Goal: Information Seeking & Learning: Learn about a topic

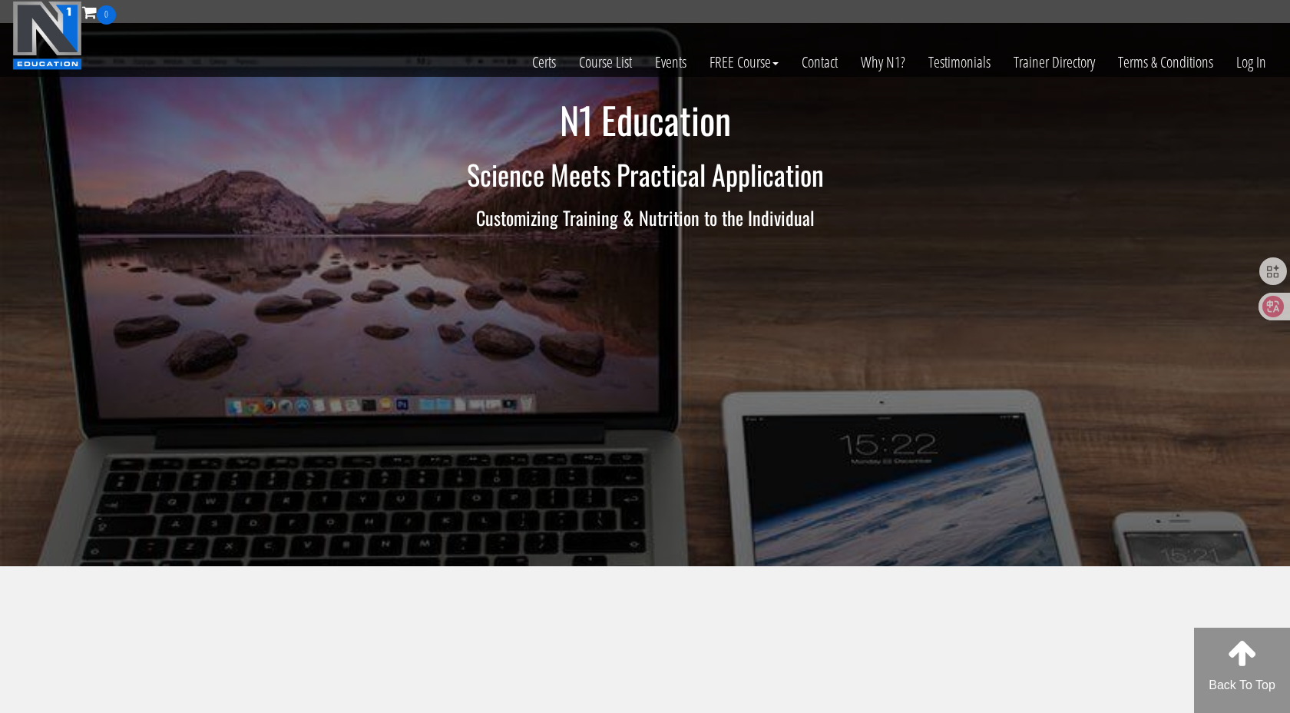
click at [1255, 64] on link "Log In" at bounding box center [1251, 62] width 53 height 75
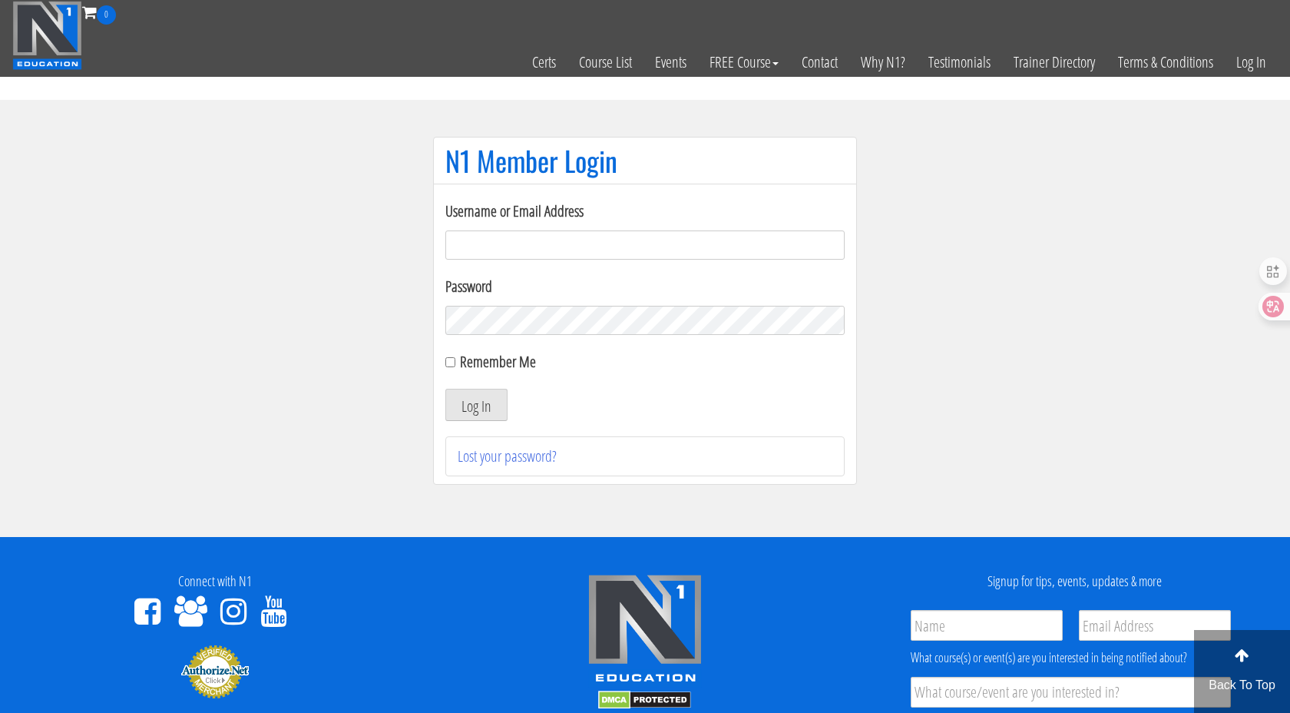
click at [628, 246] on input "Username or Email Address" at bounding box center [644, 244] width 399 height 29
type input "1540282449@qq.com"
click at [480, 389] on button "Log In" at bounding box center [476, 405] width 62 height 32
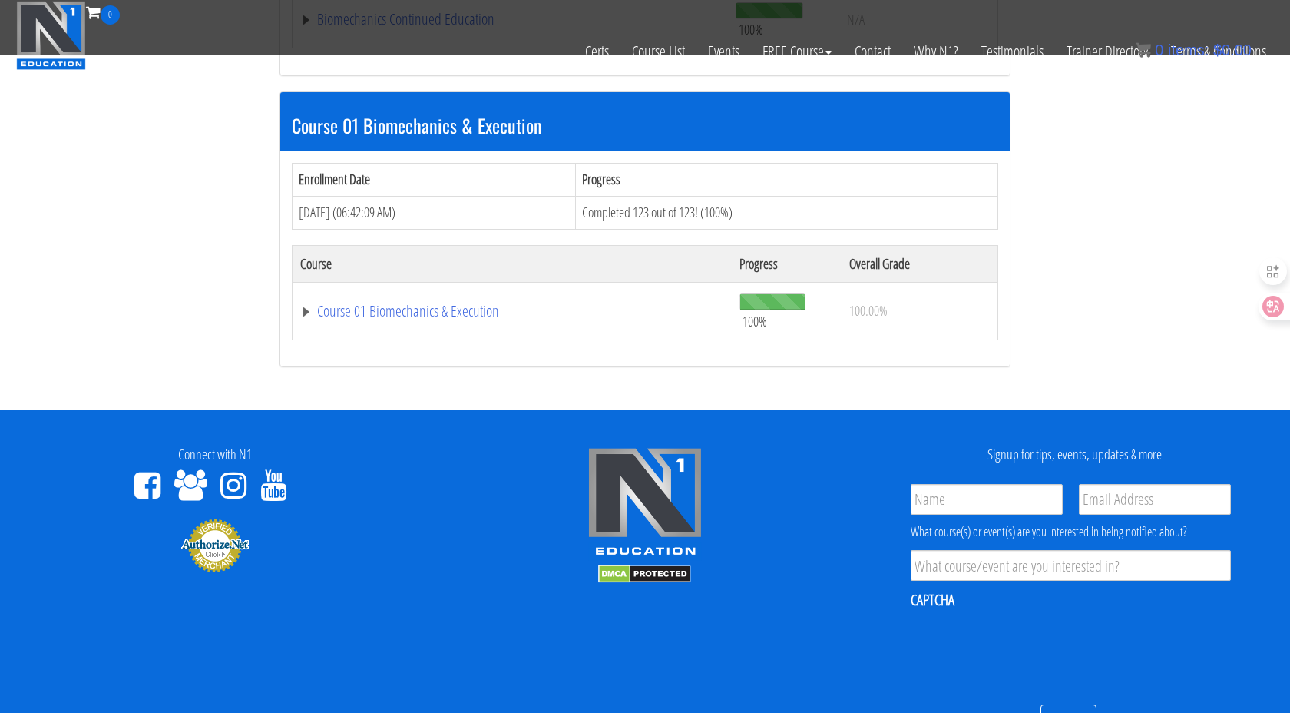
scroll to position [409, 0]
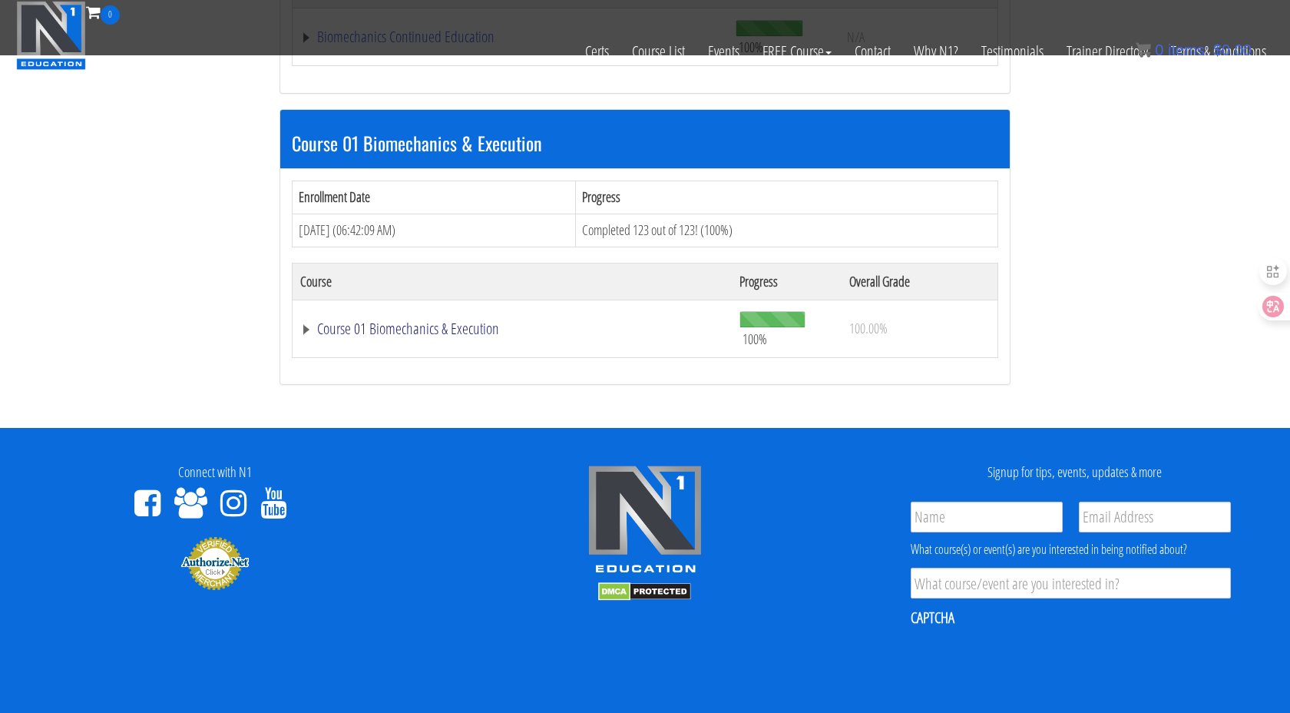
click at [463, 45] on link "Course 01 Biomechanics & Execution" at bounding box center [510, 36] width 420 height 15
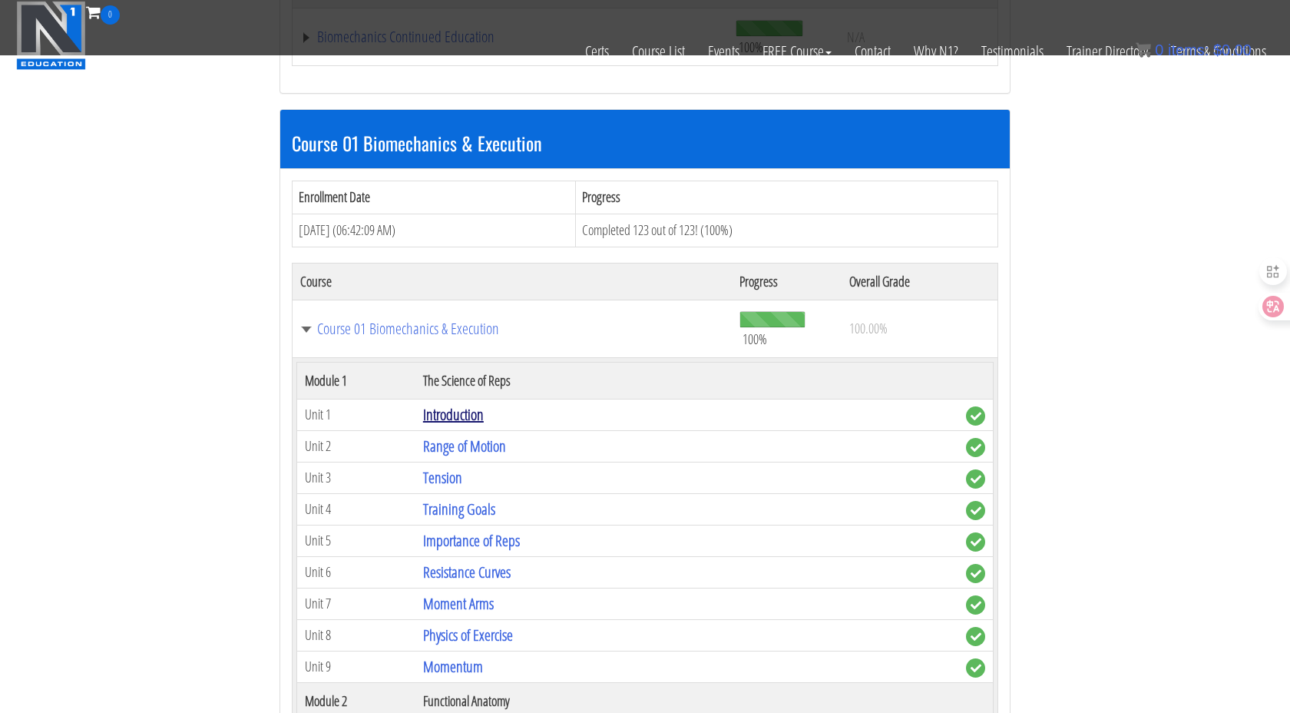
click at [457, 420] on link "Introduction" at bounding box center [453, 414] width 61 height 21
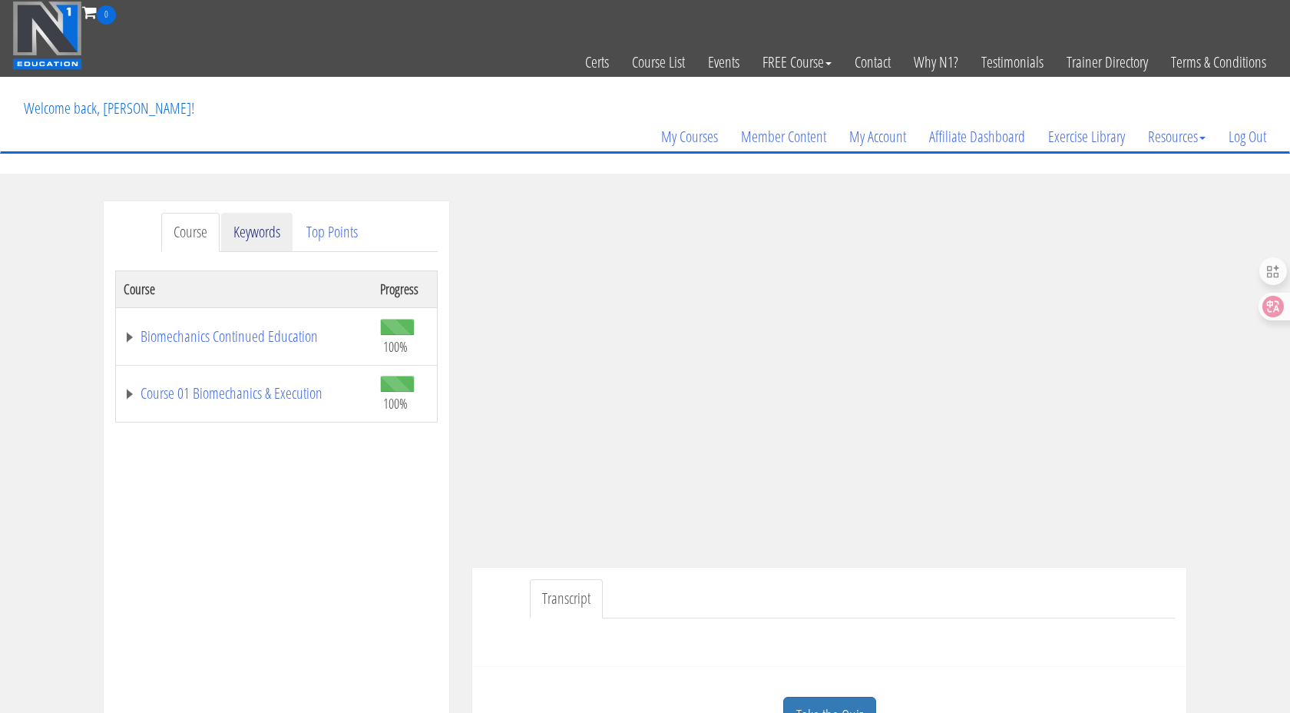
click at [275, 235] on link "Keywords" at bounding box center [256, 232] width 71 height 39
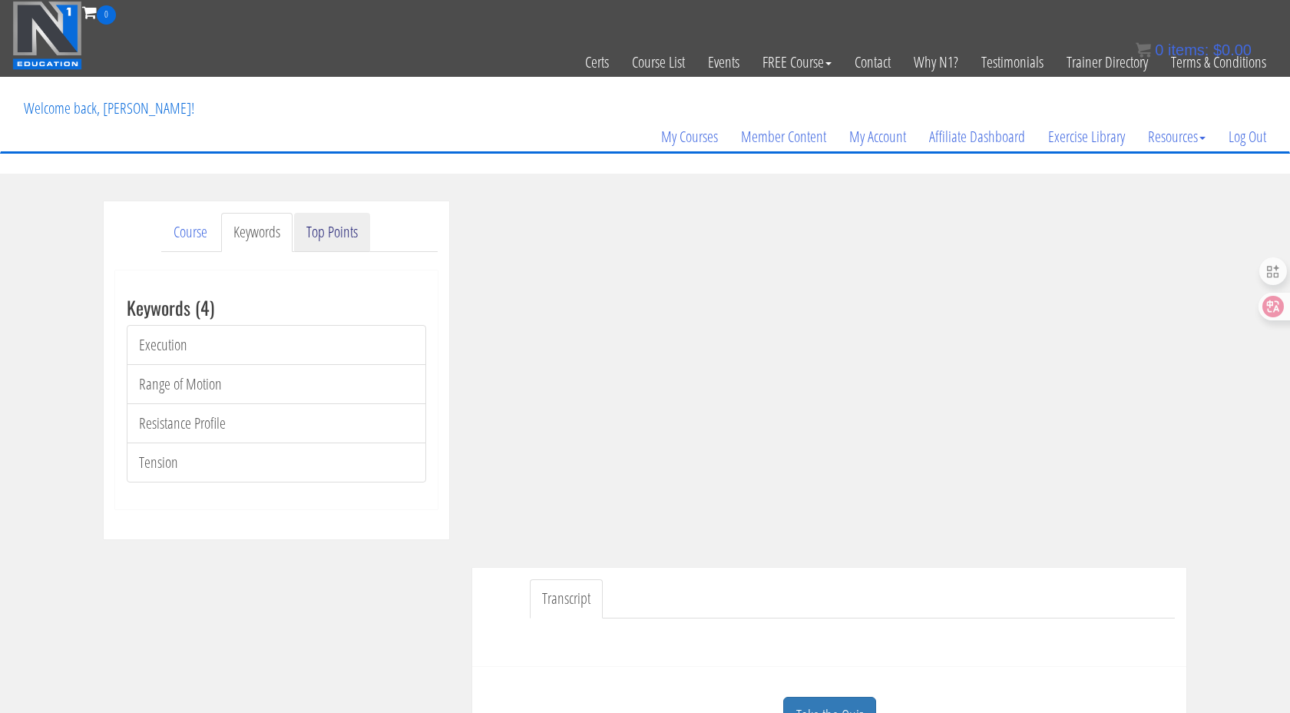
click at [325, 230] on link "Top Points" at bounding box center [332, 232] width 76 height 39
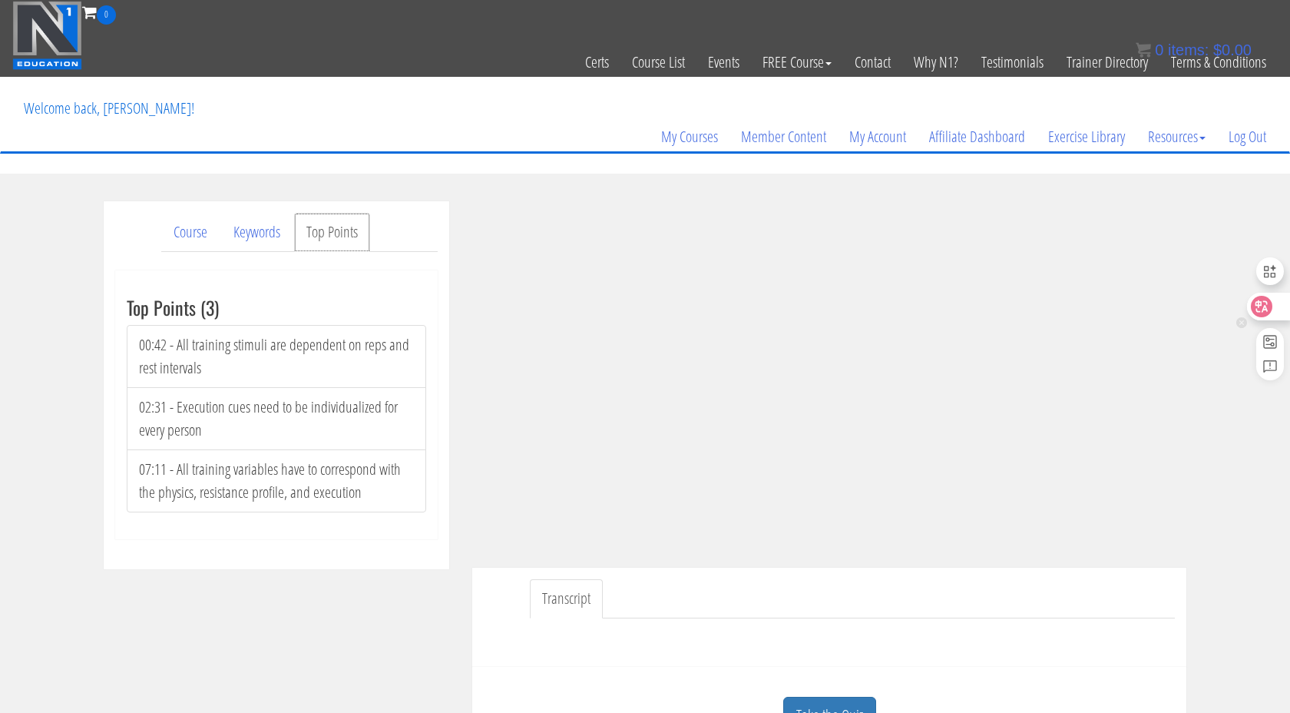
click at [1257, 306] on icon at bounding box center [1261, 306] width 13 height 12
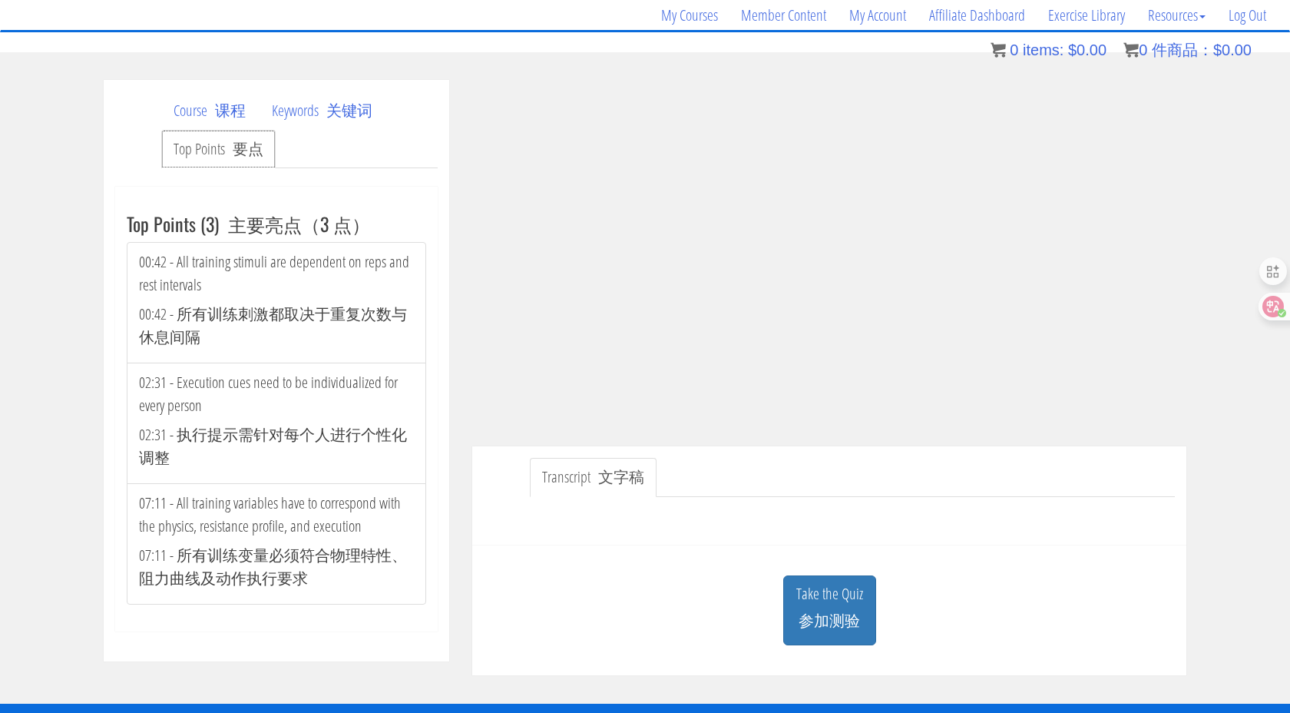
scroll to position [122, 0]
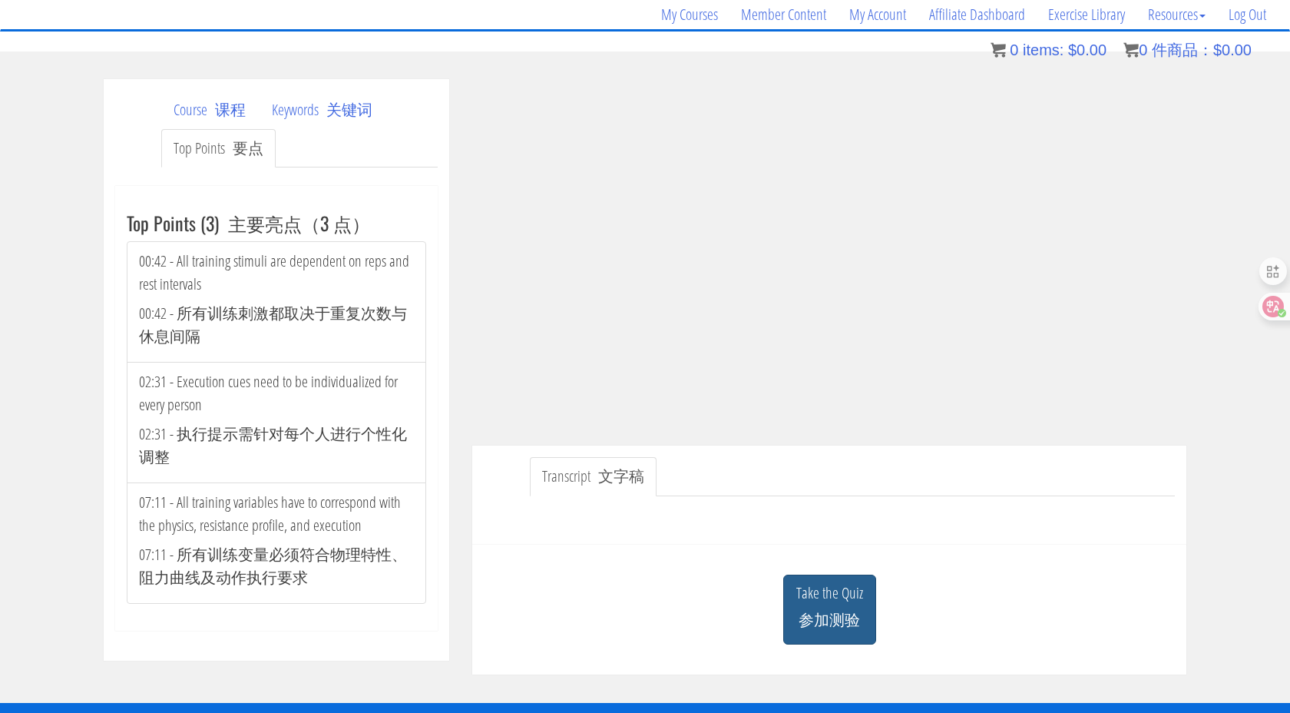
click at [821, 626] on font "参加测验" at bounding box center [829, 619] width 61 height 21
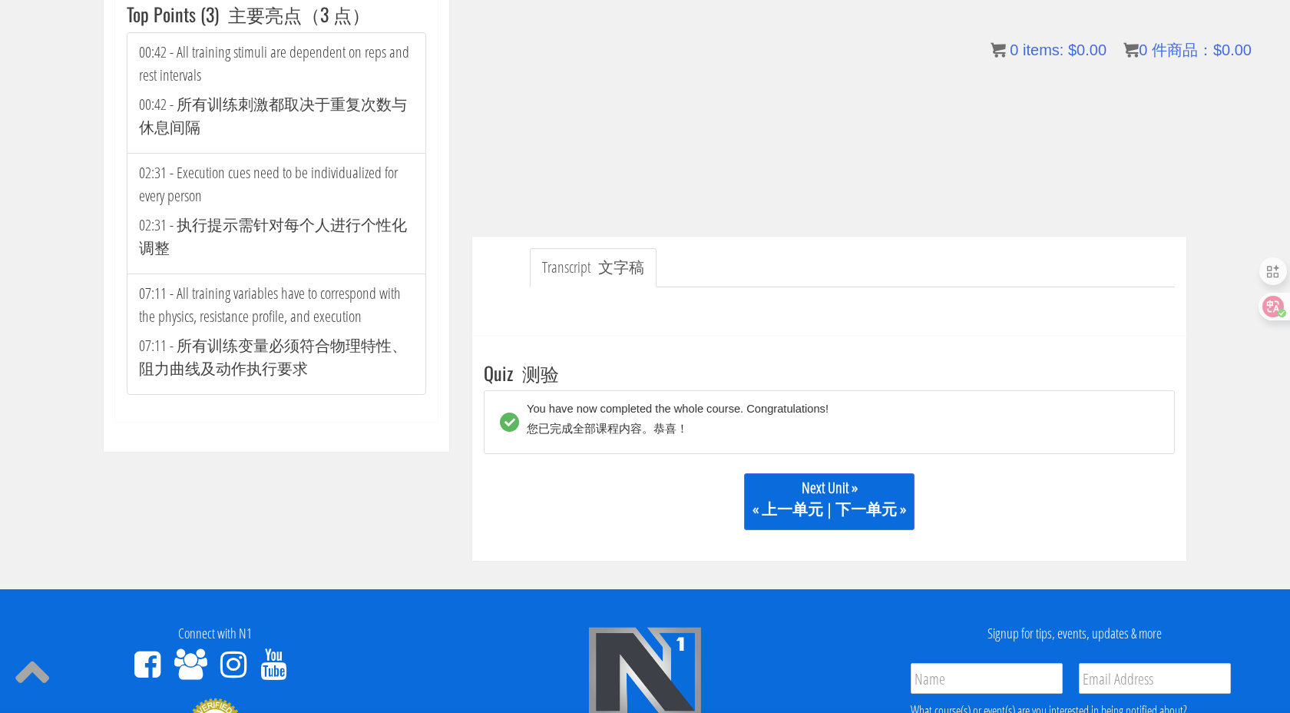
scroll to position [393, 0]
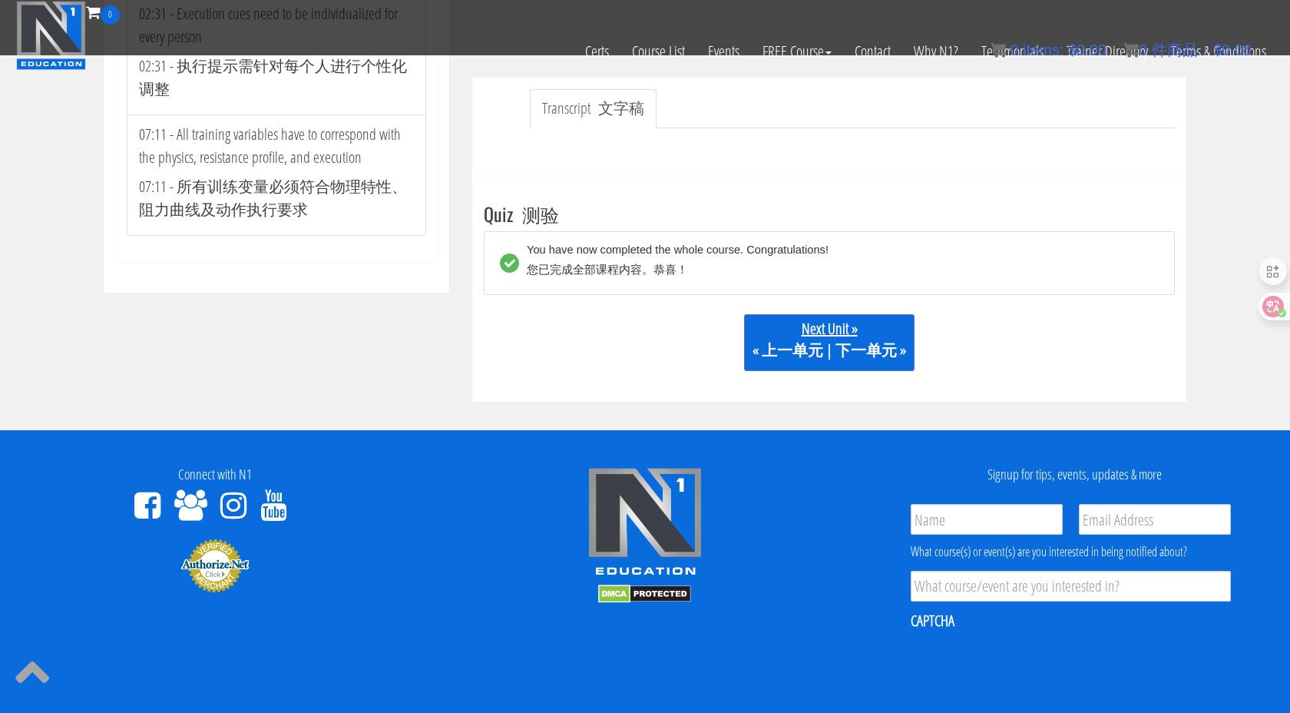
click at [864, 339] on link "Next Unit » « 上一单元 | 下一单元 »" at bounding box center [829, 342] width 170 height 57
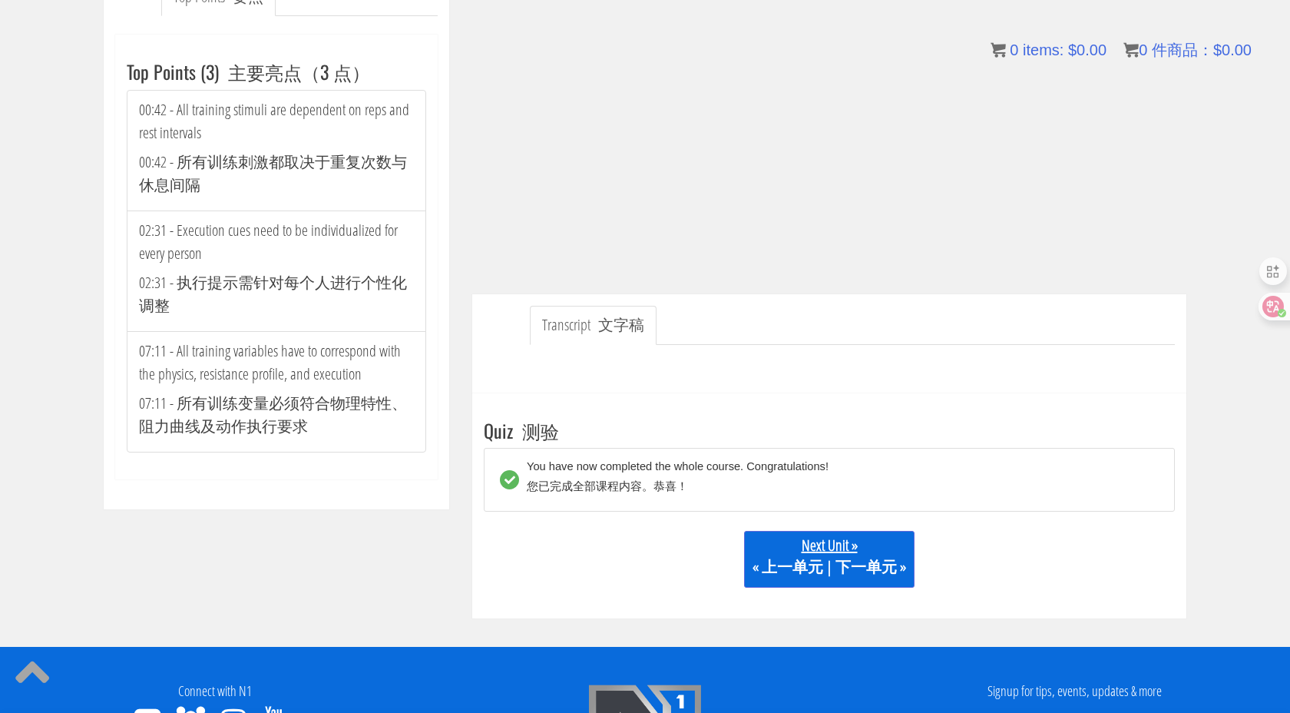
scroll to position [0, 0]
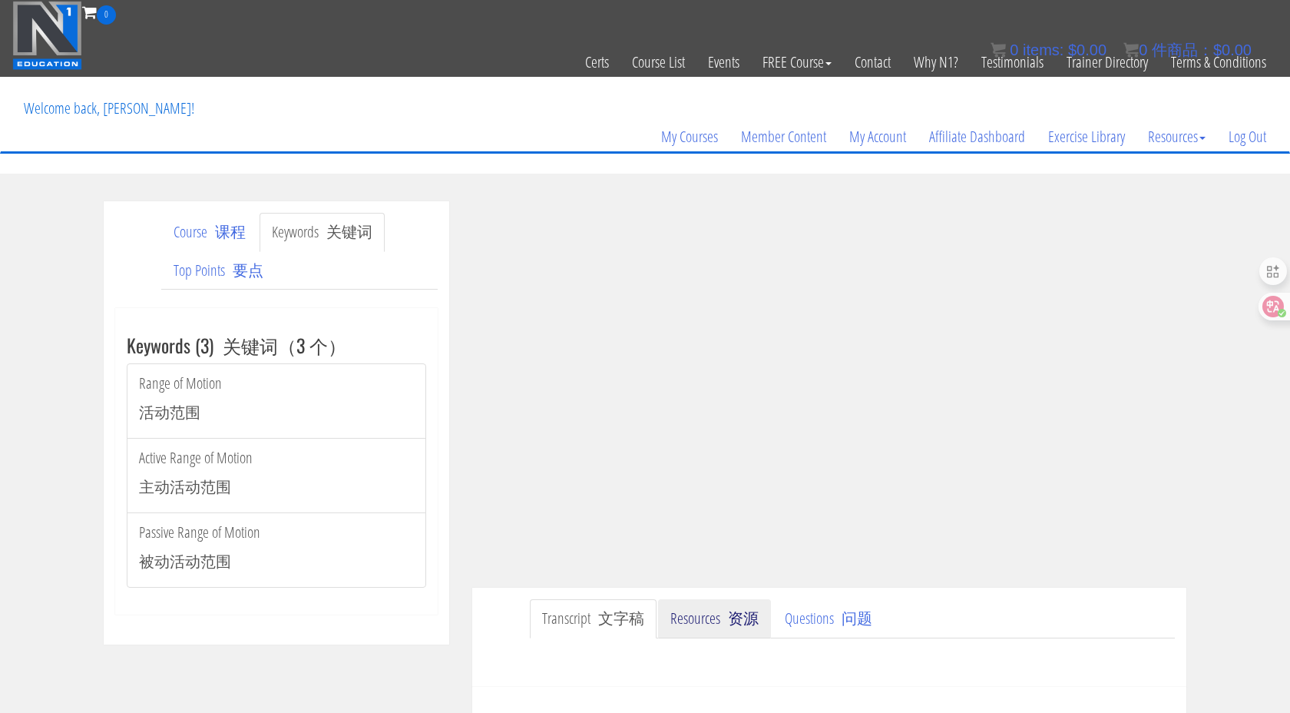
click at [742, 607] on font "资源" at bounding box center [743, 617] width 31 height 21
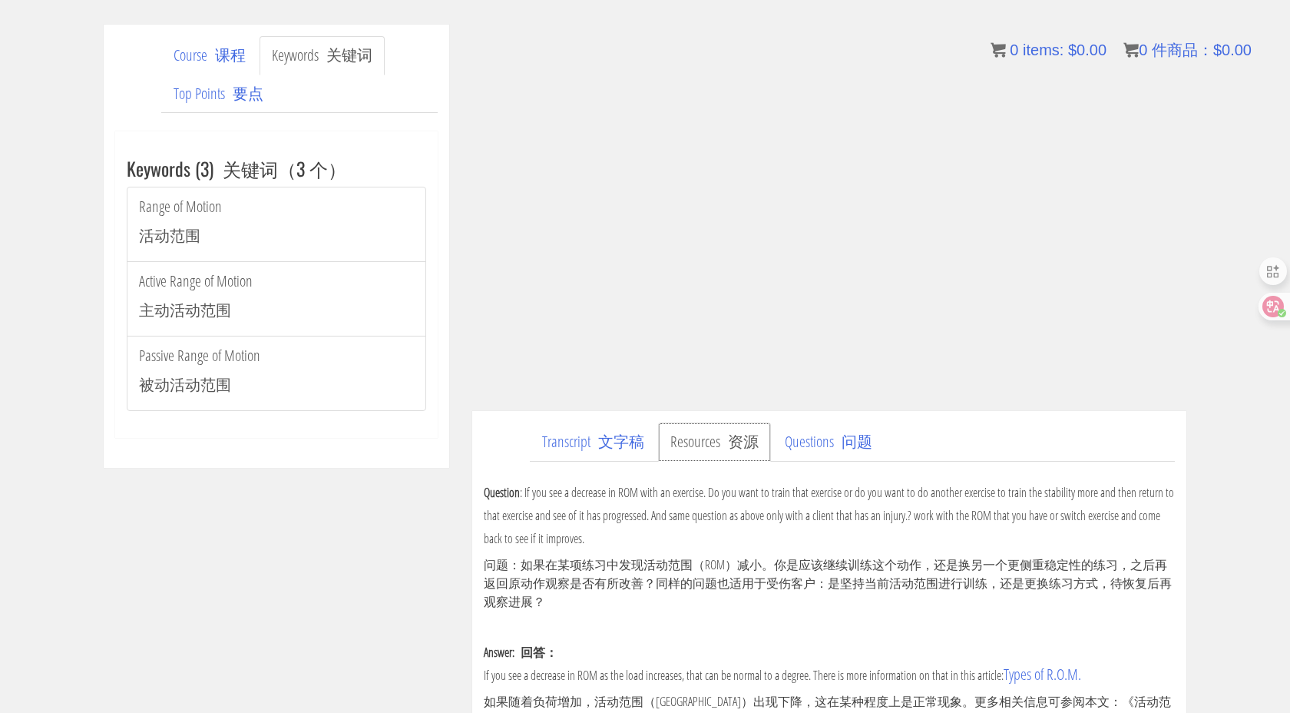
scroll to position [174, 0]
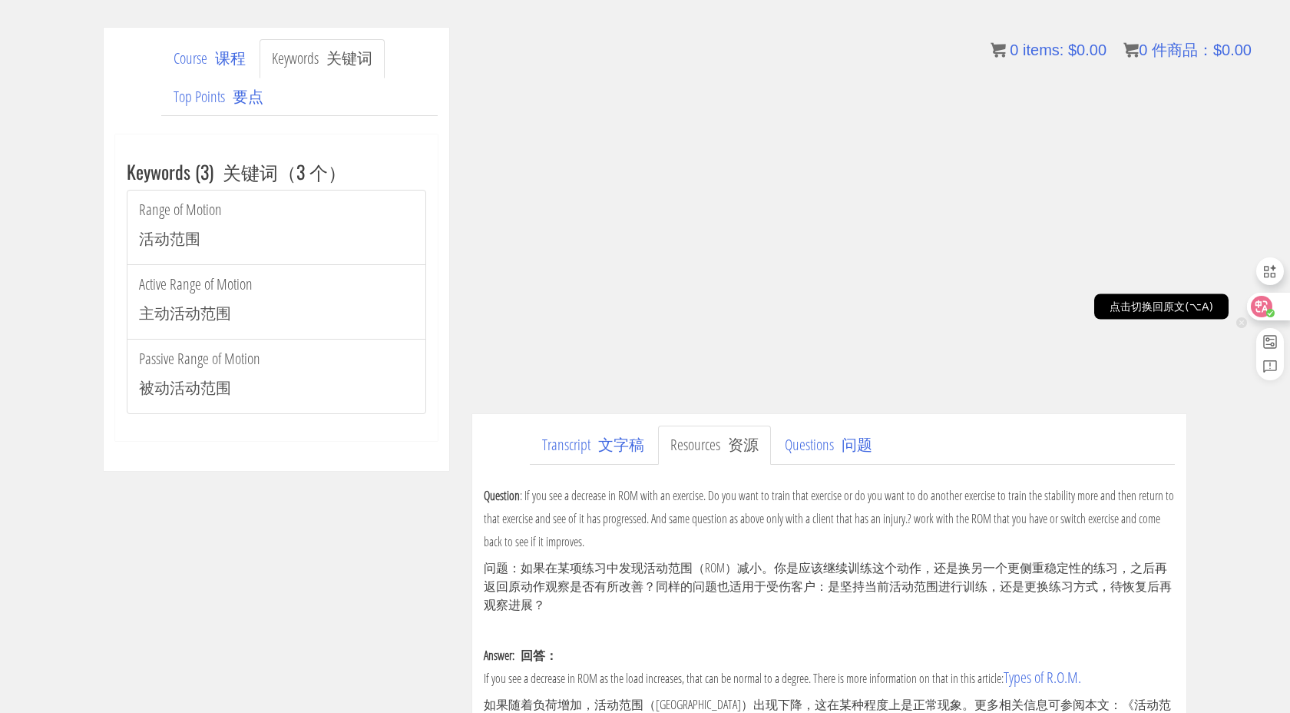
click at [1253, 306] on icon at bounding box center [1261, 306] width 21 height 21
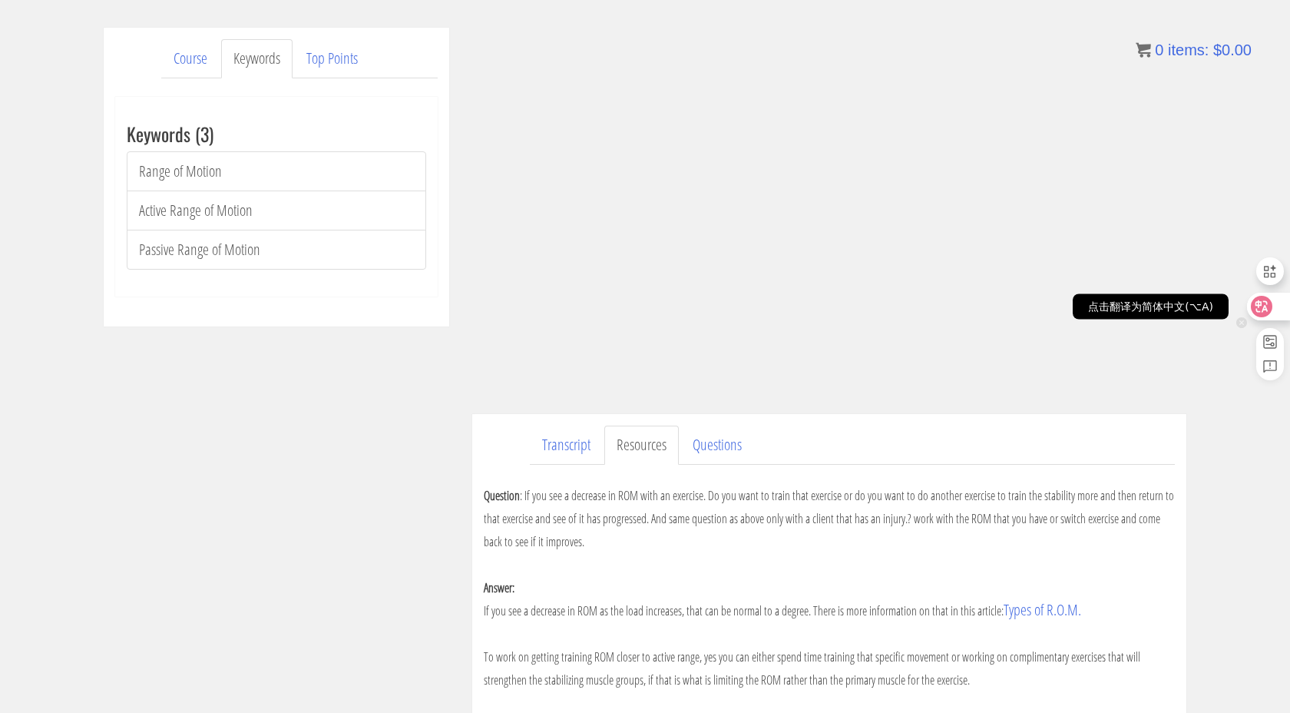
click at [1257, 306] on icon at bounding box center [1261, 306] width 15 height 15
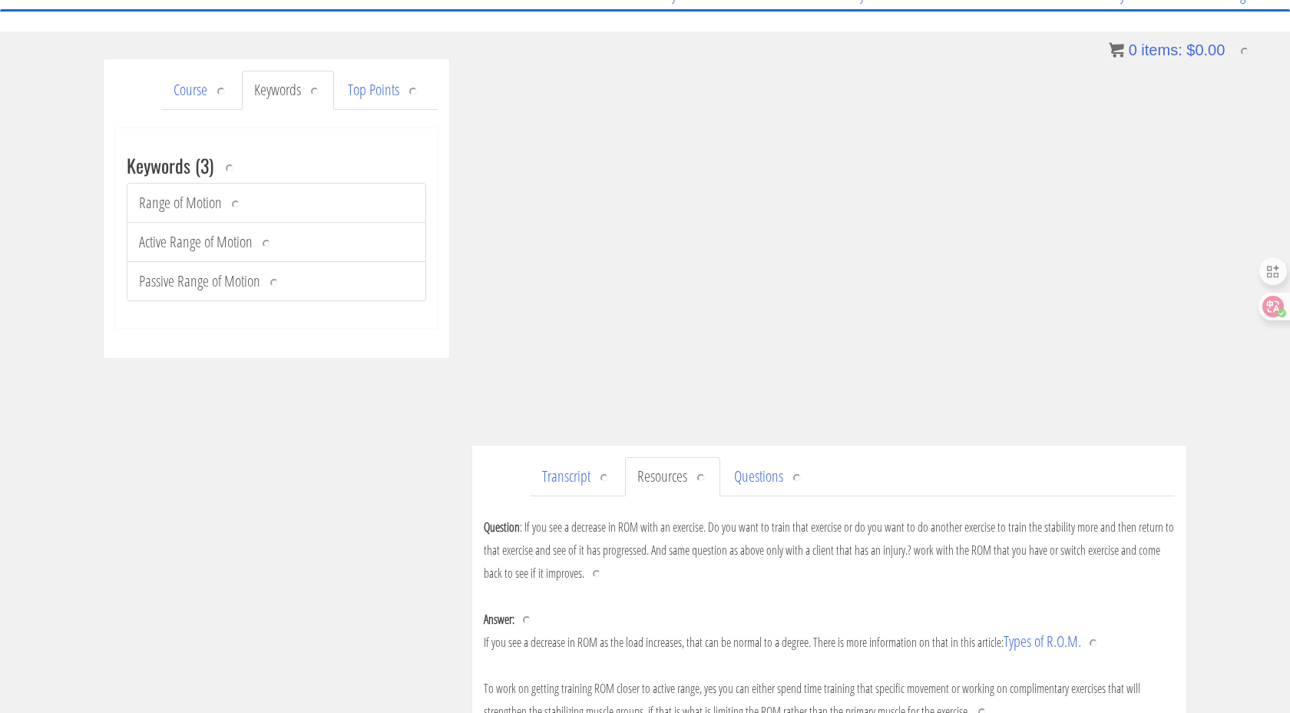
scroll to position [143, 0]
click at [1214, 430] on div "Course Keywords Top Points Course Progress Biomechanics Continued Education 100…" at bounding box center [645, 499] width 1290 height 882
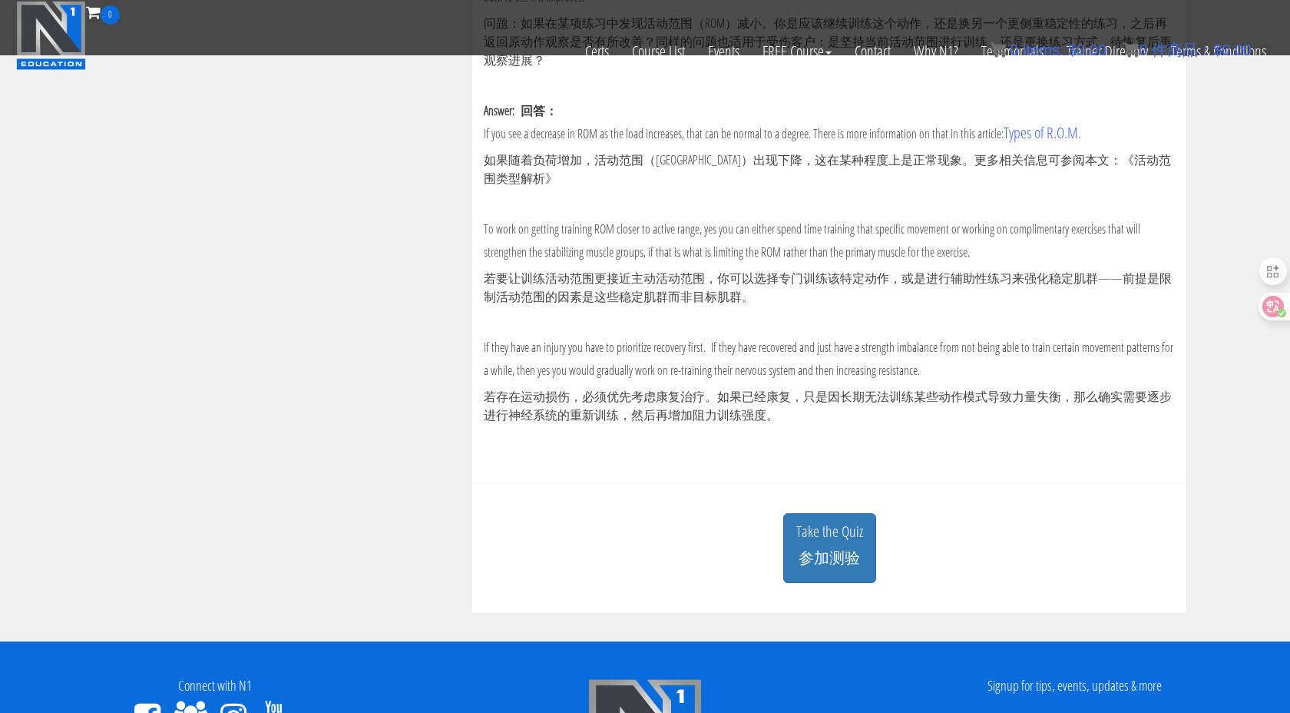
scroll to position [742, 0]
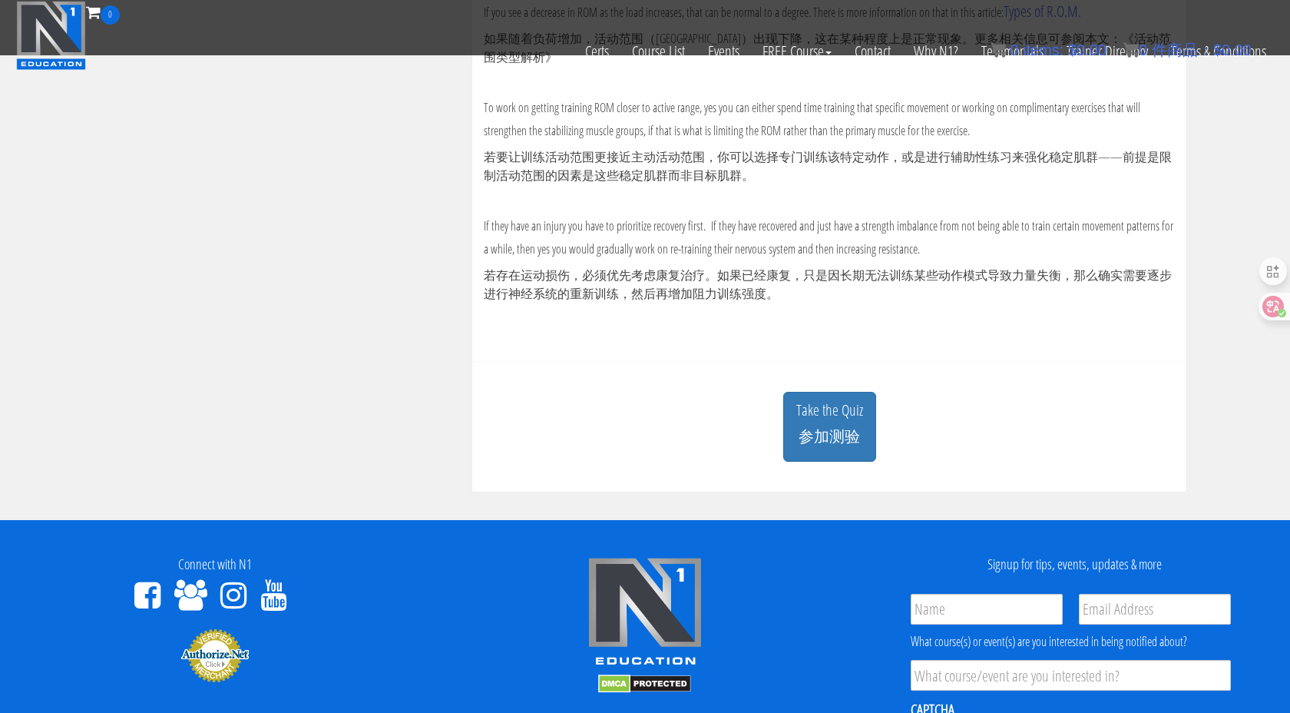
click at [809, 425] on font "参加测验" at bounding box center [829, 435] width 61 height 21
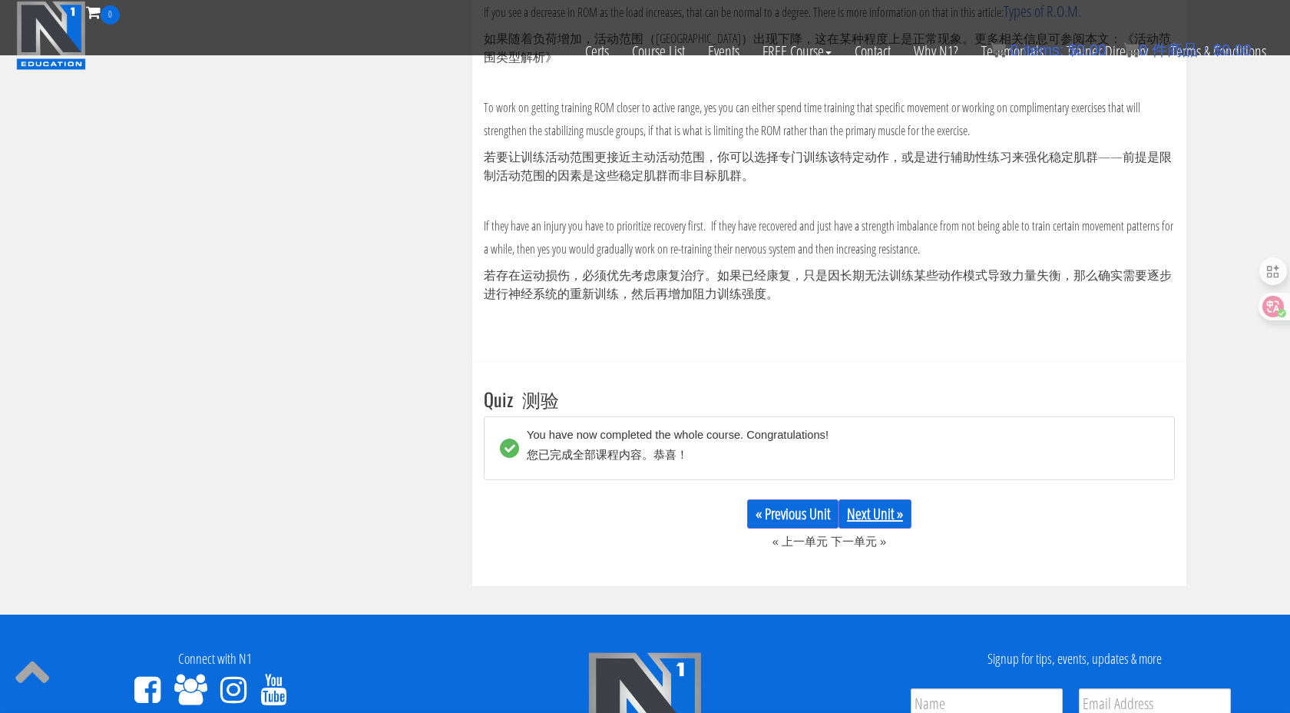
click at [879, 511] on link "Next Unit »" at bounding box center [874, 513] width 73 height 29
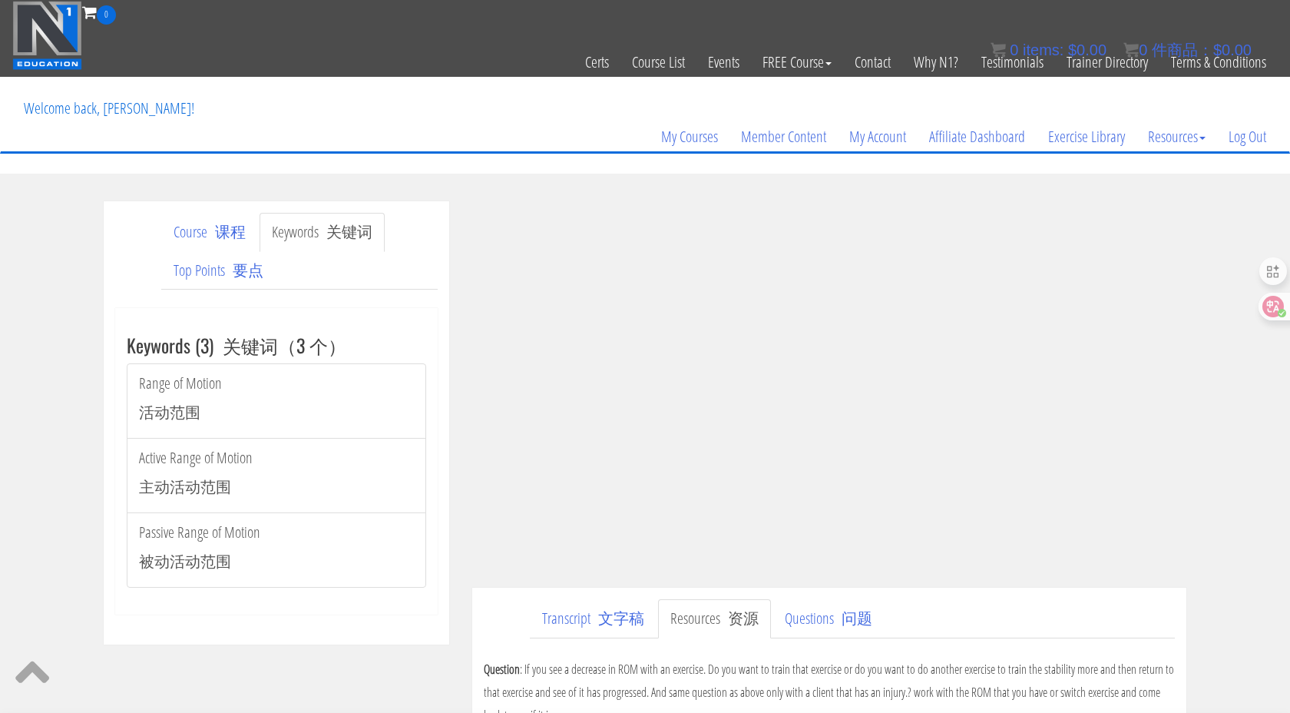
scroll to position [1, 0]
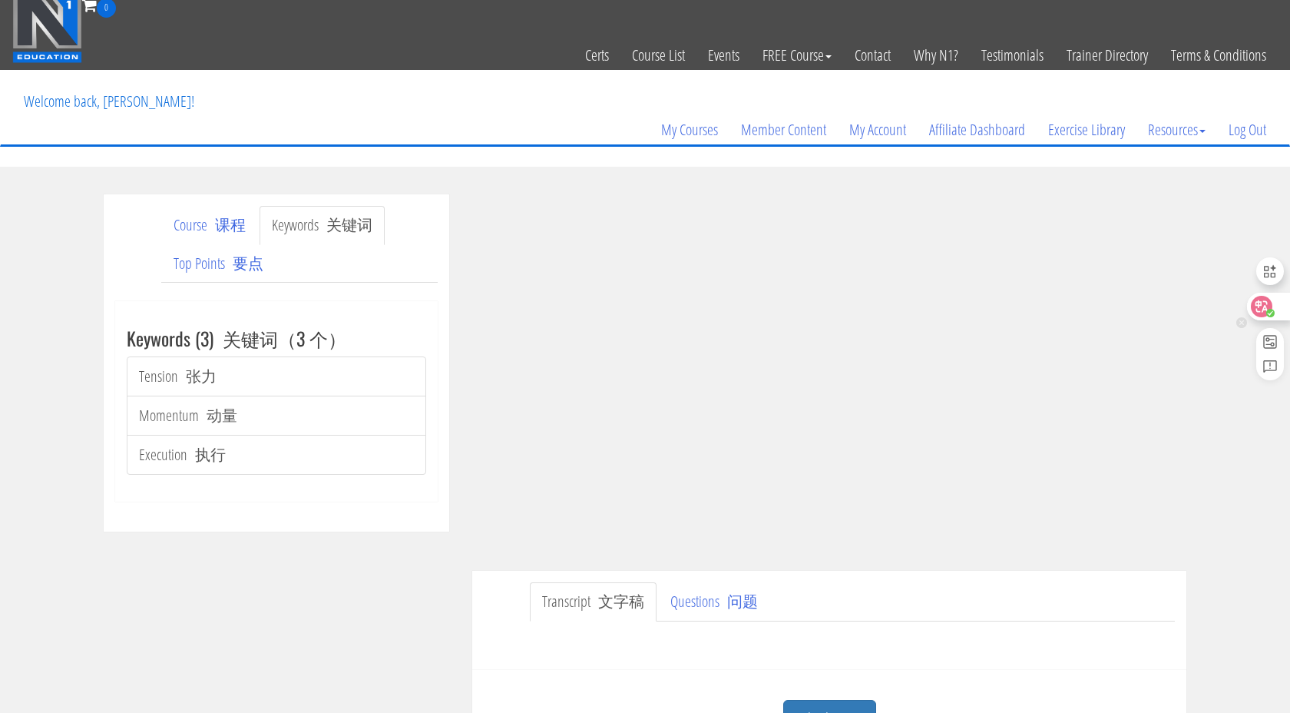
click at [1270, 316] on circle at bounding box center [1270, 313] width 8 height 8
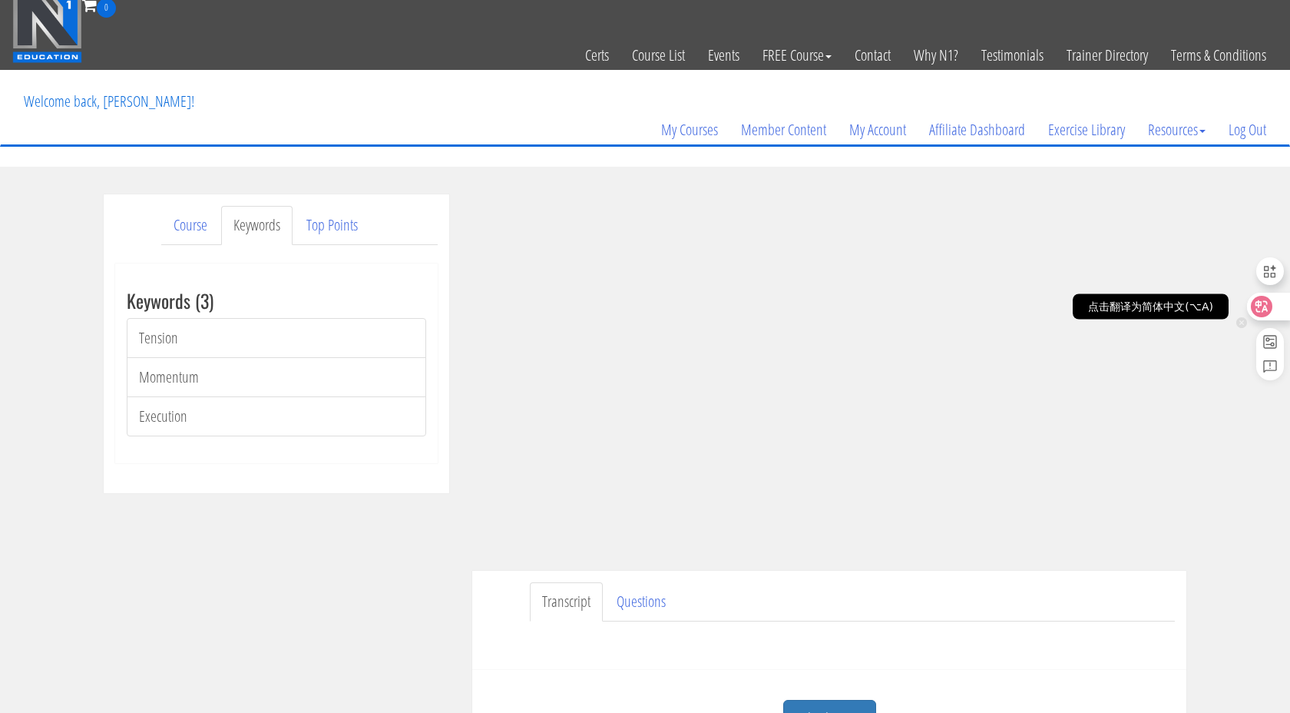
click at [1259, 308] on icon at bounding box center [1261, 306] width 15 height 15
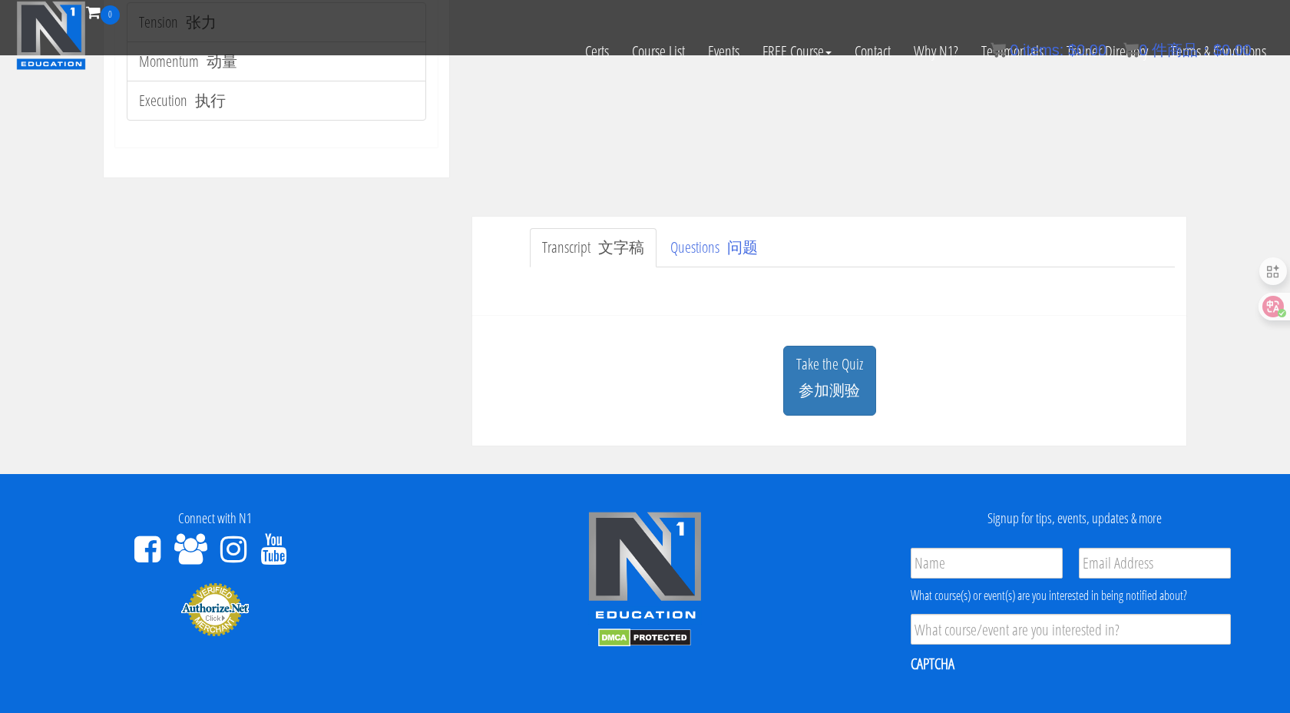
scroll to position [326, 0]
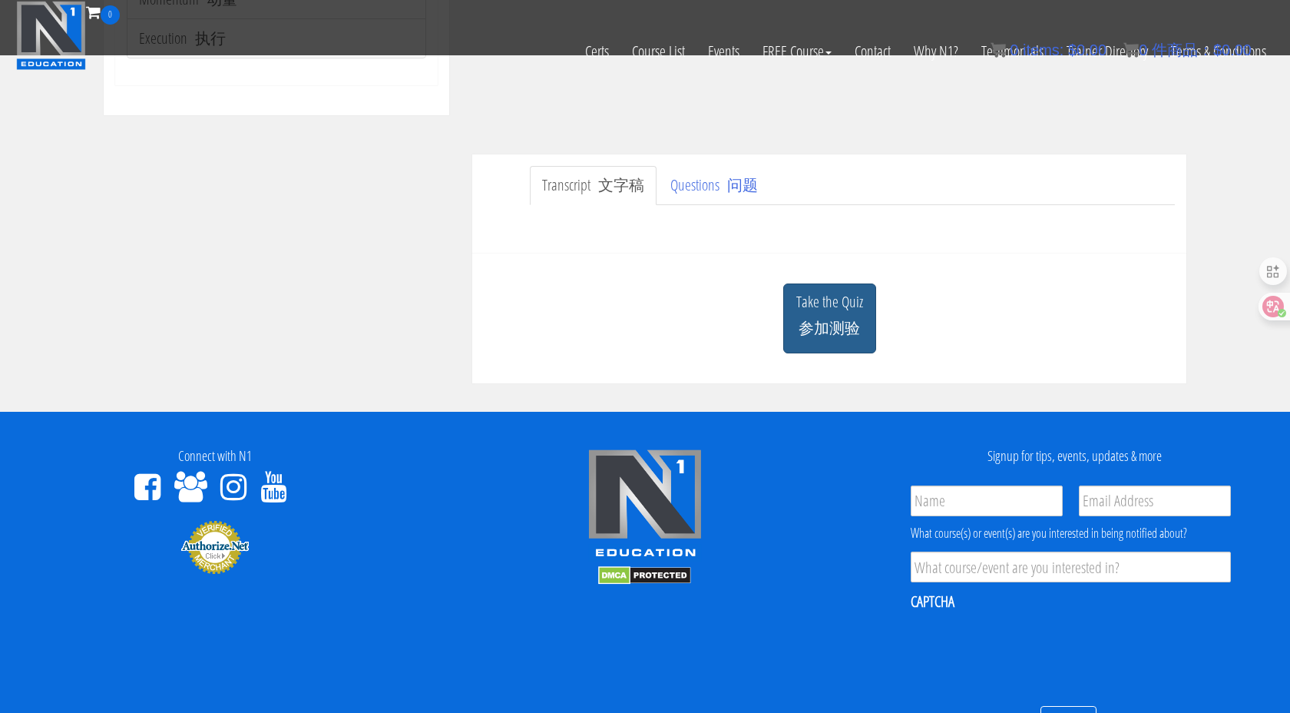
click at [842, 310] on link "Take the Quiz 参加测验" at bounding box center [829, 318] width 93 height 70
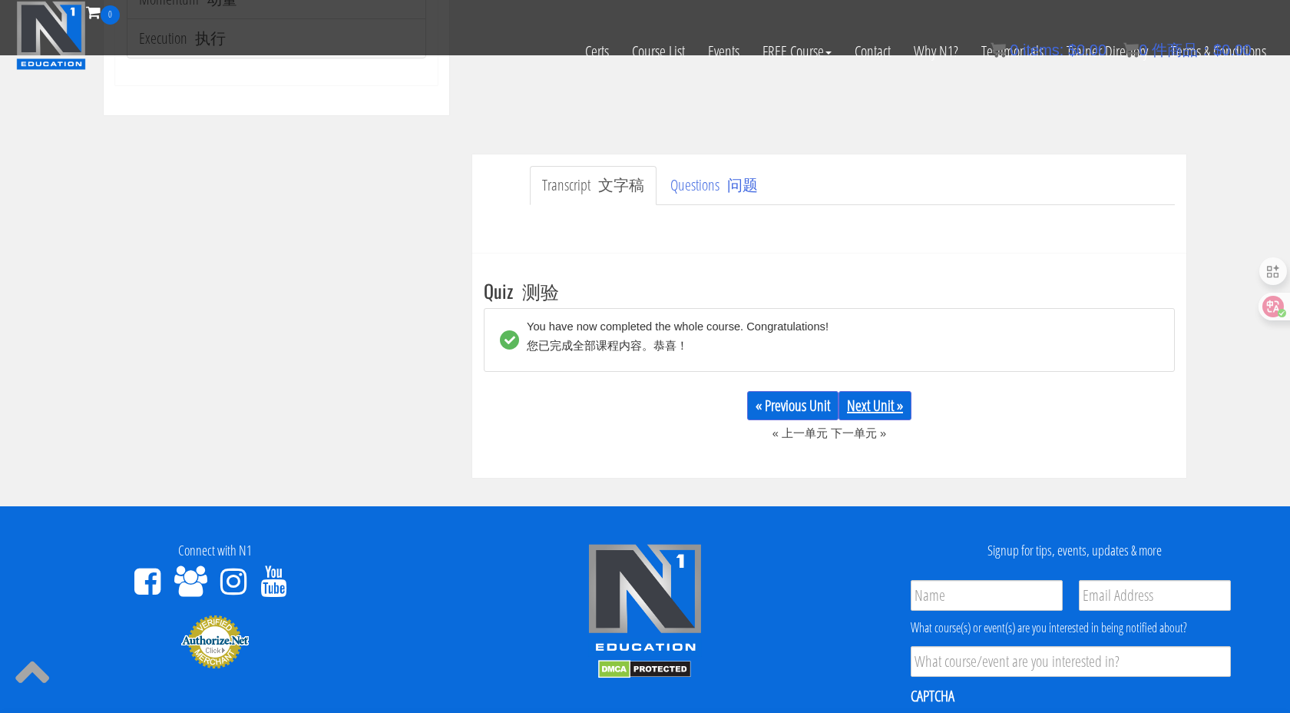
click at [852, 397] on link "Next Unit »" at bounding box center [874, 405] width 73 height 29
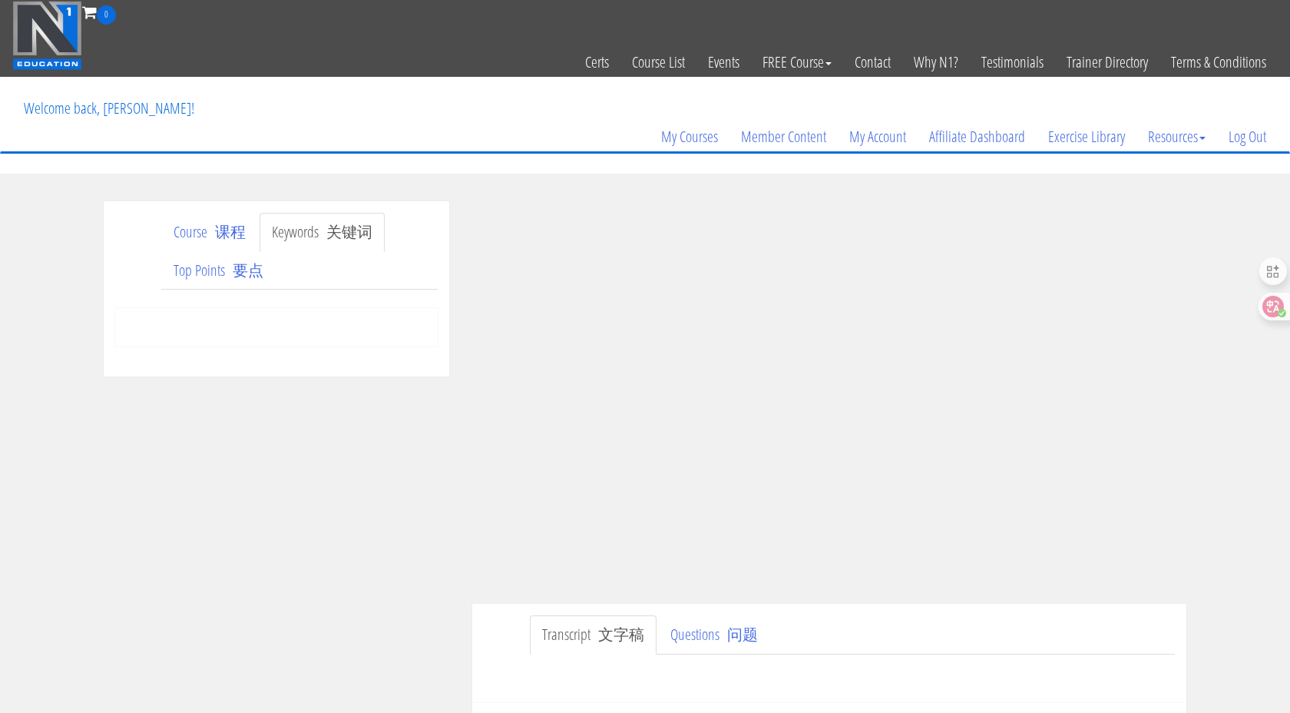
scroll to position [31, 0]
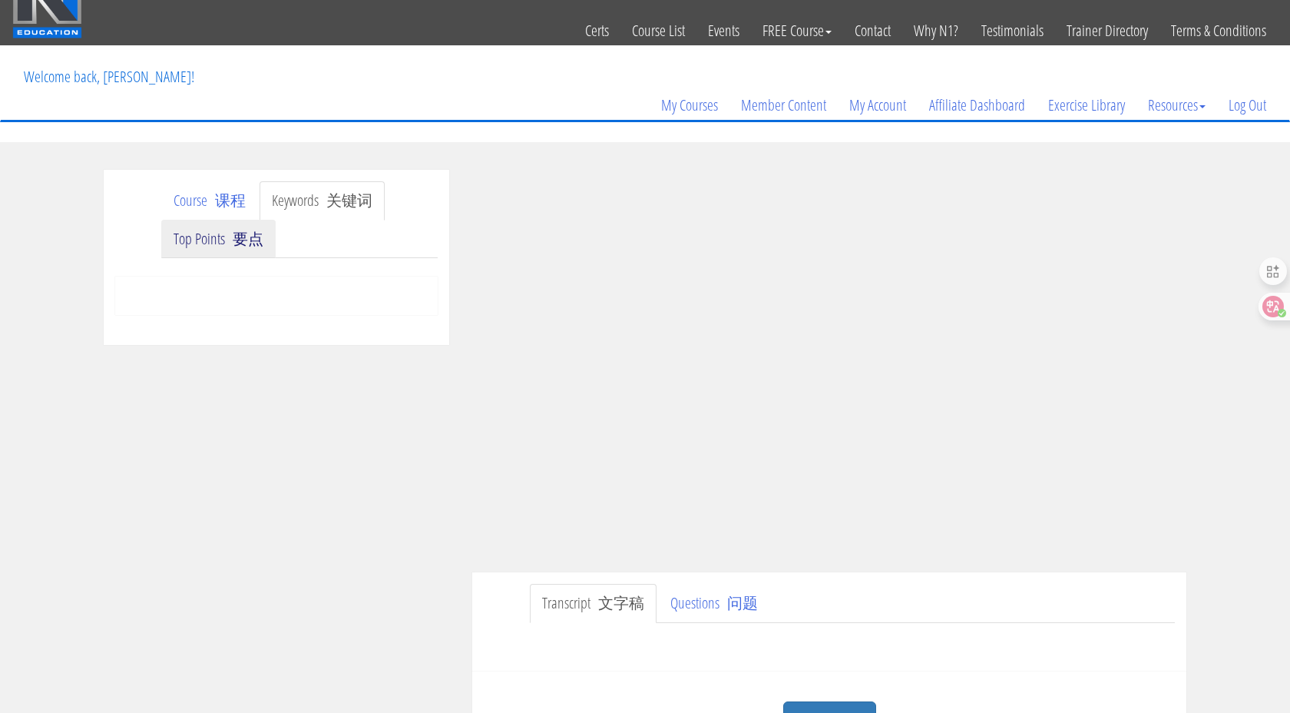
click at [236, 240] on font "要点" at bounding box center [248, 238] width 31 height 21
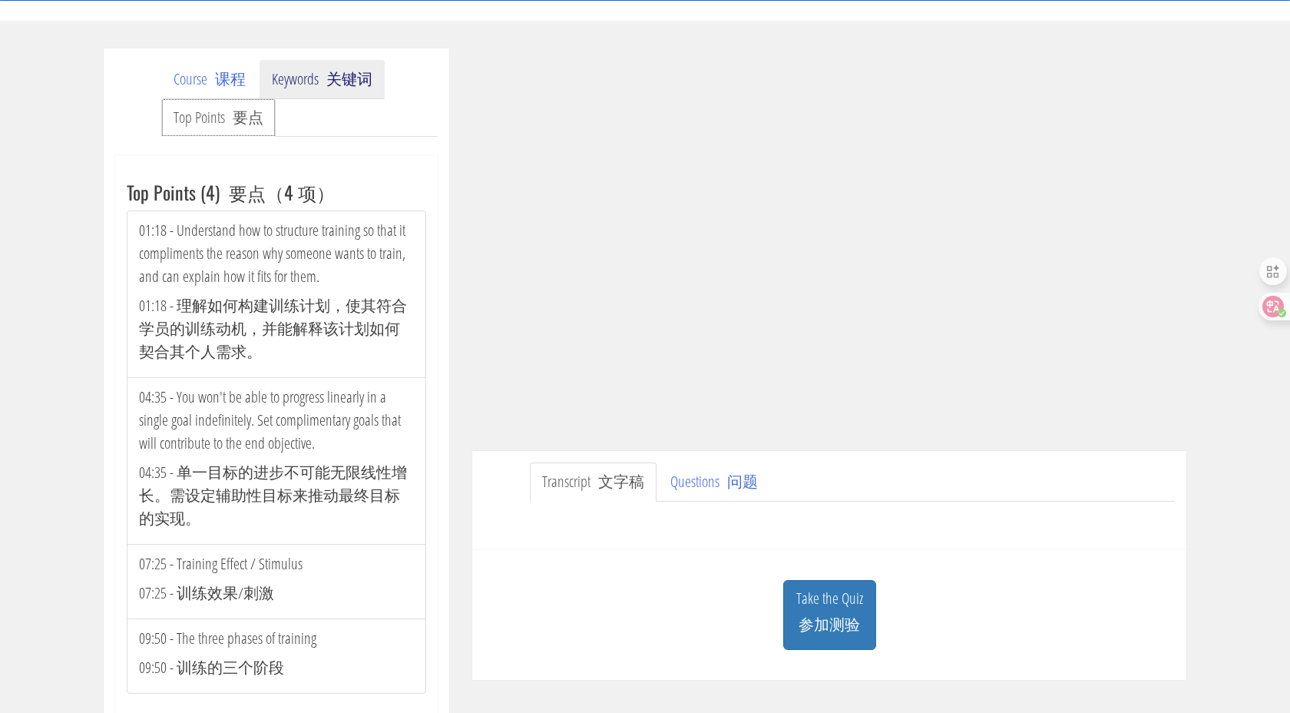
scroll to position [184, 0]
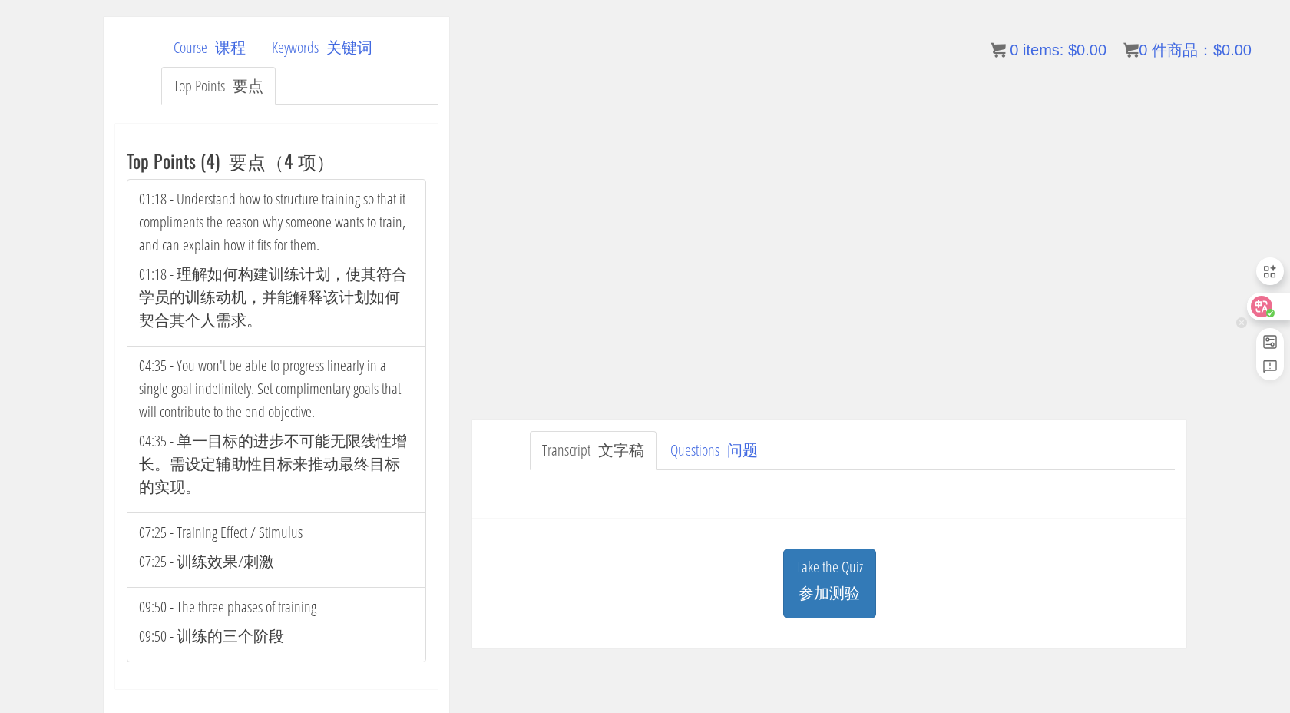
click at [1255, 309] on icon at bounding box center [1261, 306] width 13 height 12
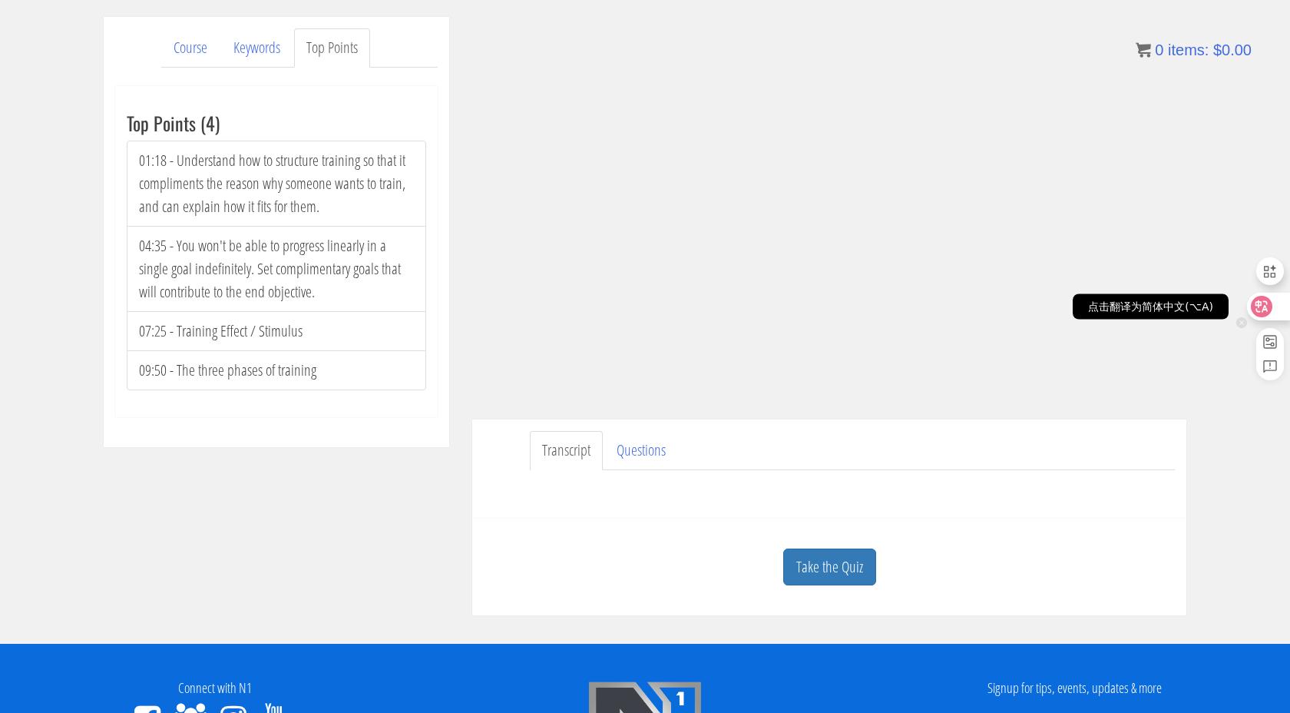
click at [1255, 309] on icon at bounding box center [1261, 306] width 13 height 12
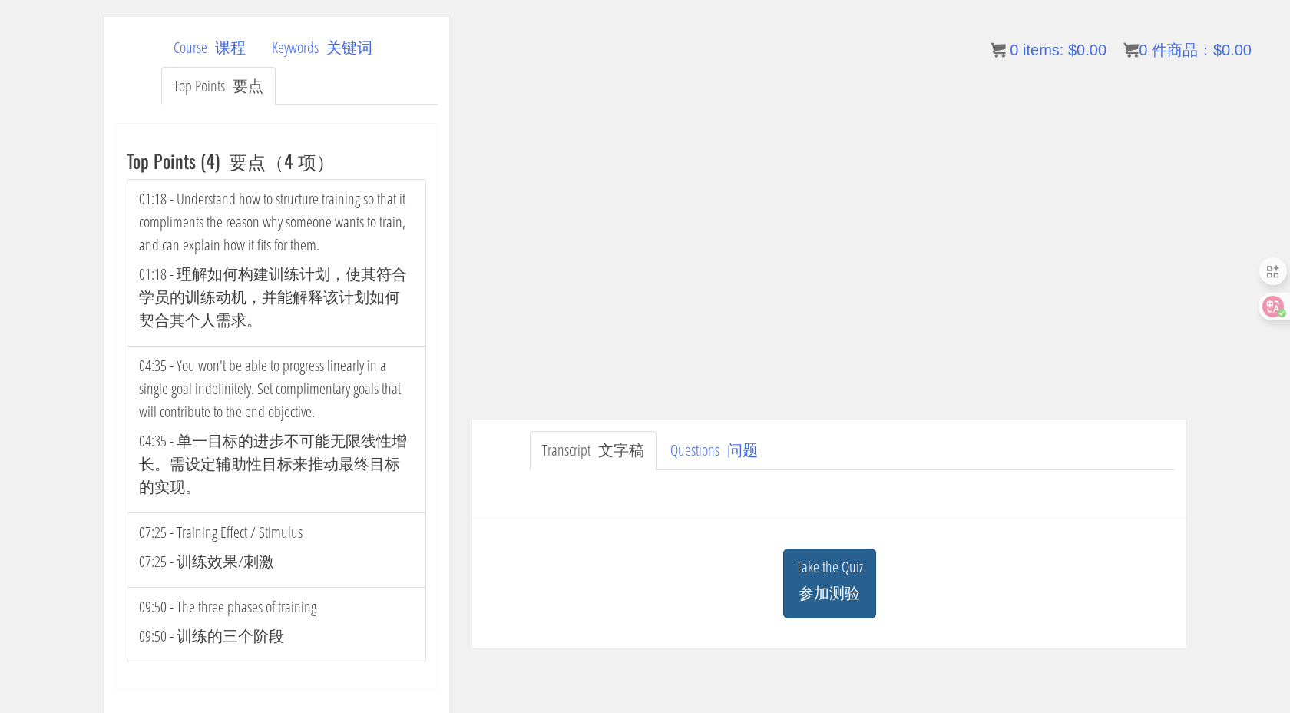
click at [831, 588] on font "参加测验" at bounding box center [829, 592] width 61 height 21
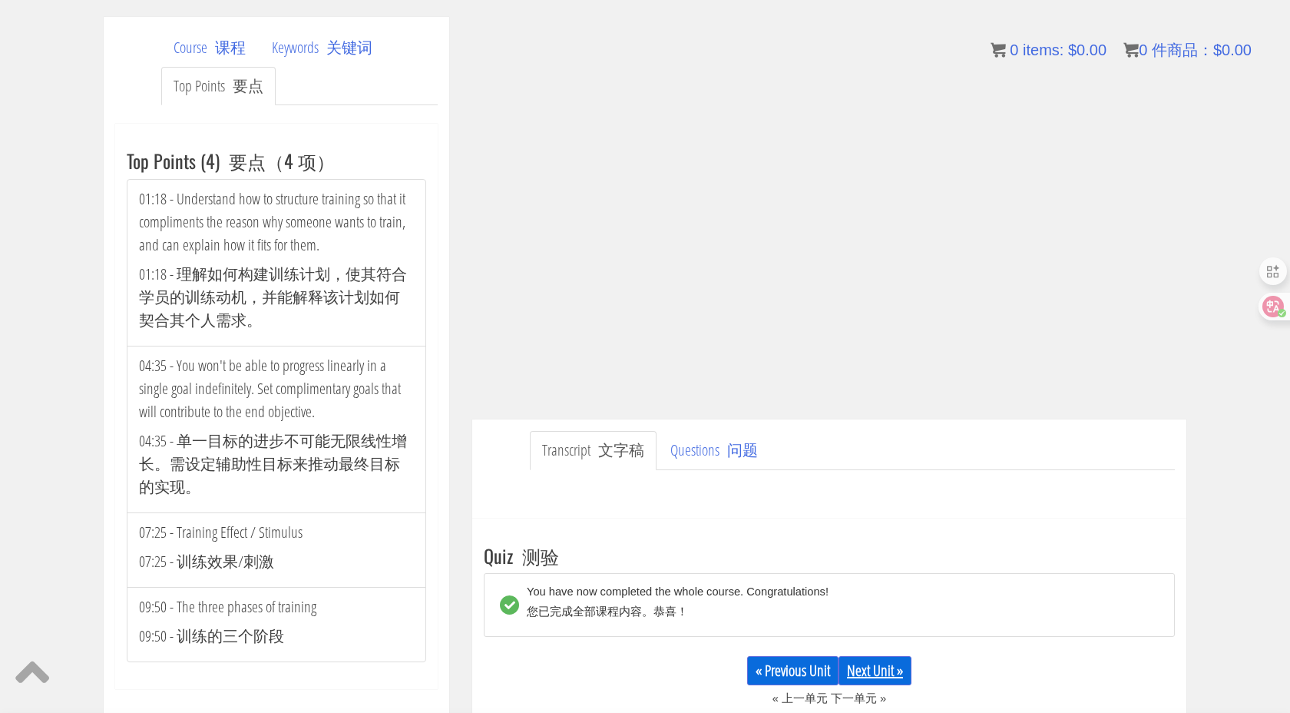
click at [856, 663] on link "Next Unit »" at bounding box center [874, 670] width 73 height 29
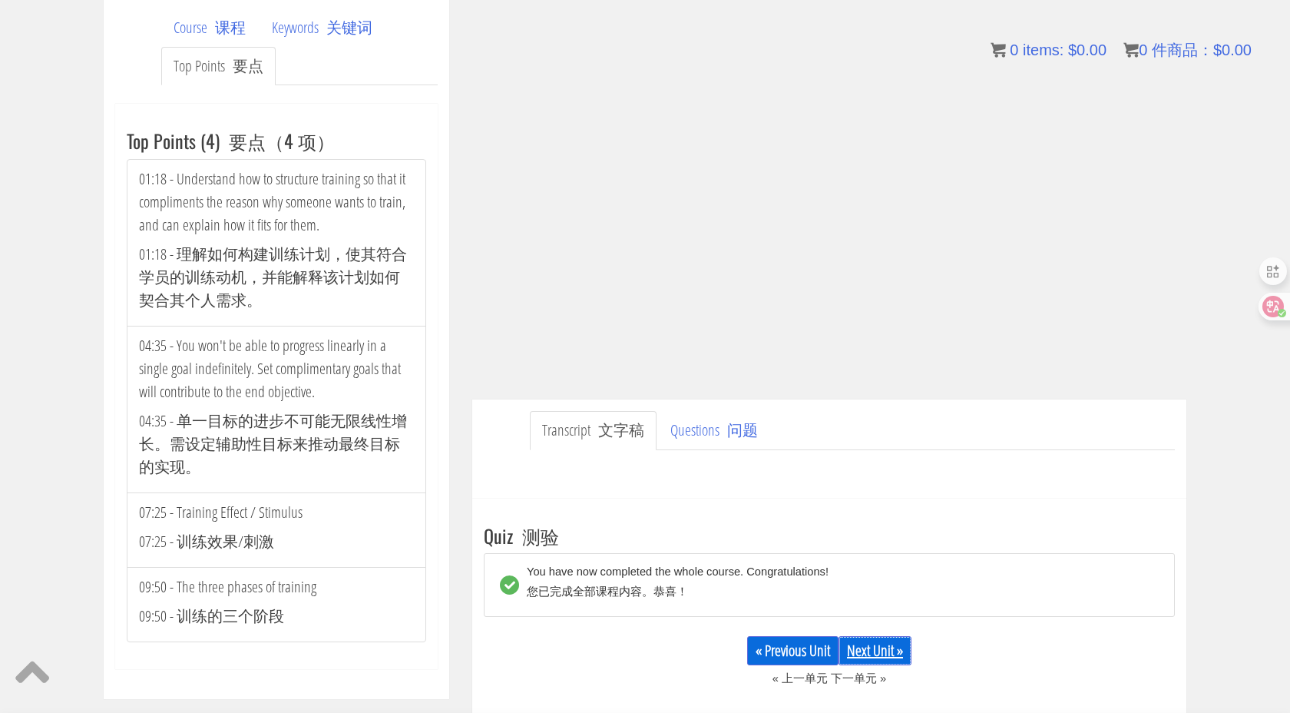
scroll to position [205, 0]
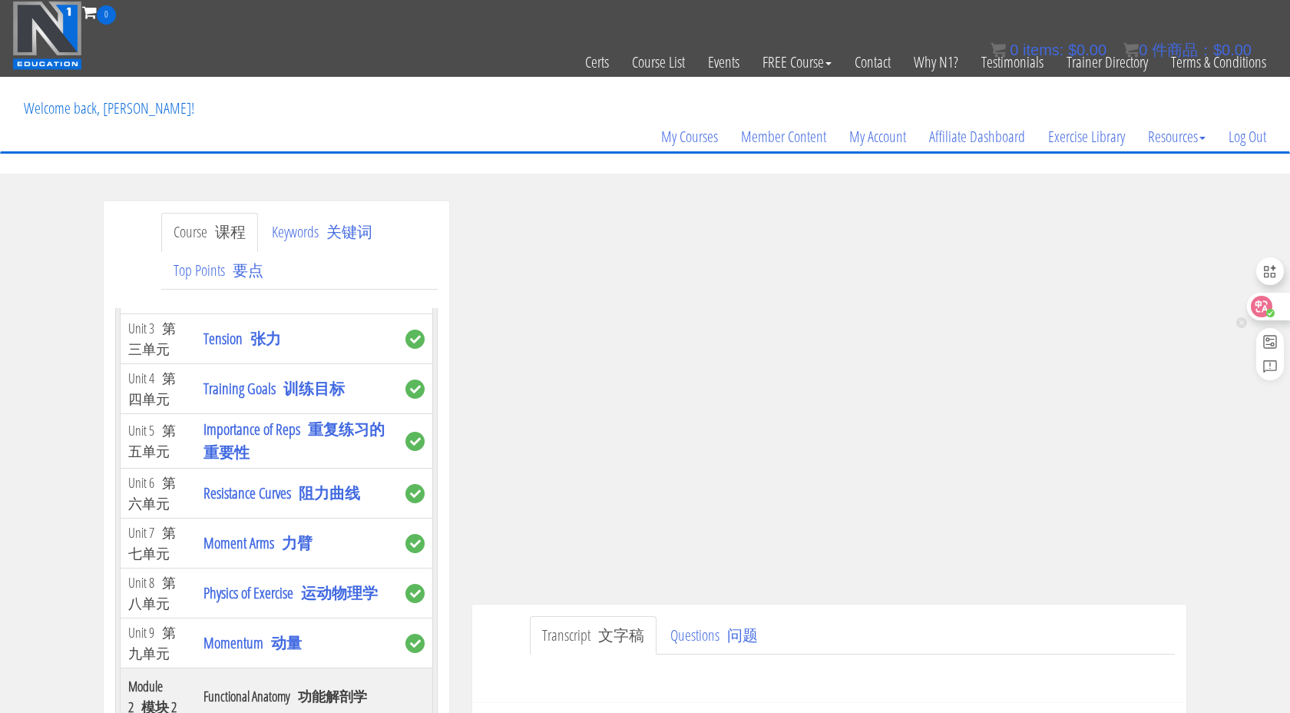
click at [1269, 313] on icon at bounding box center [1270, 312] width 6 height 5
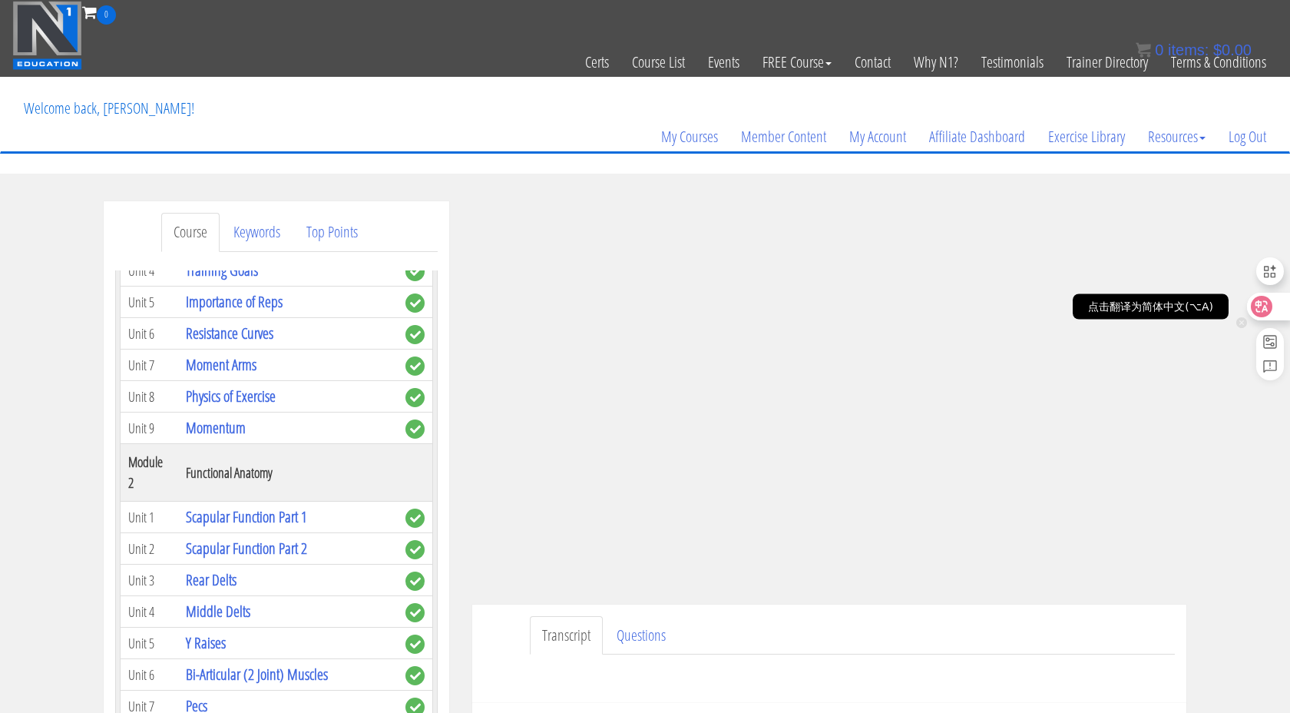
scroll to position [269, 0]
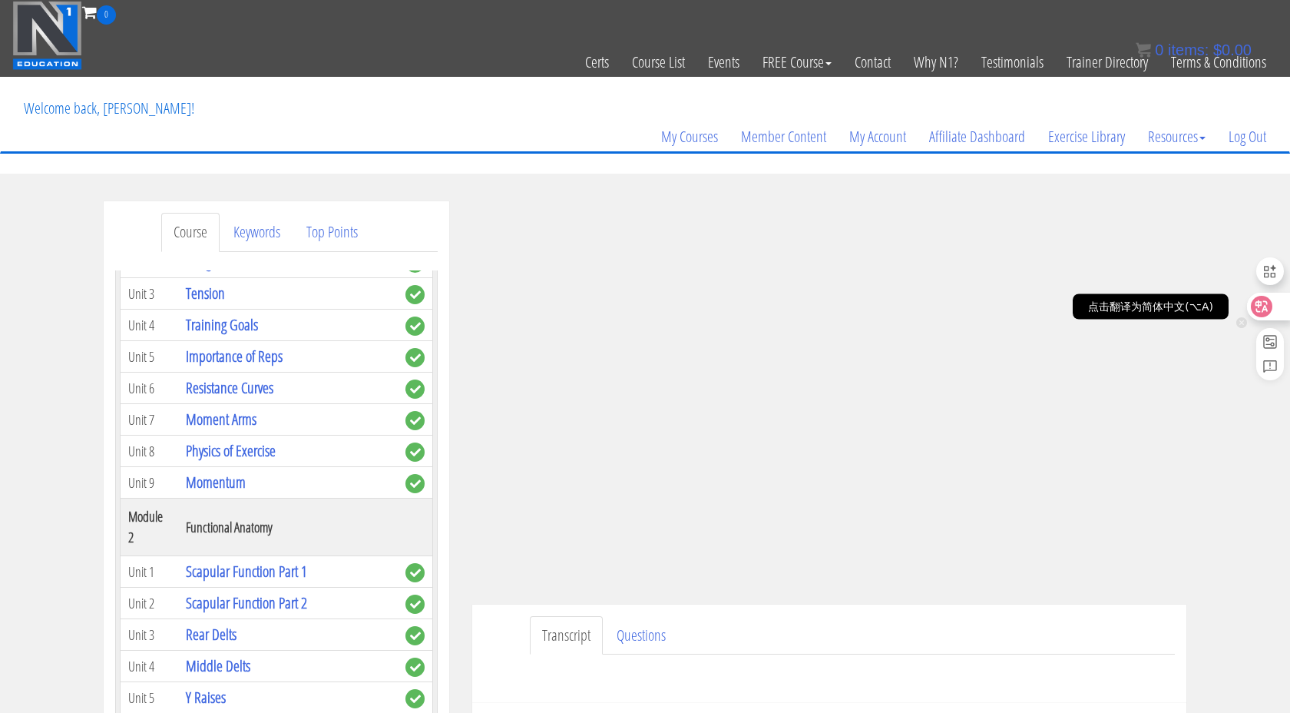
click at [1263, 305] on icon at bounding box center [1261, 306] width 15 height 15
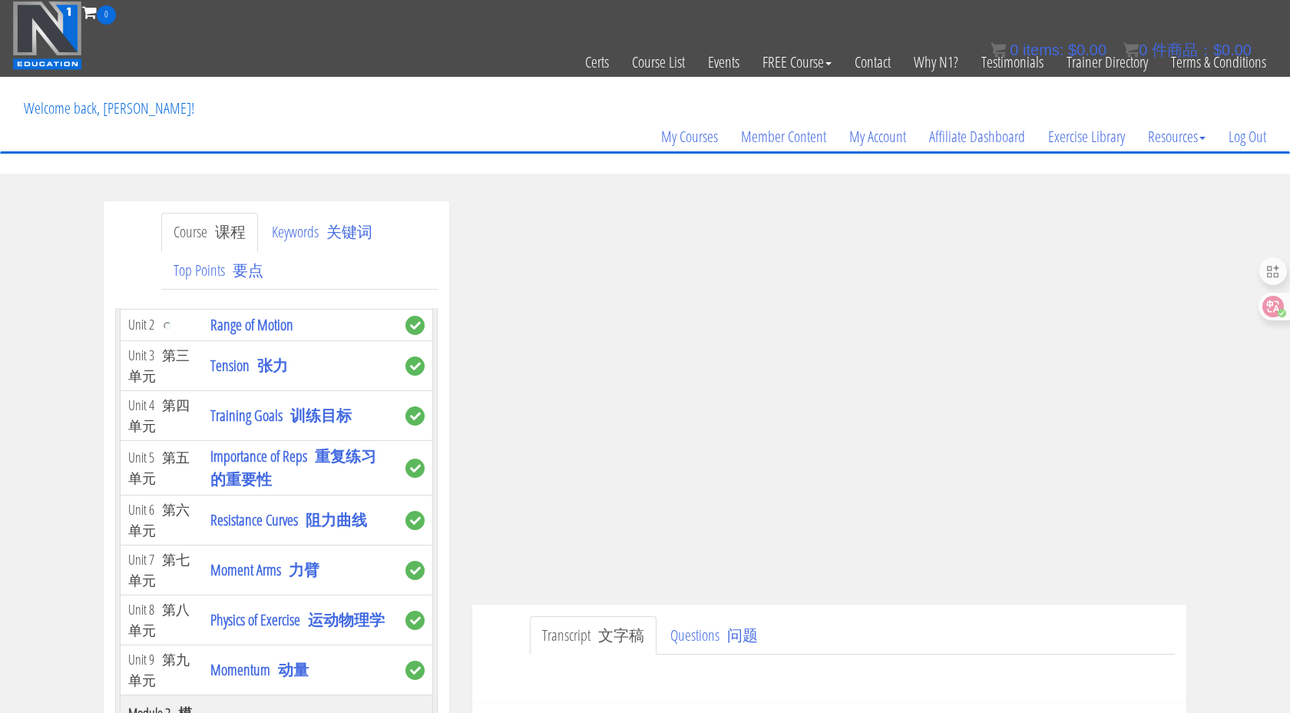
scroll to position [223, 0]
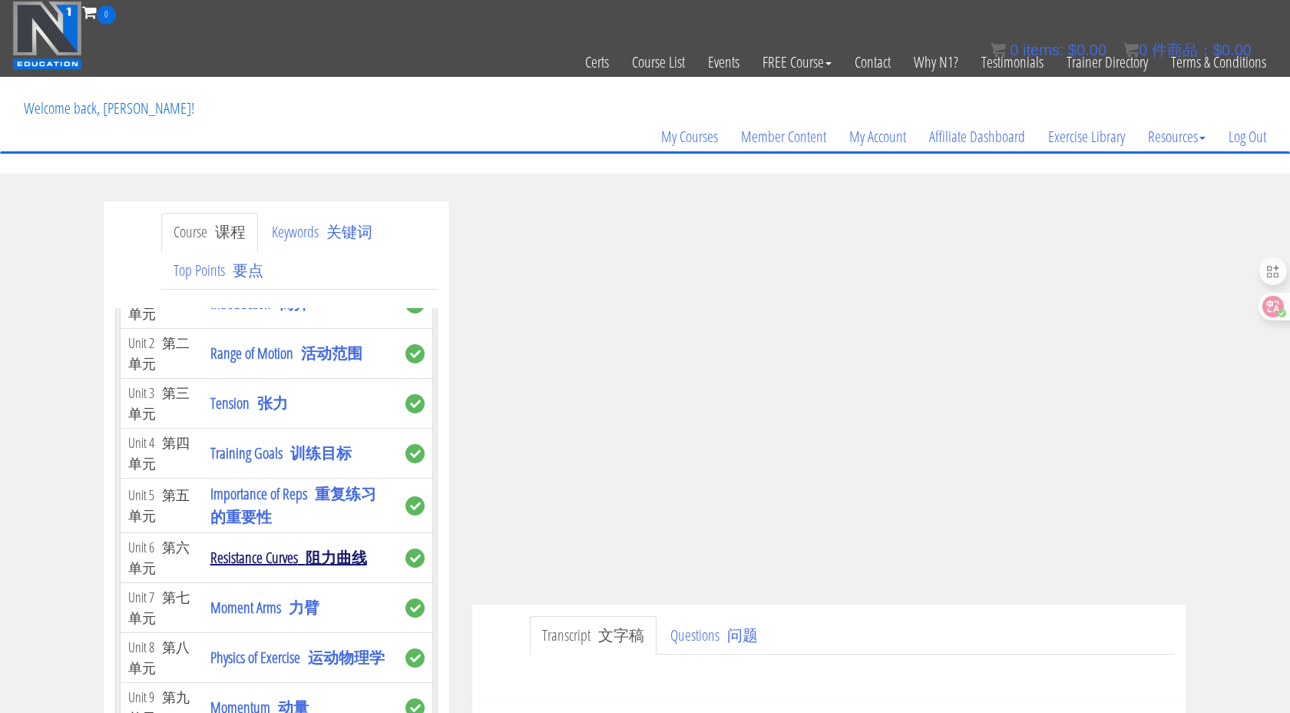
click at [345, 553] on font "阻力曲线" at bounding box center [336, 557] width 61 height 21
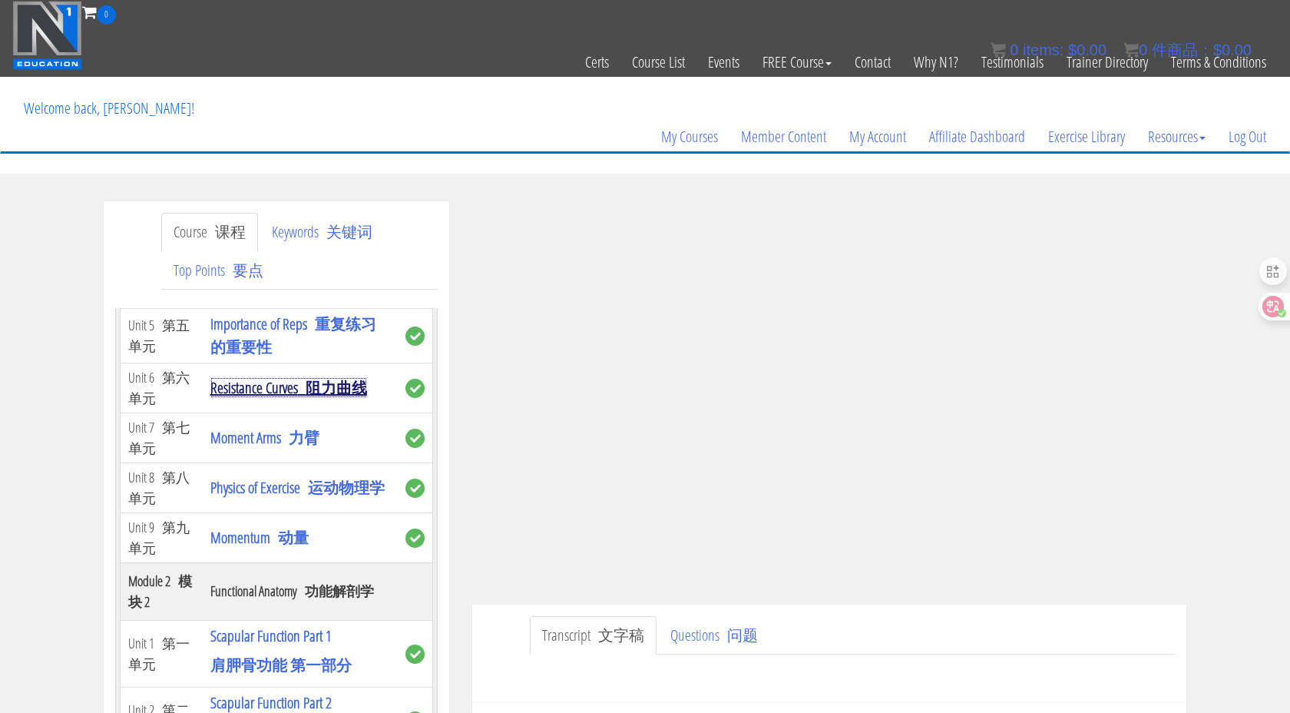
scroll to position [392, 0]
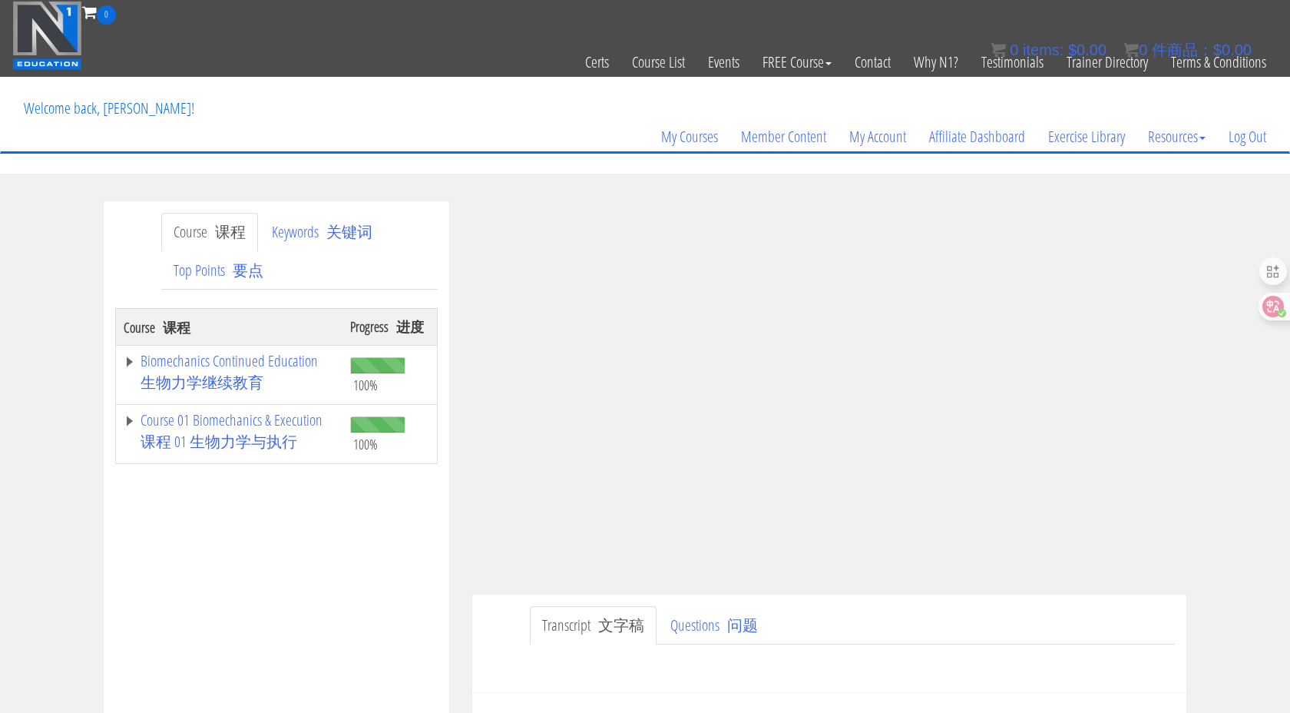
click at [1199, 454] on div "Course 课程 Keywords 关键词 Top Points 要点 Course 课程 Progress 进度 Biomechanics Continu…" at bounding box center [645, 653] width 1290 height 905
click at [1246, 461] on div "Course 课程 Keywords 关键词 Top Points 要点 Course 课程 Progress 进度 Biomechanics Continu…" at bounding box center [645, 653] width 1290 height 905
click at [1222, 473] on div "Course 课程 Keywords 关键词 Top Points 要点 Course 课程 Progress 进度 Biomechanics Continu…" at bounding box center [645, 653] width 1290 height 905
click at [1269, 309] on circle at bounding box center [1270, 313] width 8 height 8
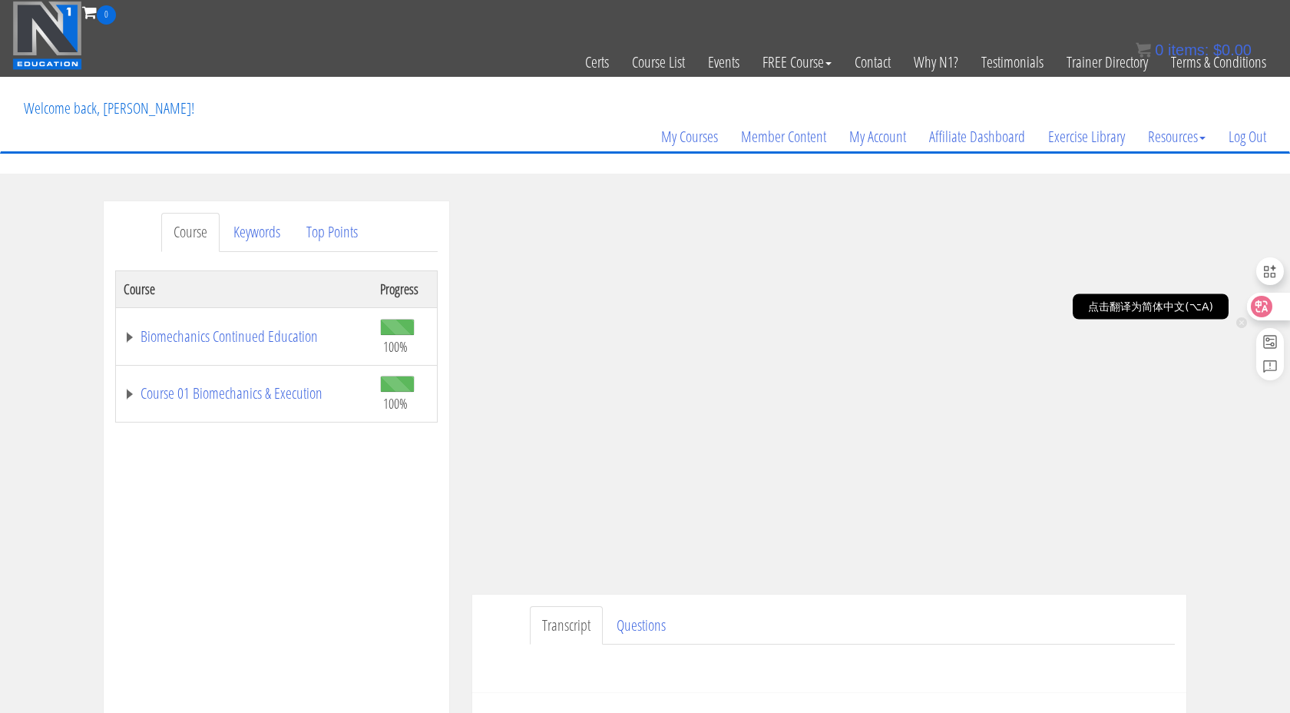
click at [1263, 312] on icon at bounding box center [1261, 306] width 15 height 15
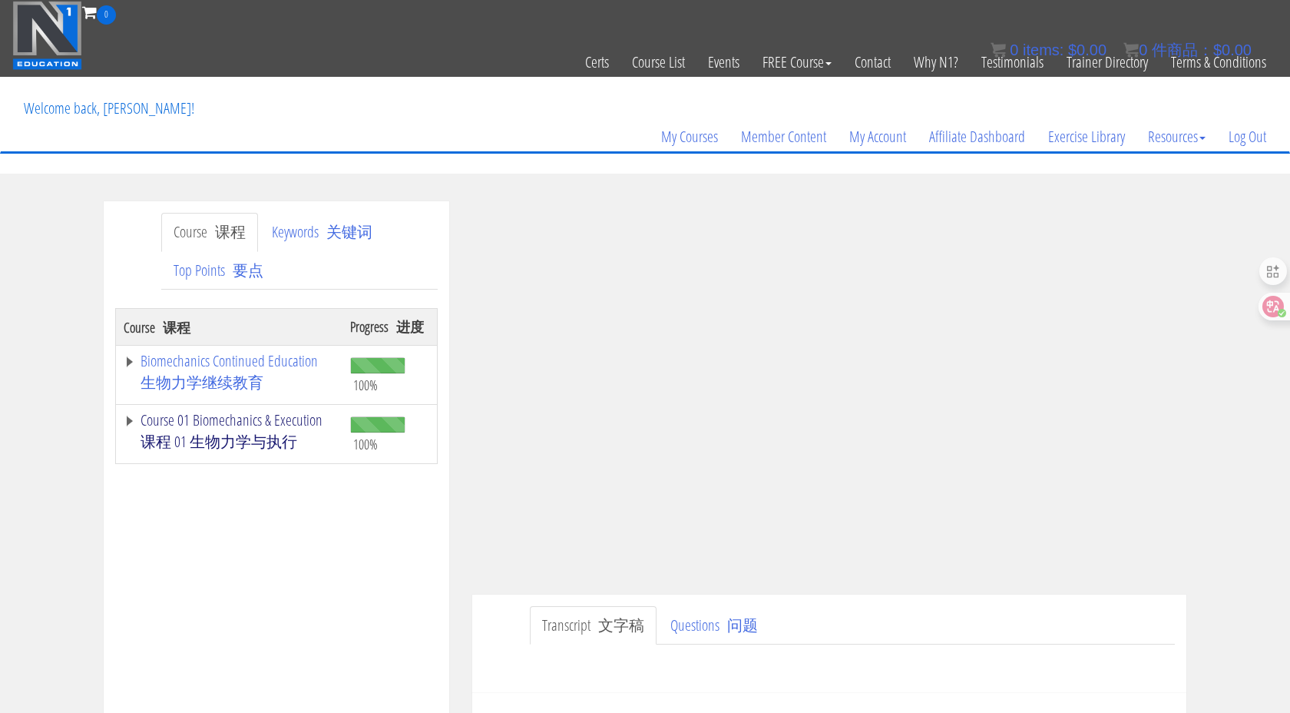
click at [257, 431] on font "课程 01 生物力学与执行" at bounding box center [219, 441] width 157 height 21
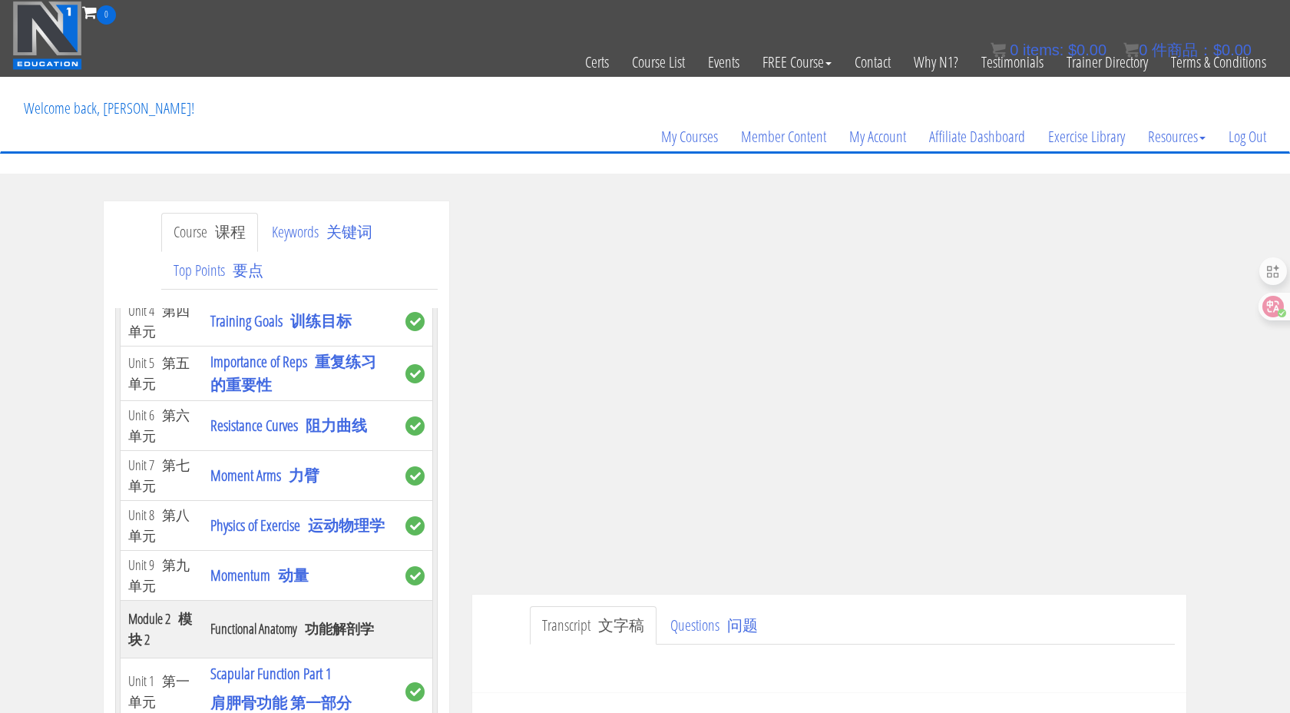
scroll to position [370, 0]
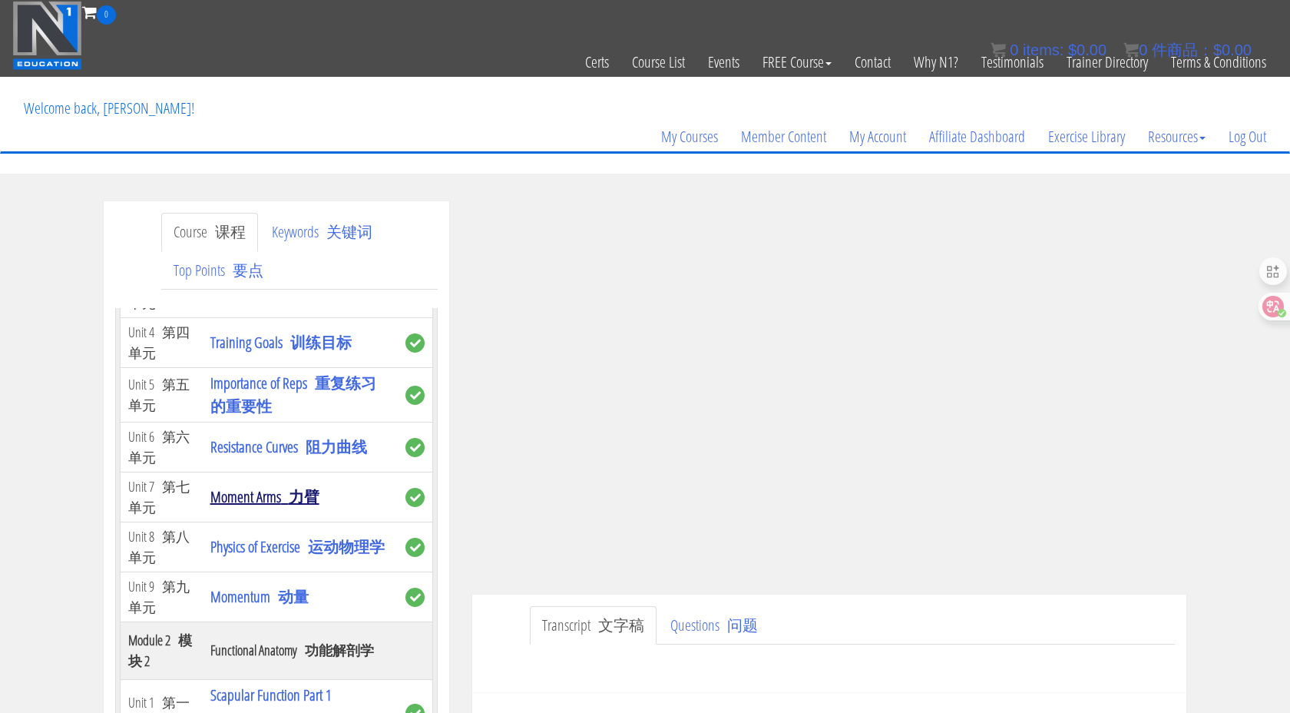
click at [260, 502] on link "Moment Arms 力臂" at bounding box center [264, 496] width 109 height 21
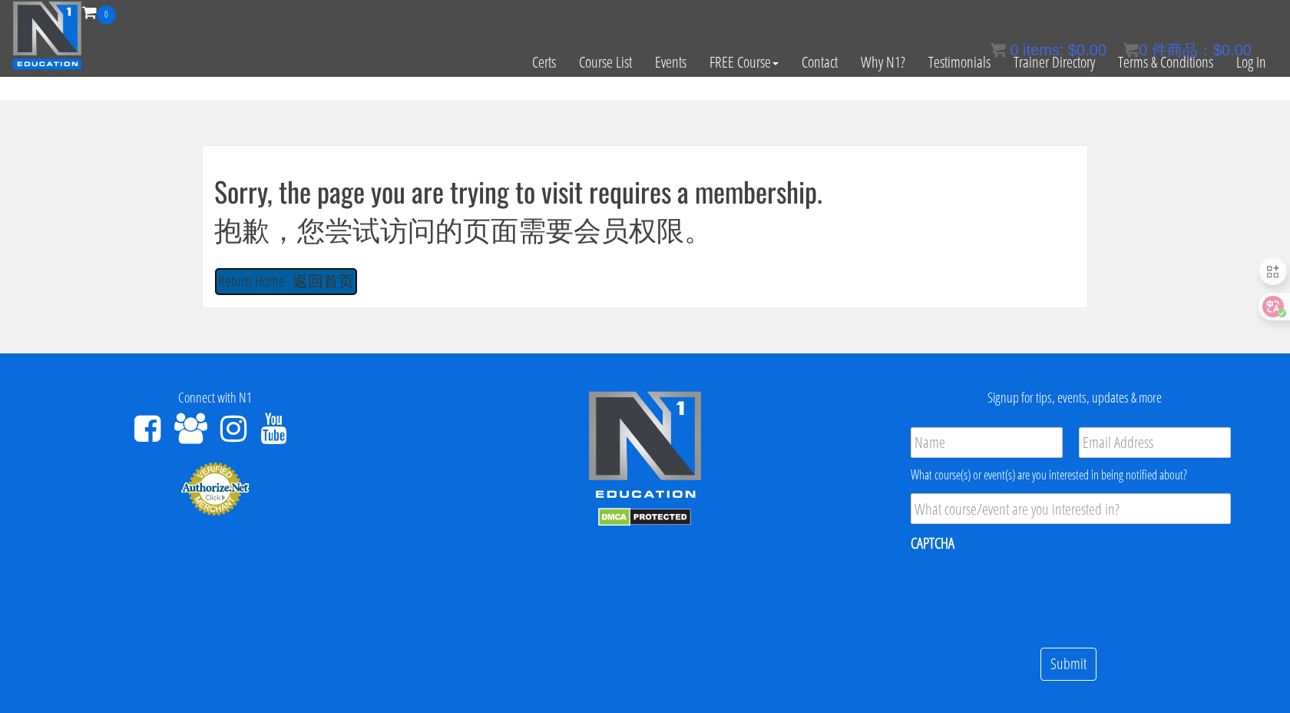
click at [291, 270] on font "返回首页" at bounding box center [319, 280] width 69 height 21
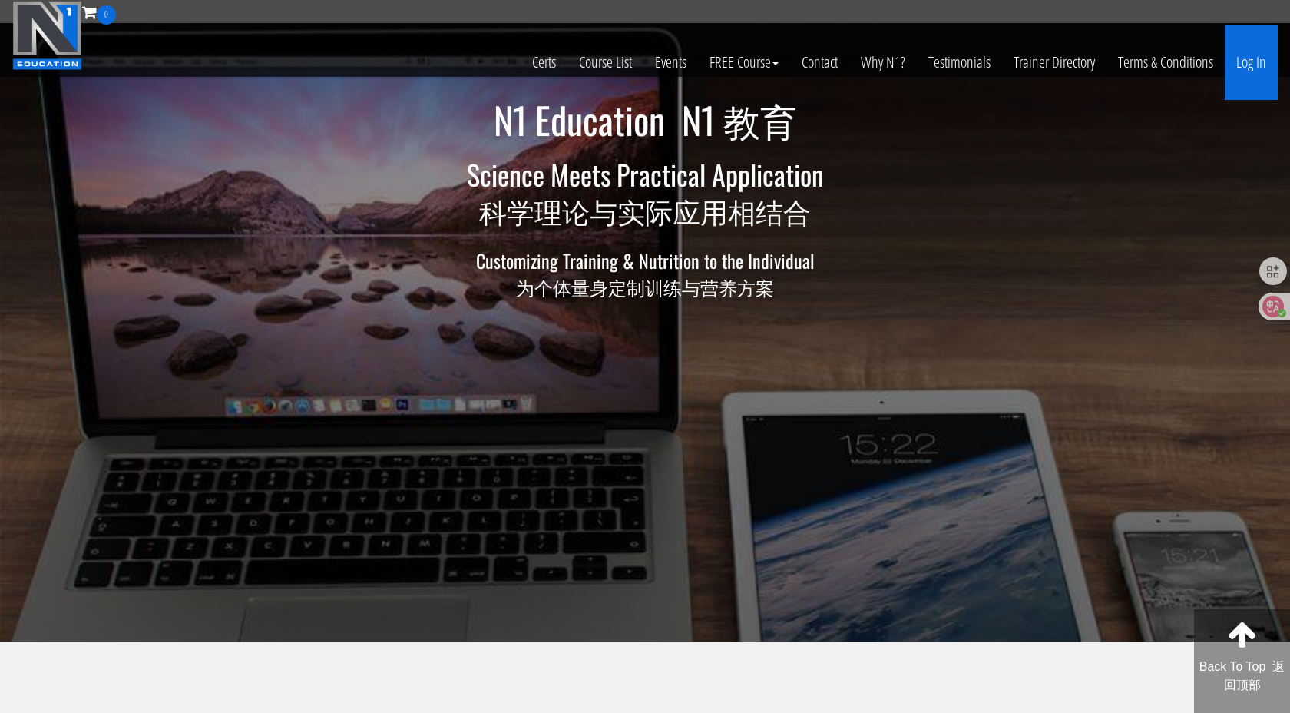
click at [1258, 57] on link "Log In" at bounding box center [1251, 62] width 53 height 75
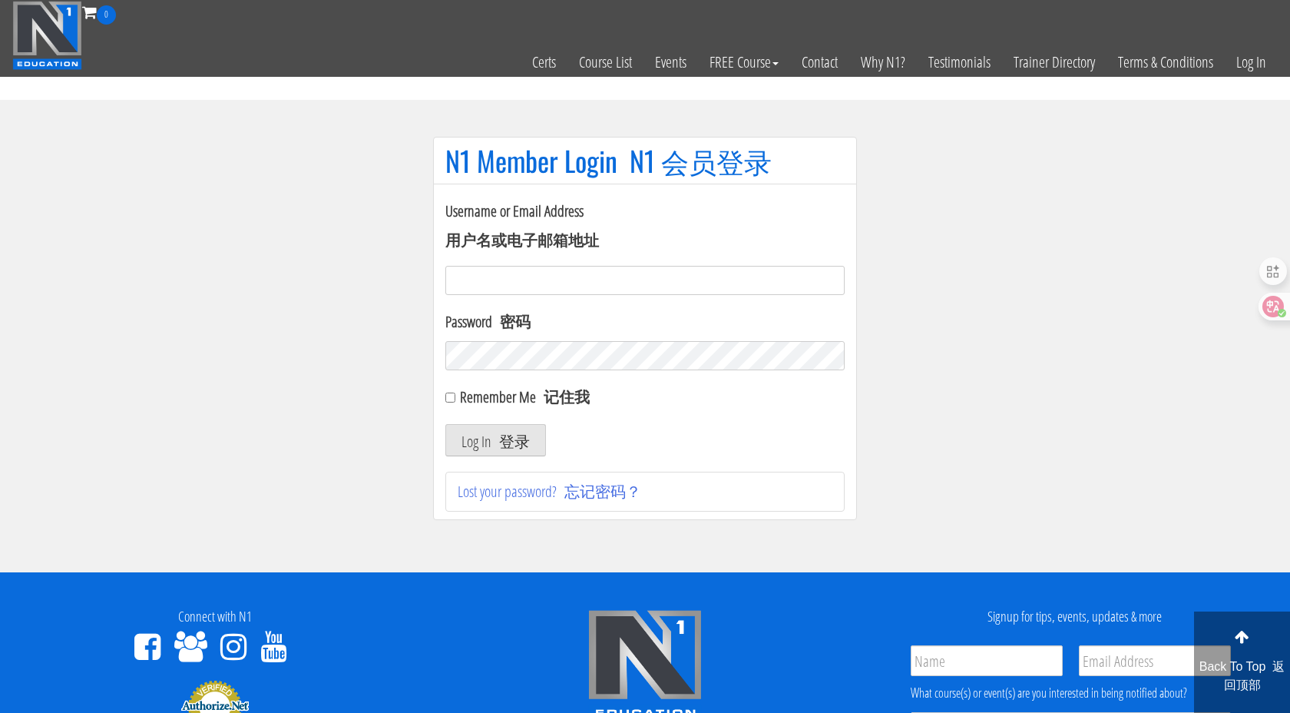
click at [557, 279] on input "Username or Email Address 用户名或电子邮箱地址" at bounding box center [644, 280] width 399 height 29
type input "1540282449@qq.com"
click at [507, 434] on font "登录" at bounding box center [514, 441] width 31 height 21
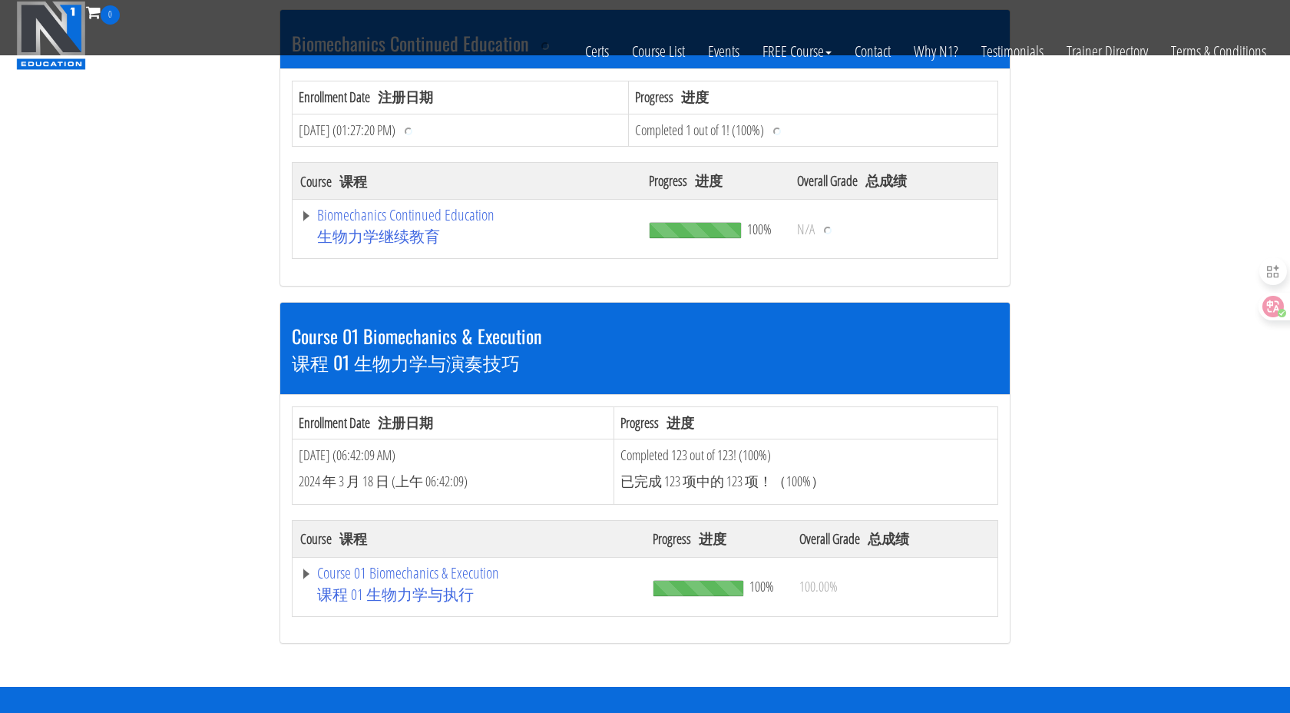
scroll to position [414, 0]
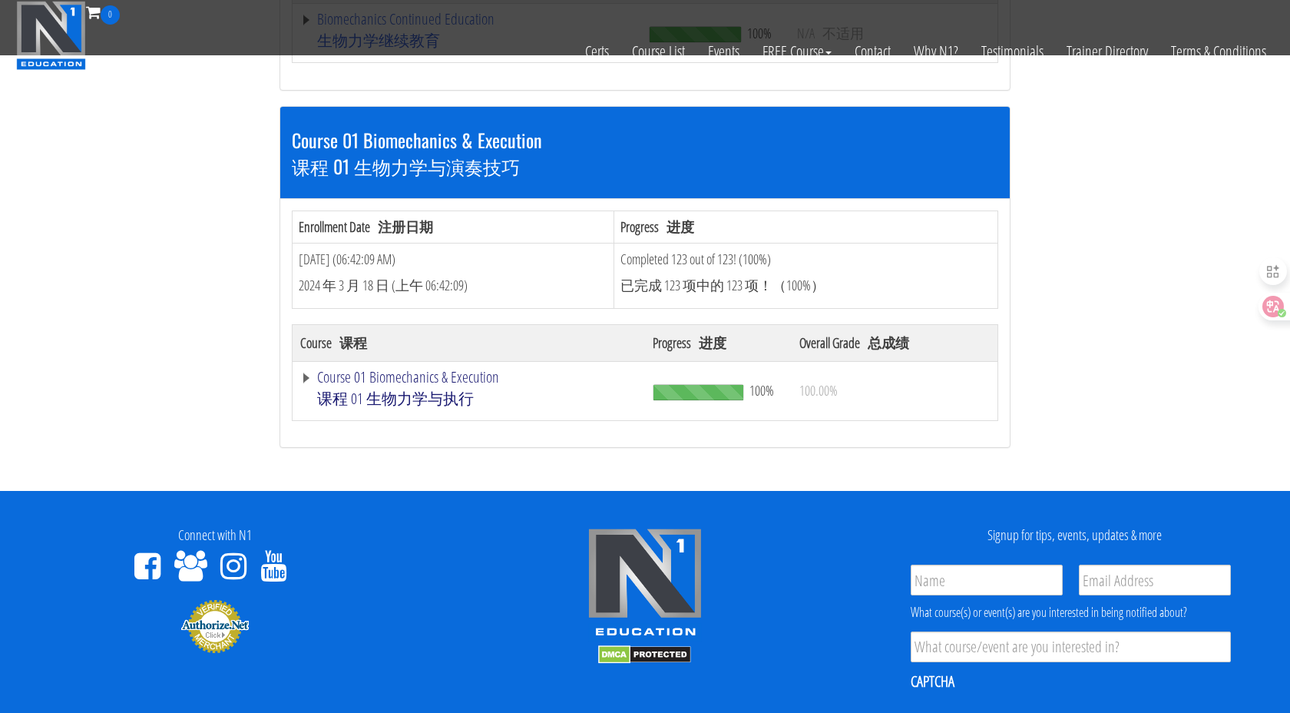
click at [322, 51] on font "课程 01 生物力学与执行" at bounding box center [378, 40] width 123 height 21
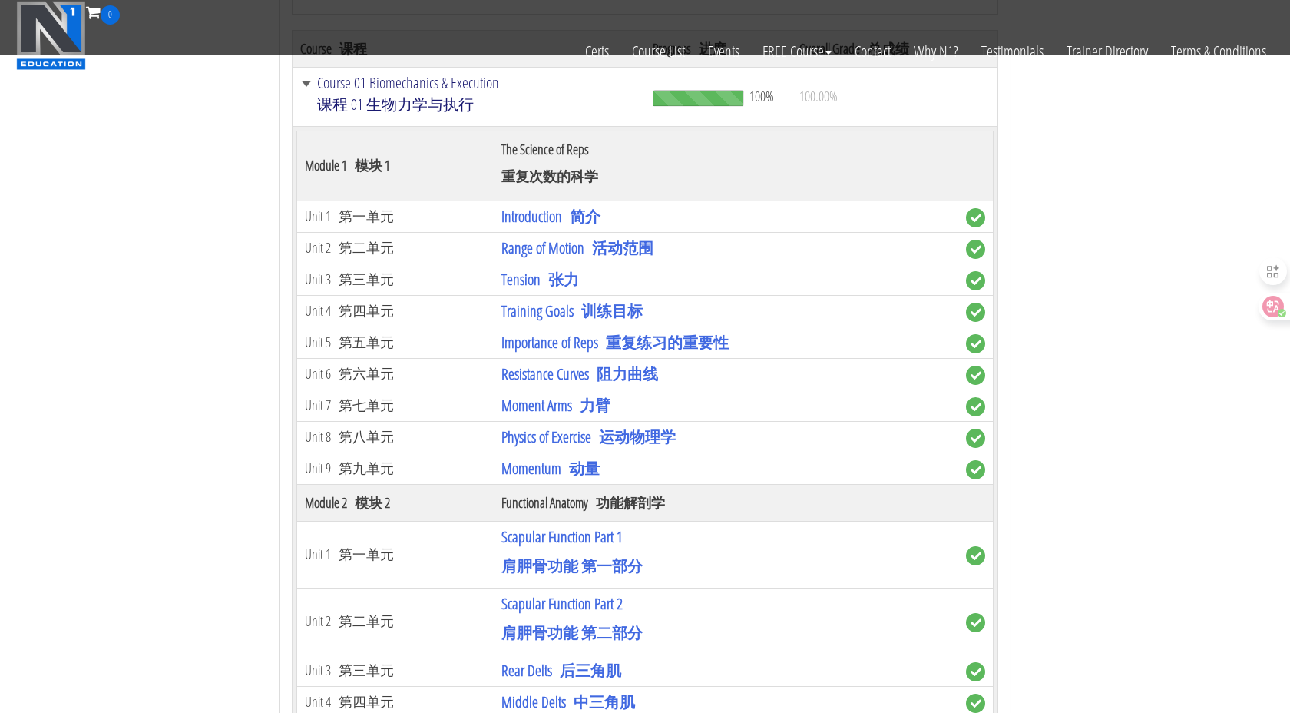
scroll to position [959, 0]
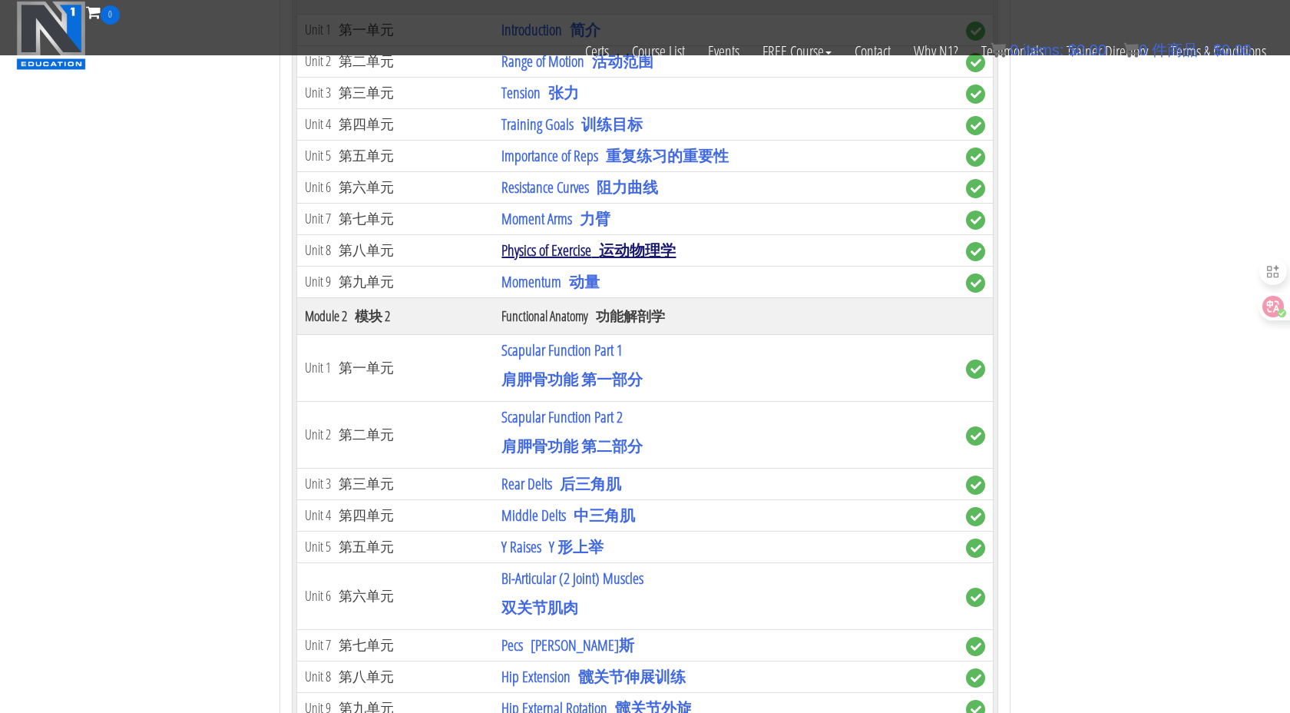
click at [564, 260] on link "Physics of Exercise 运动物理学" at bounding box center [588, 250] width 174 height 21
click at [564, 224] on link "Moment Arms 力臂" at bounding box center [555, 218] width 109 height 21
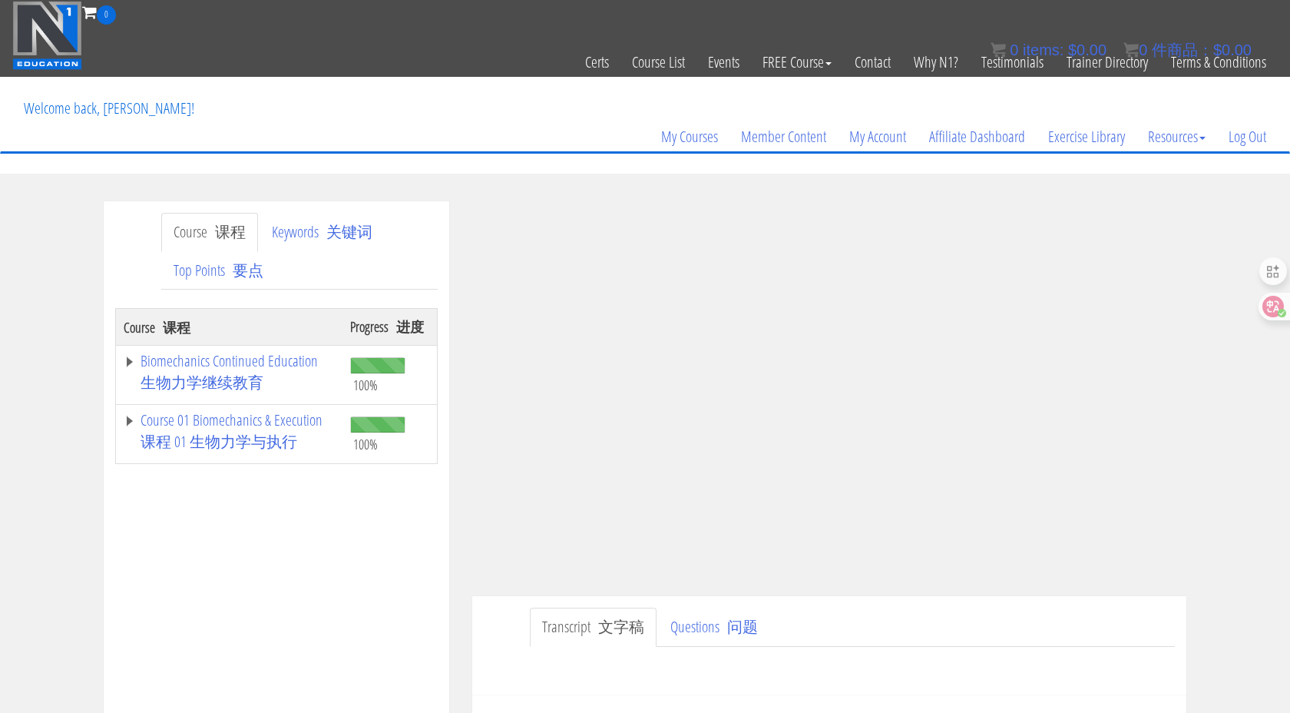
click at [994, 641] on ul "Transcript 文字稿 Questions 问题" at bounding box center [852, 626] width 645 height 39
click at [1265, 308] on icon at bounding box center [1261, 306] width 13 height 12
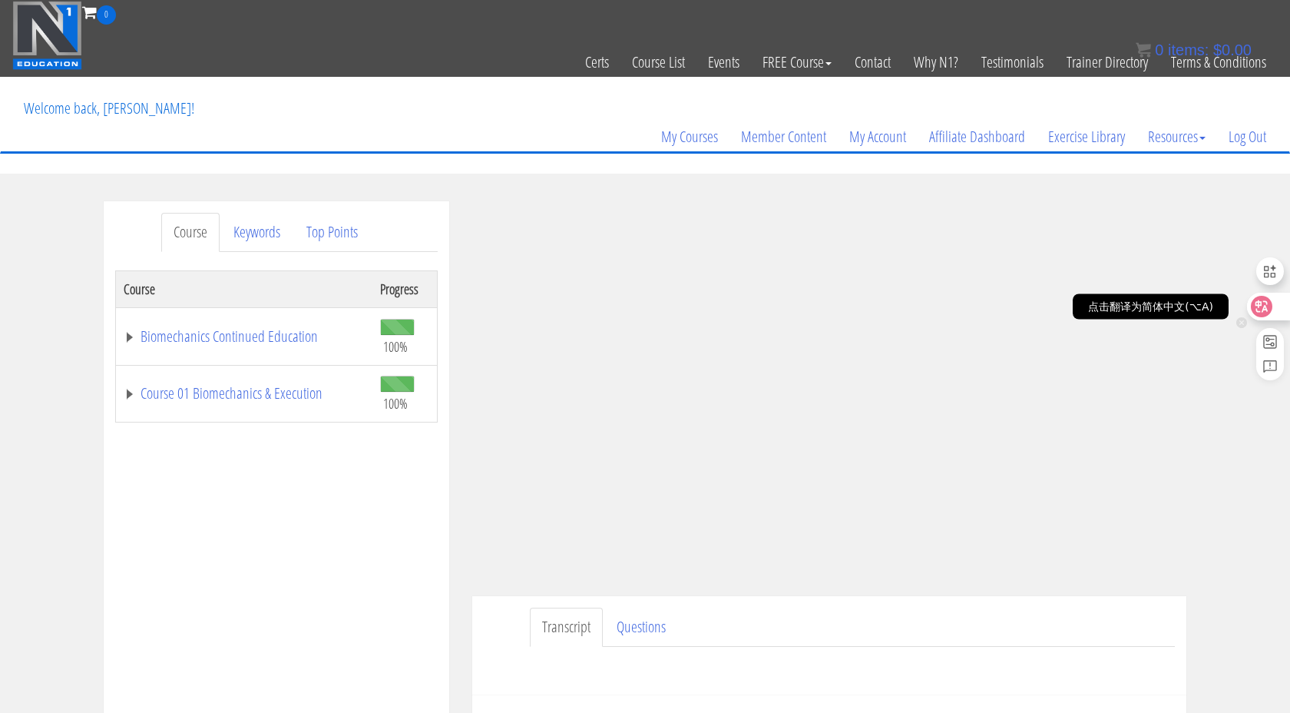
click at [1260, 302] on icon at bounding box center [1261, 306] width 13 height 12
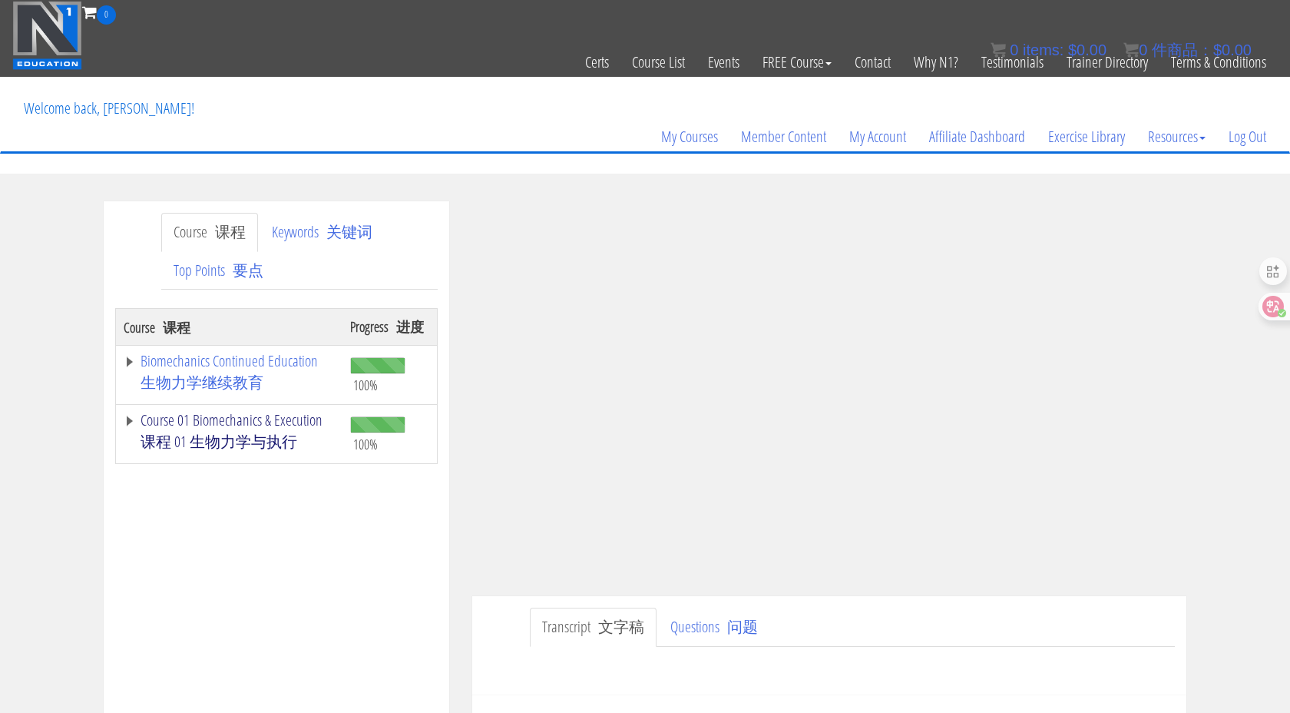
click at [281, 428] on link "Course 01 Biomechanics & Execution 课程 01 生物力学与执行" at bounding box center [229, 433] width 211 height 43
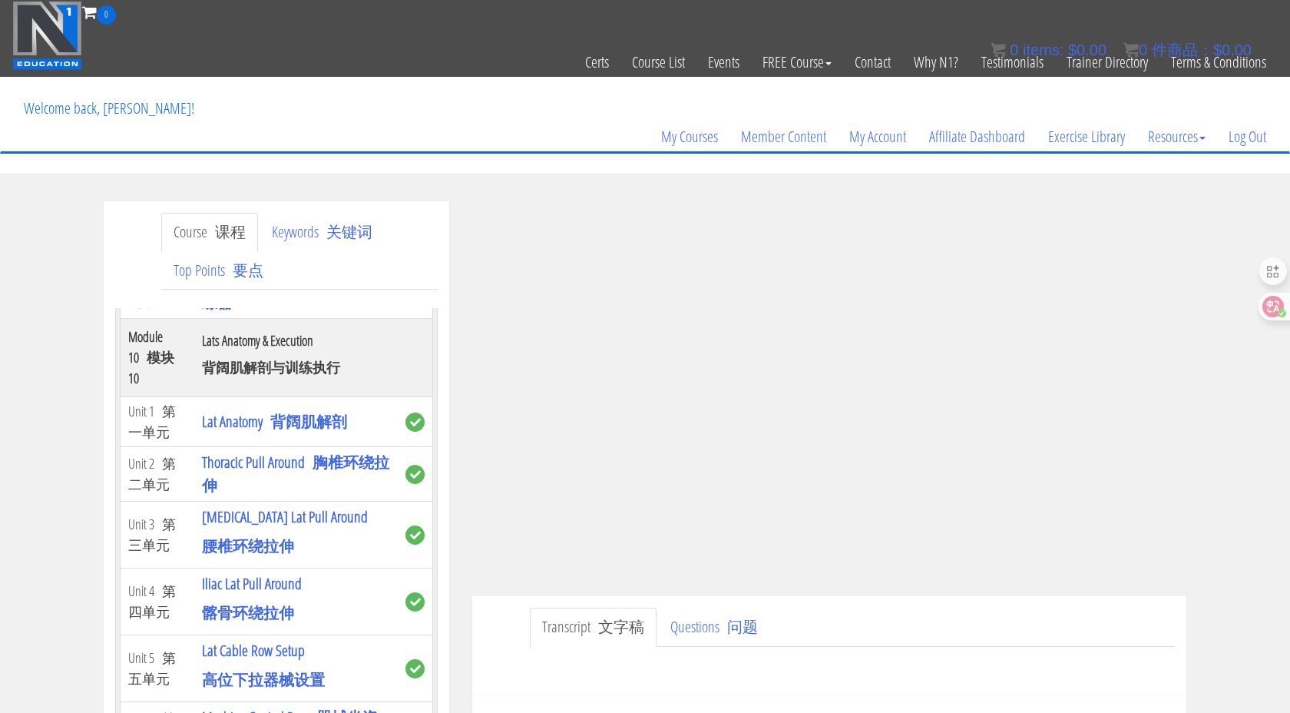
scroll to position [5537, 0]
click at [320, 310] on font "坐姿推胸训练器" at bounding box center [295, 288] width 187 height 44
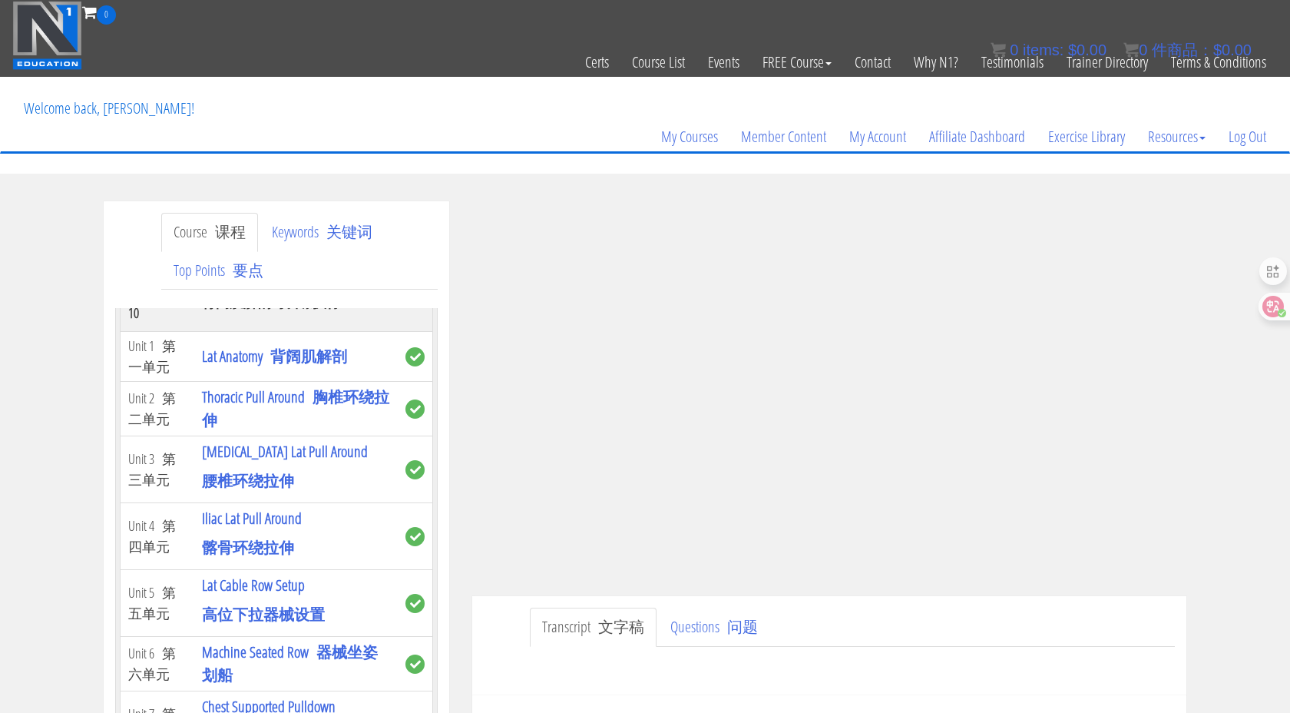
scroll to position [5599, 0]
click at [322, 249] on font "坐姿推胸训练器" at bounding box center [295, 227] width 187 height 44
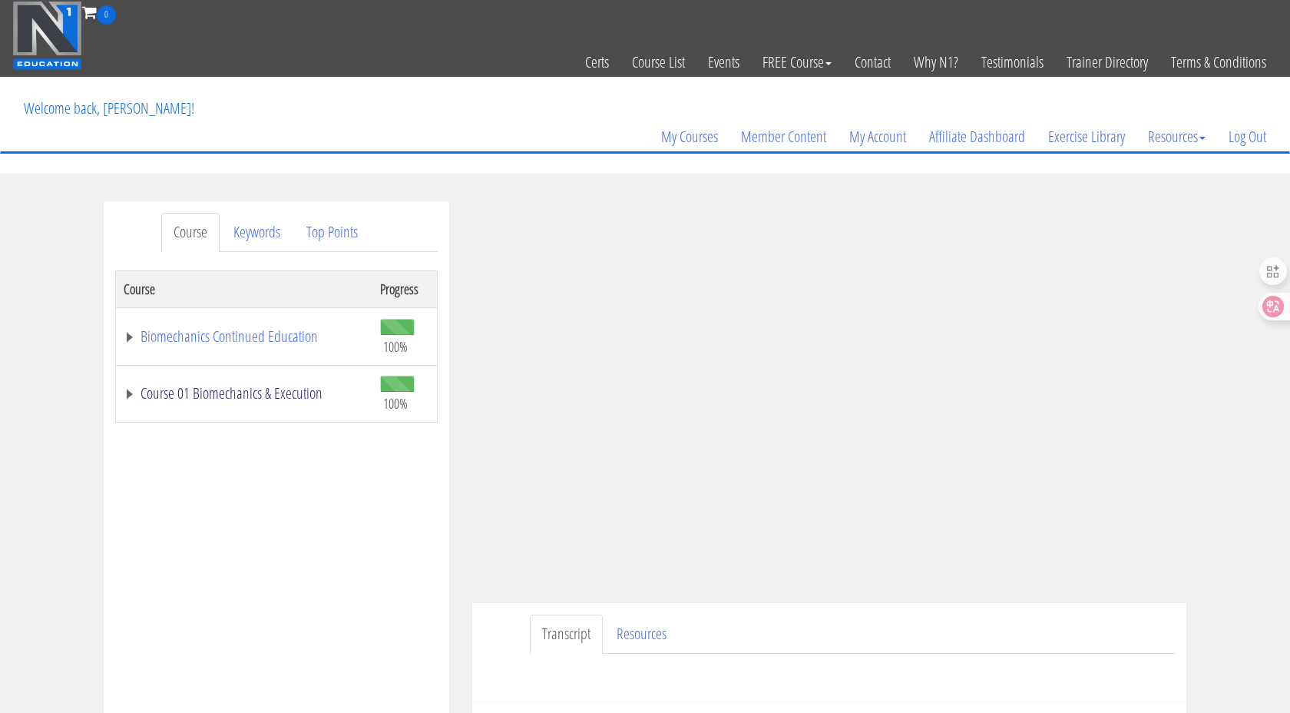
click at [305, 385] on link "Course 01 Biomechanics & Execution" at bounding box center [244, 392] width 241 height 15
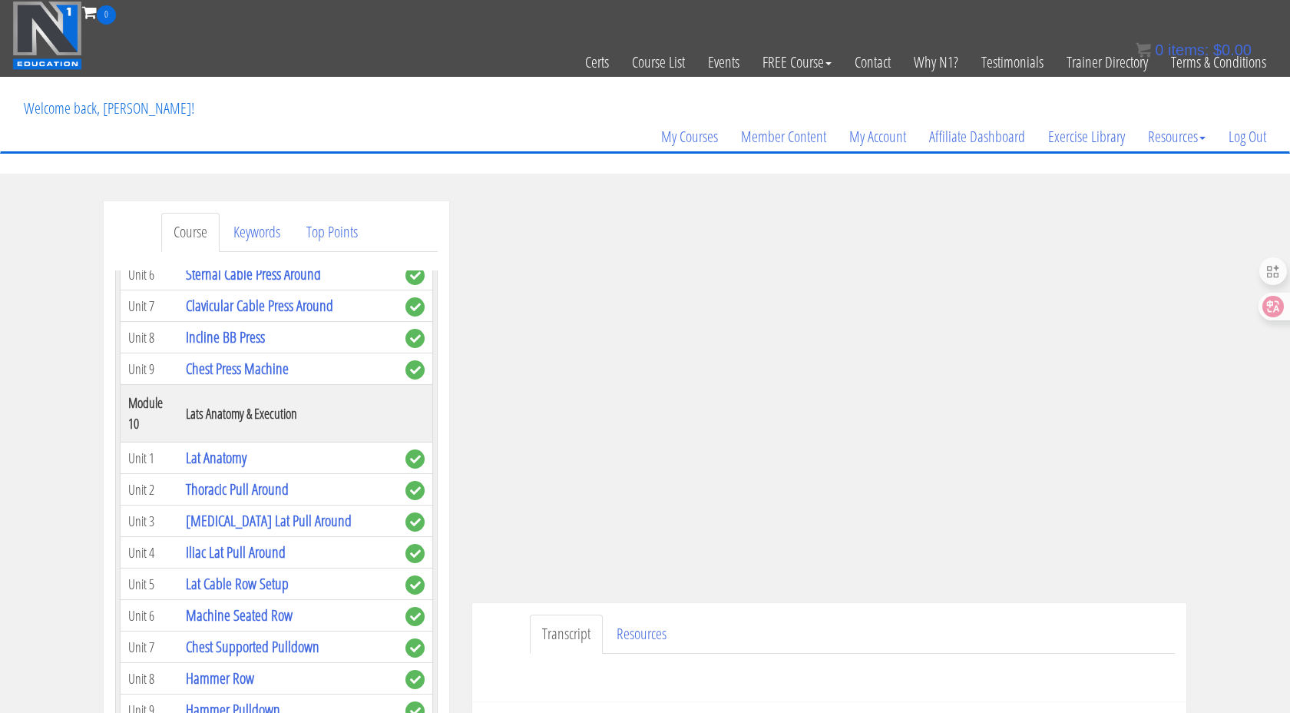
scroll to position [2835, 0]
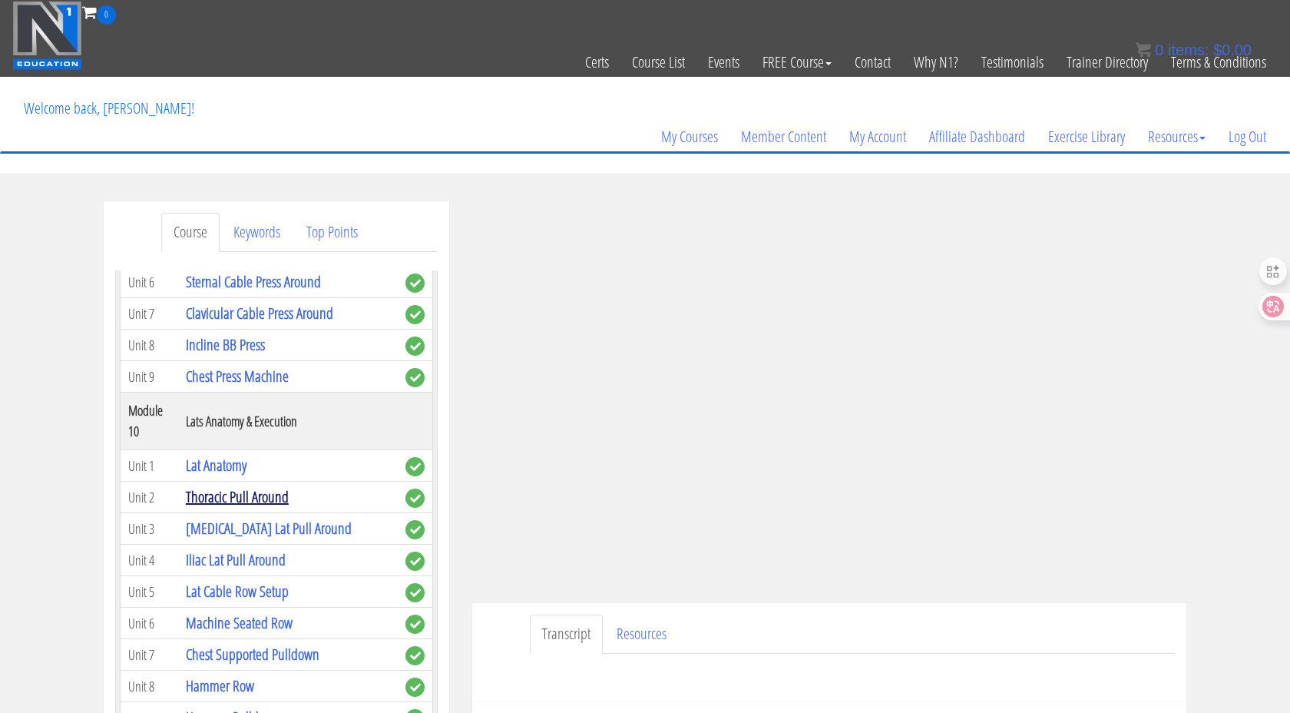
click at [276, 486] on link "Thoracic Pull Around" at bounding box center [237, 496] width 103 height 21
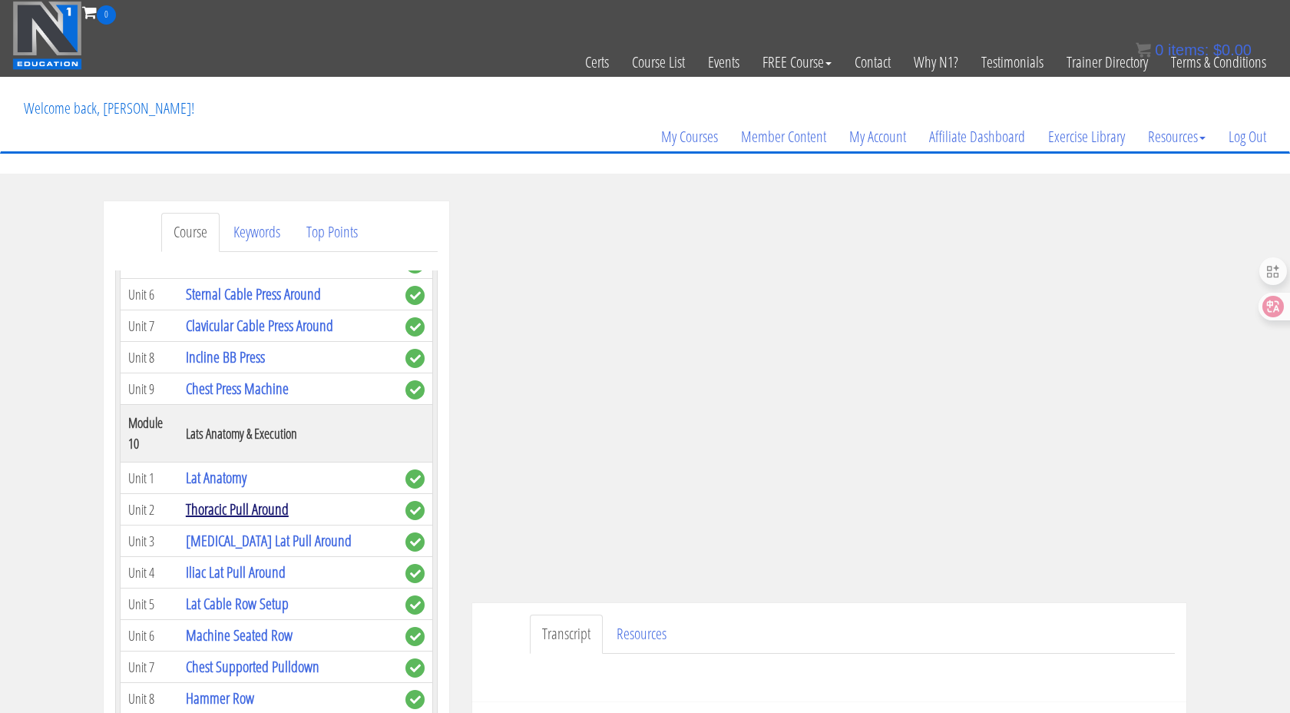
scroll to position [2829, 0]
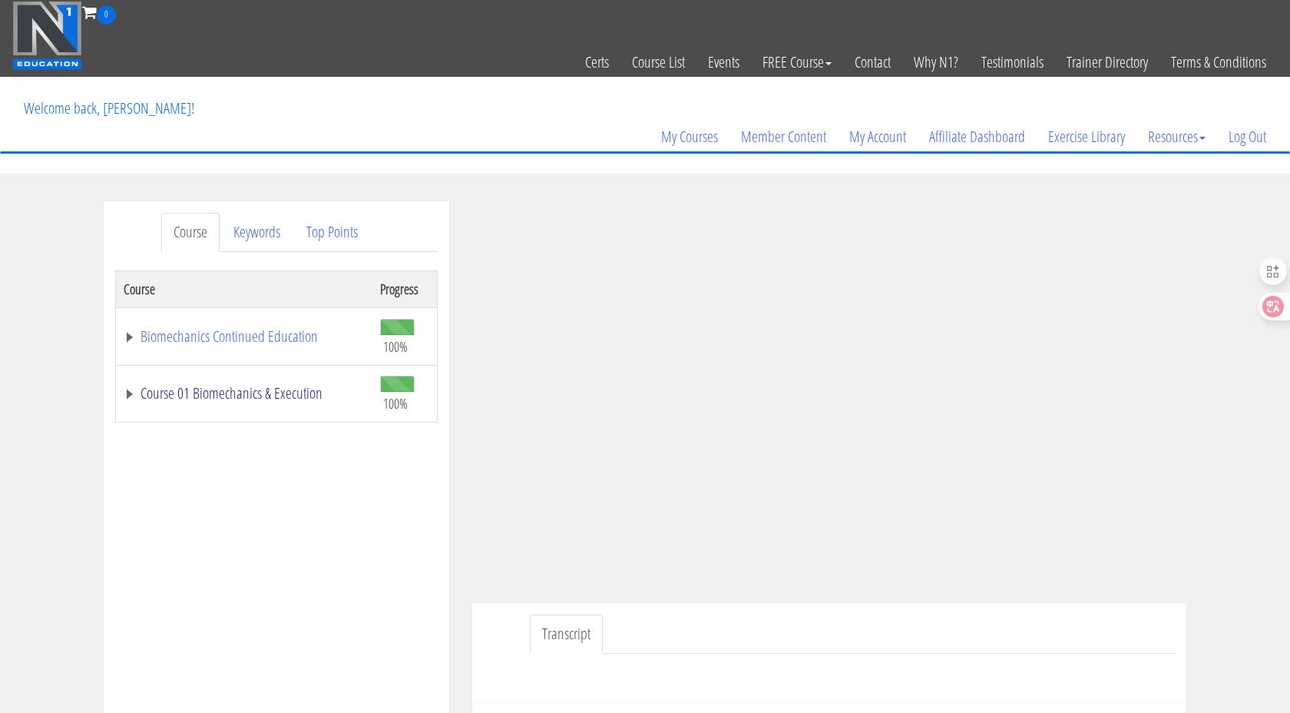
click at [275, 398] on link "Course 01 Biomechanics & Execution" at bounding box center [244, 392] width 241 height 15
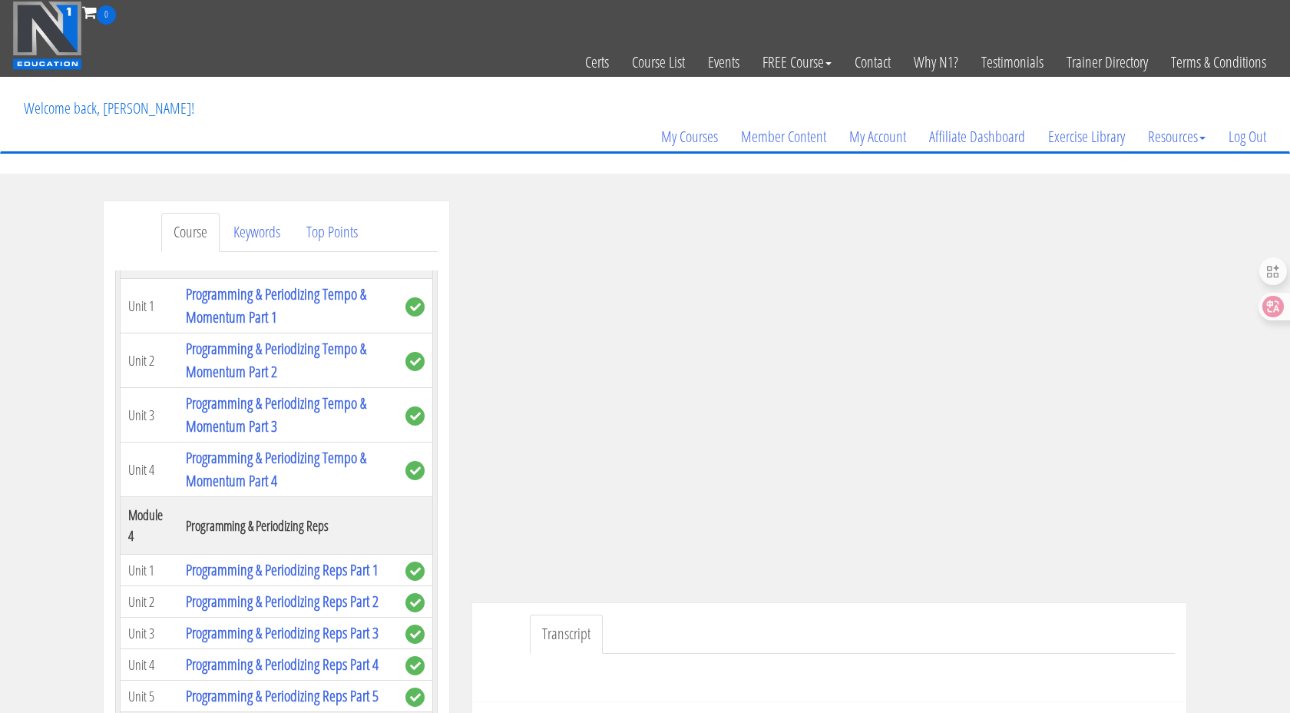
scroll to position [1490, 0]
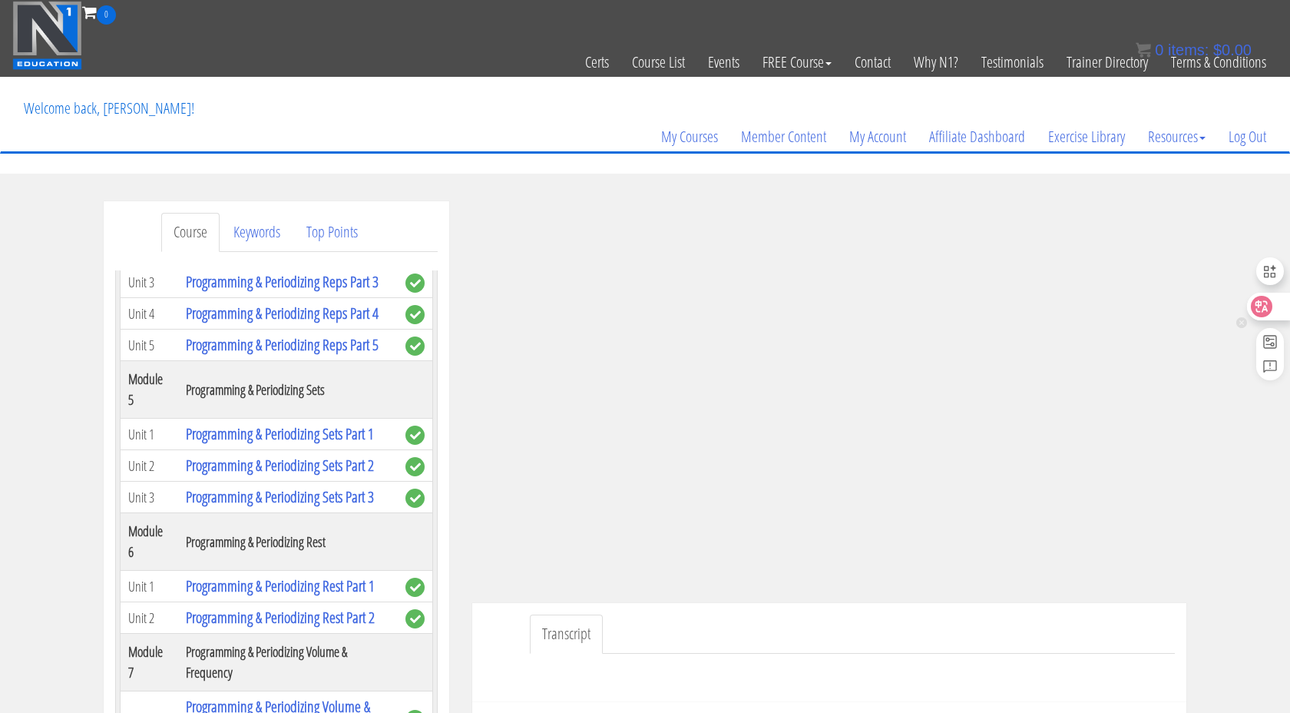
click at [1262, 306] on icon at bounding box center [1261, 306] width 15 height 15
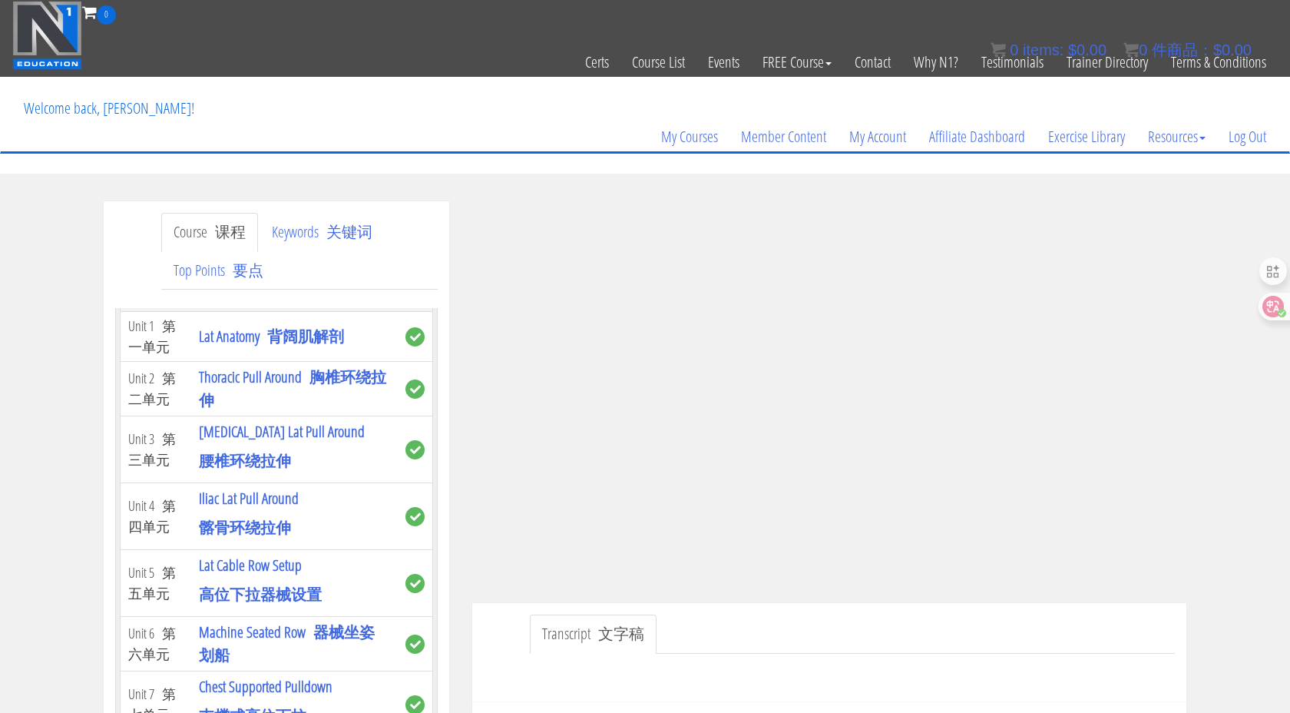
scroll to position [4591, 0]
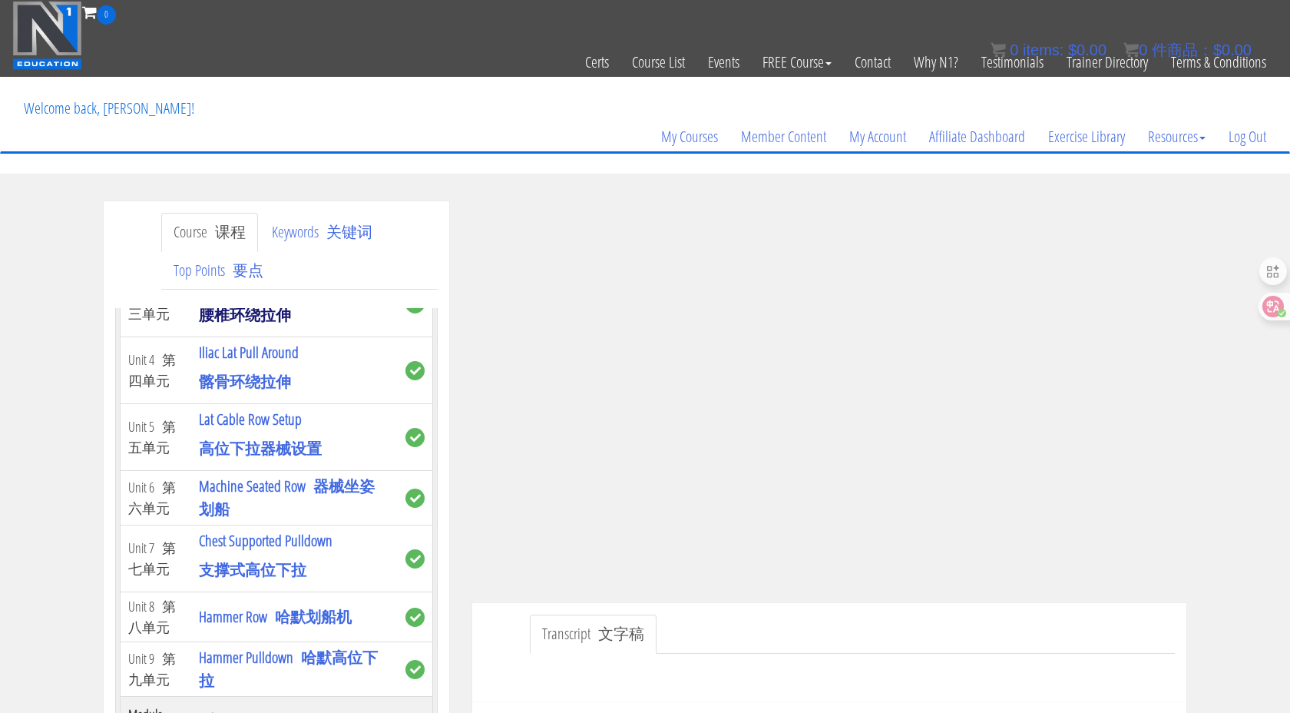
click at [281, 325] on link "Lumbar Lat Pull Around 腰椎环绕拉伸" at bounding box center [282, 300] width 166 height 50
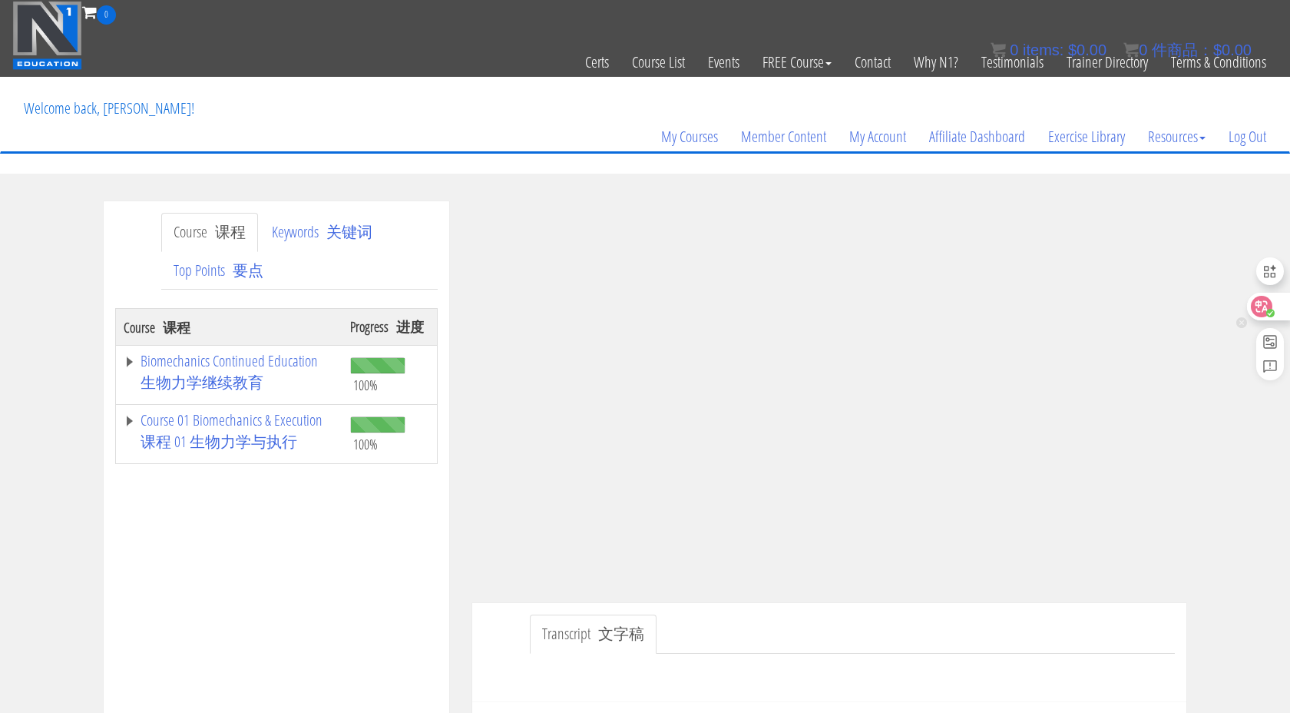
click at [1266, 309] on icon at bounding box center [1270, 313] width 8 height 8
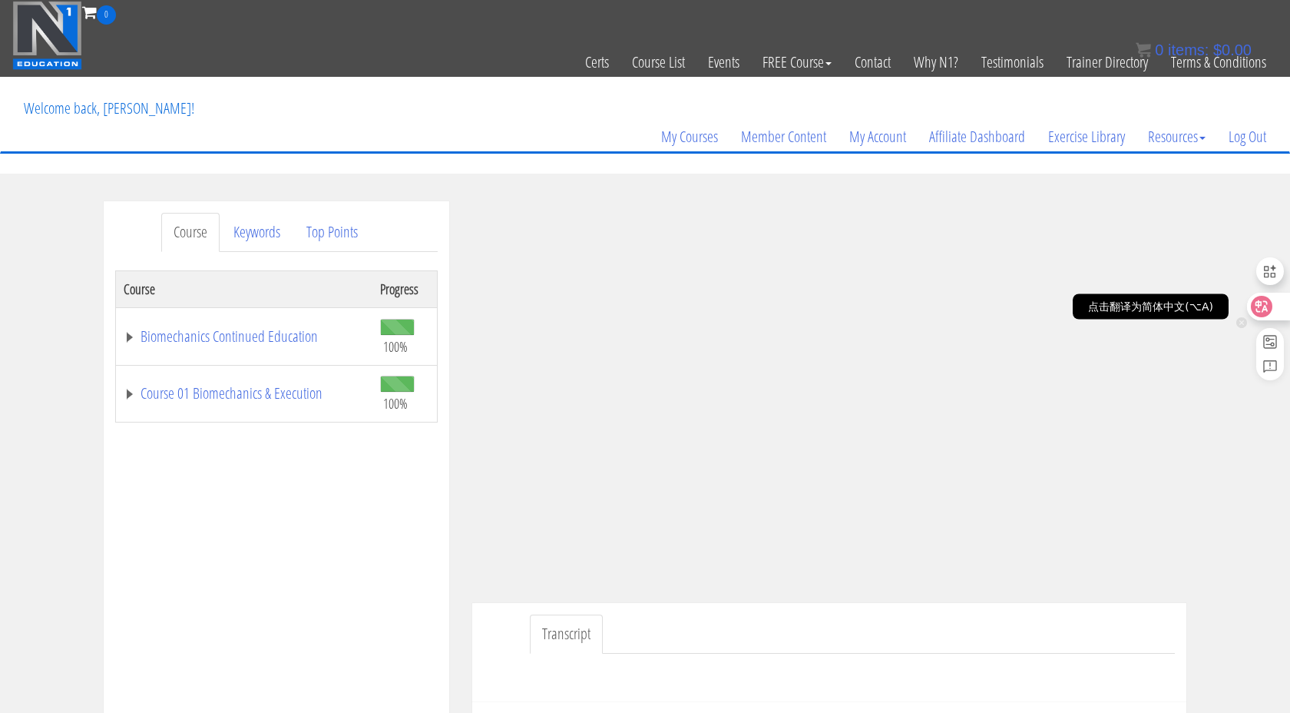
click at [1265, 309] on icon at bounding box center [1261, 306] width 13 height 12
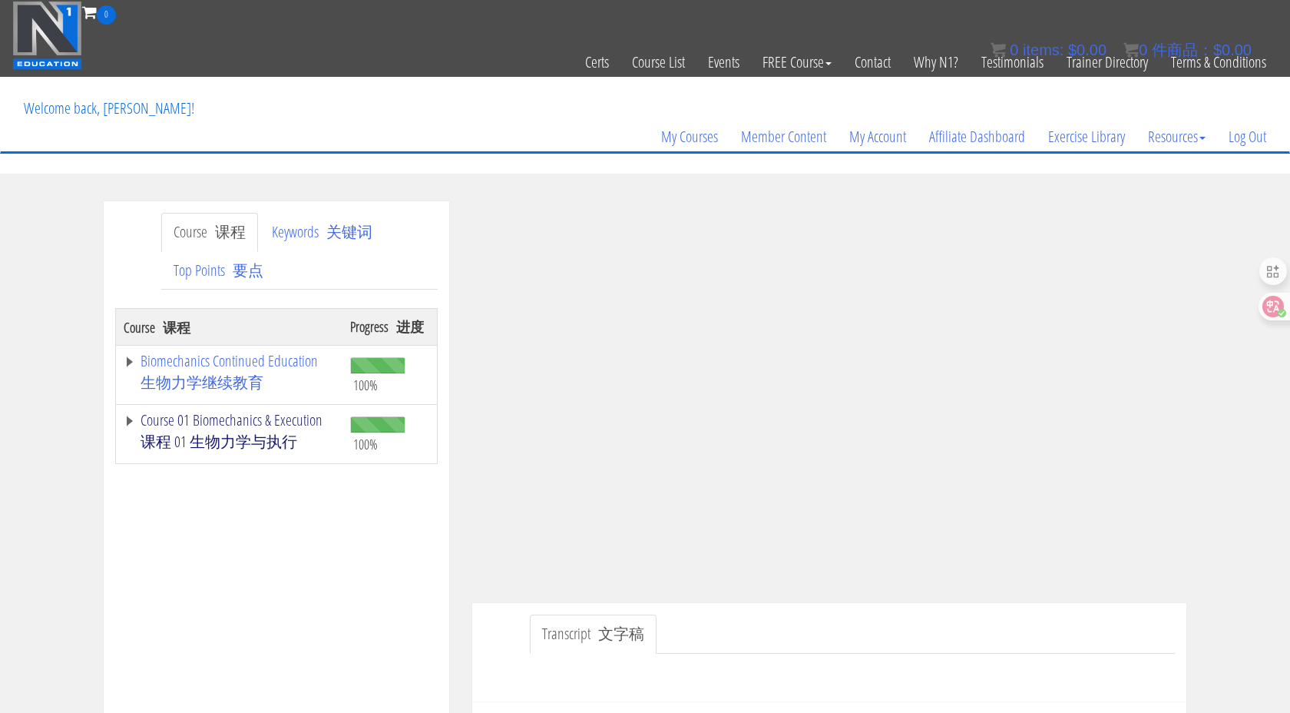
click at [217, 442] on font "课程 01 生物力学与执行" at bounding box center [219, 441] width 157 height 21
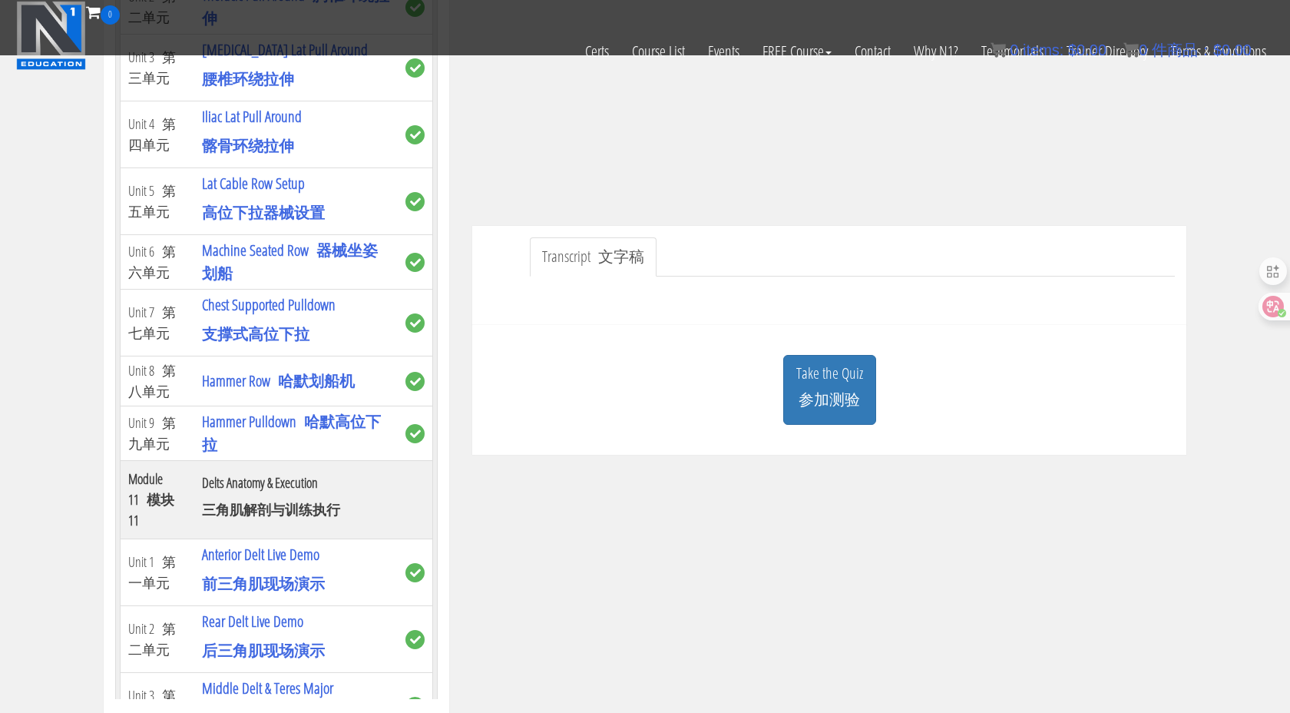
scroll to position [5623, 0]
click at [245, 157] on link "Iliac Lat Pull Around 髂骨环绕拉伸" at bounding box center [252, 132] width 100 height 50
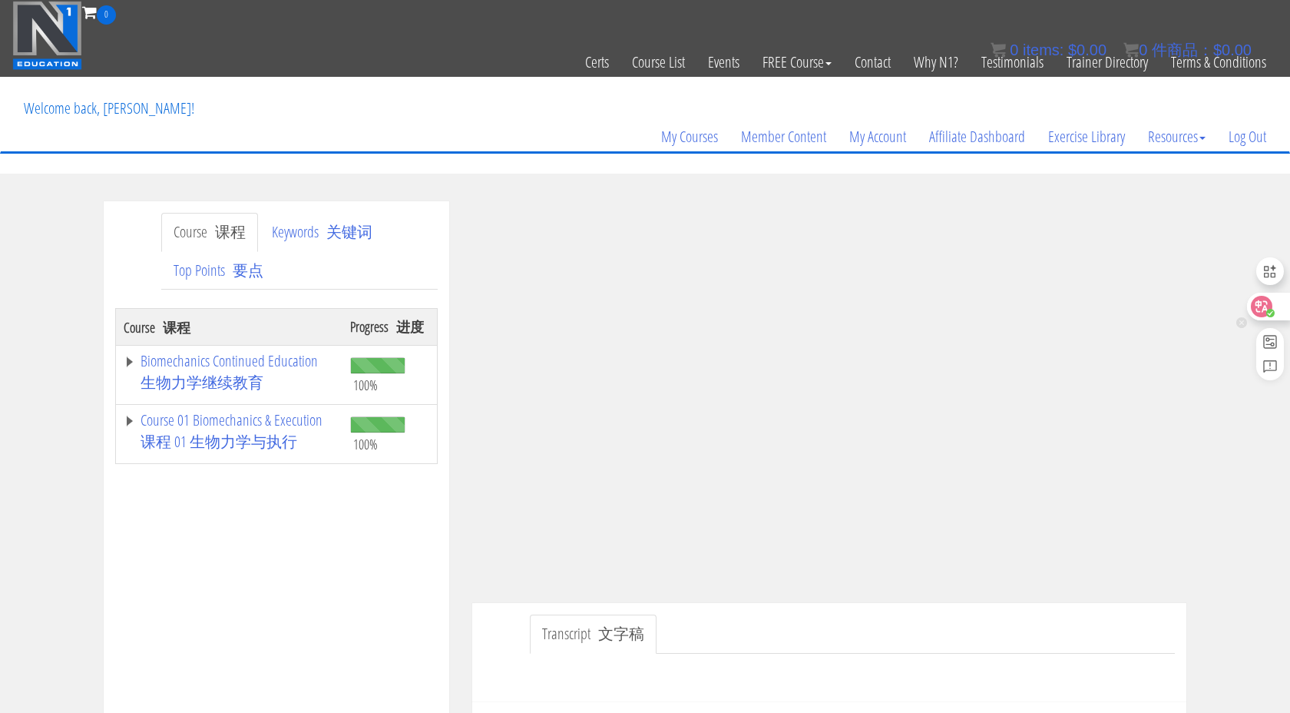
click at [1275, 307] on div at bounding box center [1267, 307] width 41 height 28
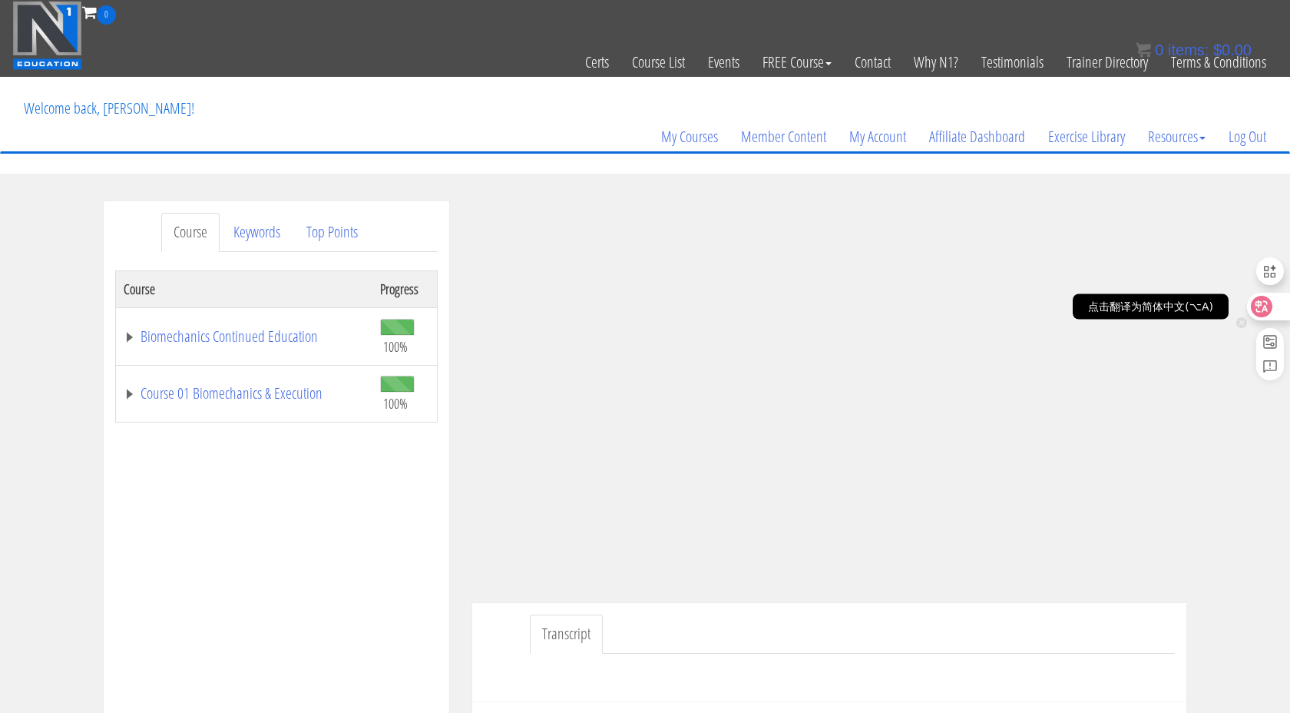
click at [1268, 308] on icon at bounding box center [1261, 306] width 15 height 15
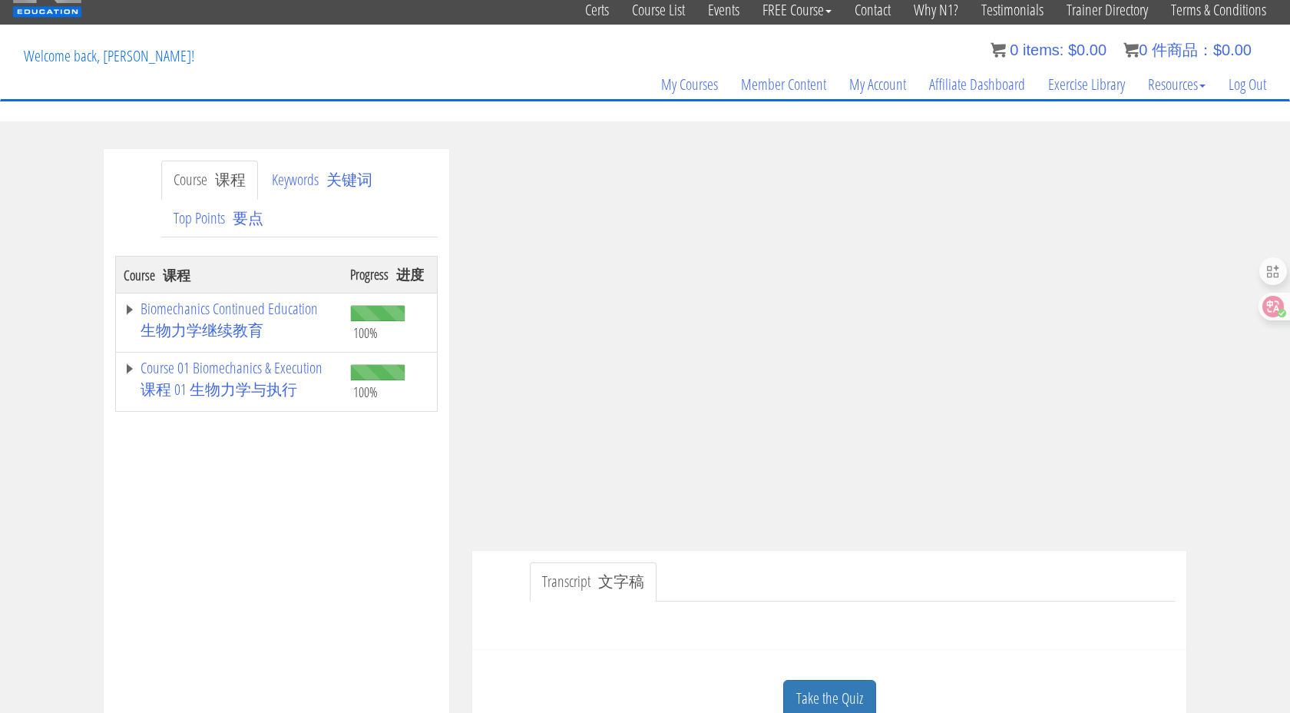
scroll to position [51, 0]
click at [308, 372] on link "Course 01 Biomechanics & Execution 课程 01 生物力学与执行" at bounding box center [229, 382] width 211 height 43
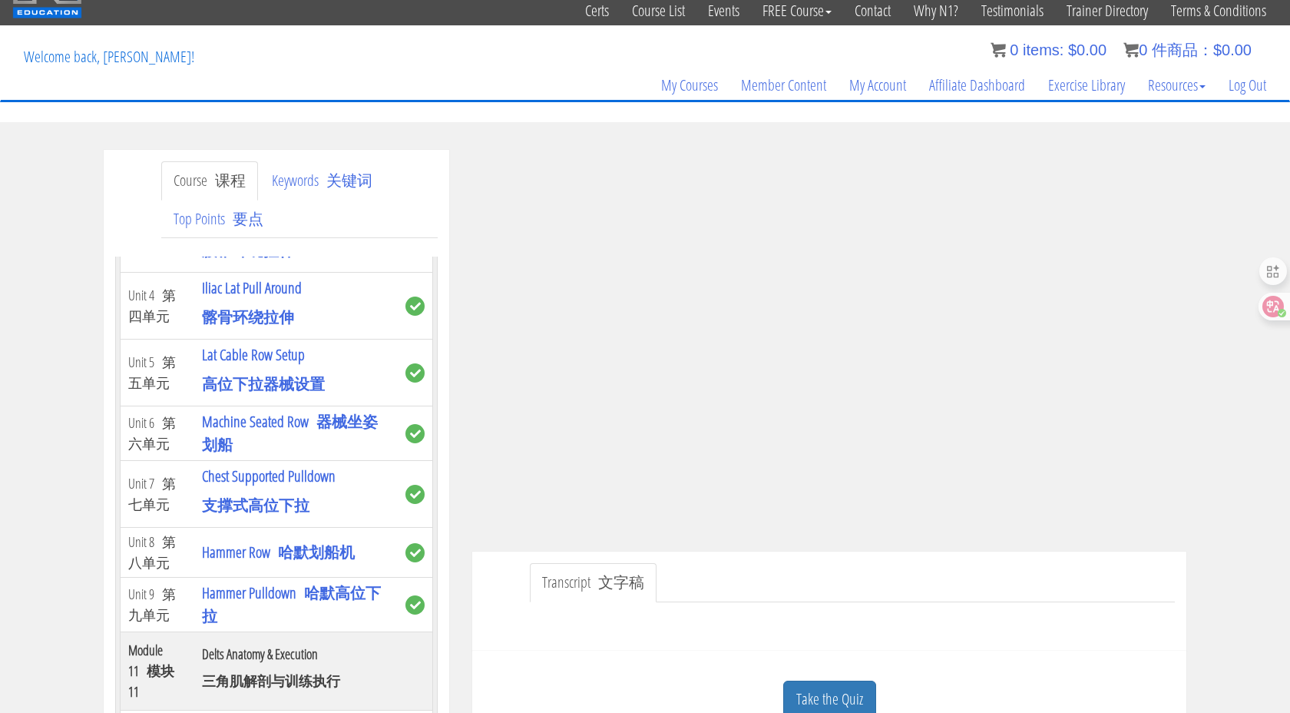
scroll to position [5794, 0]
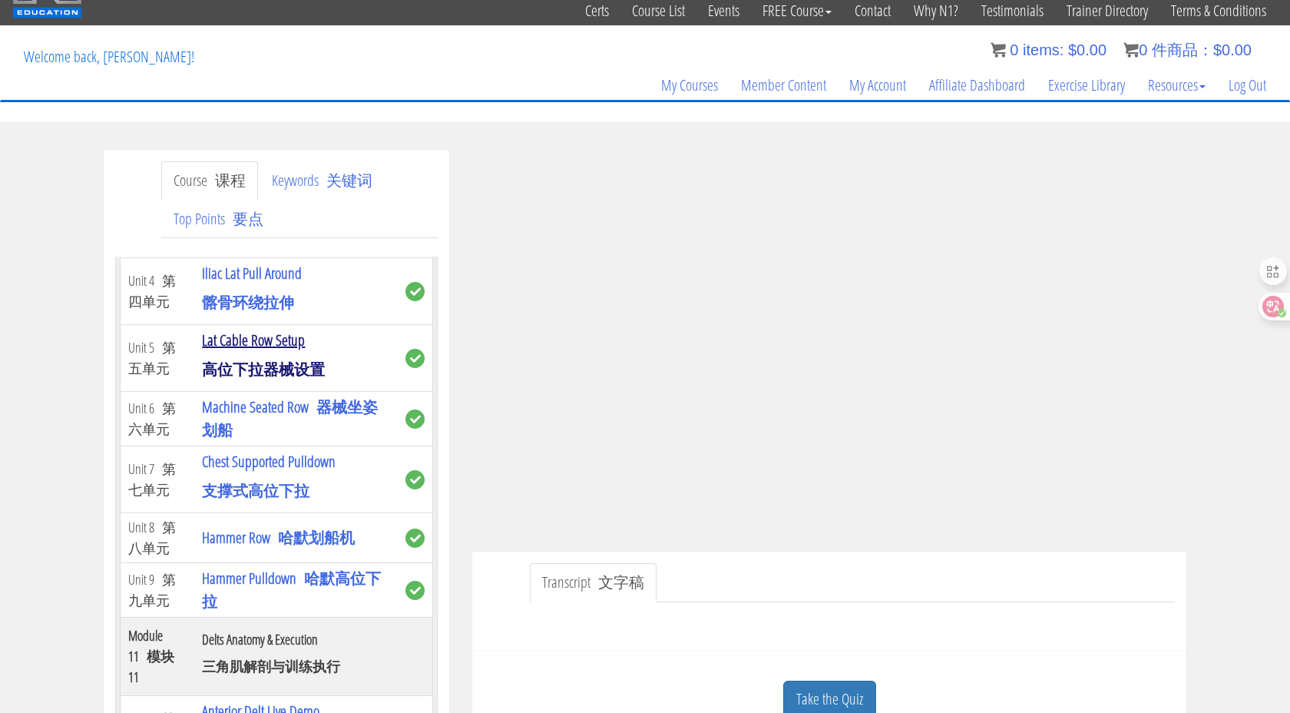
click at [280, 379] on link "Lat Cable Row Setup 高位下拉器械设置" at bounding box center [263, 354] width 123 height 50
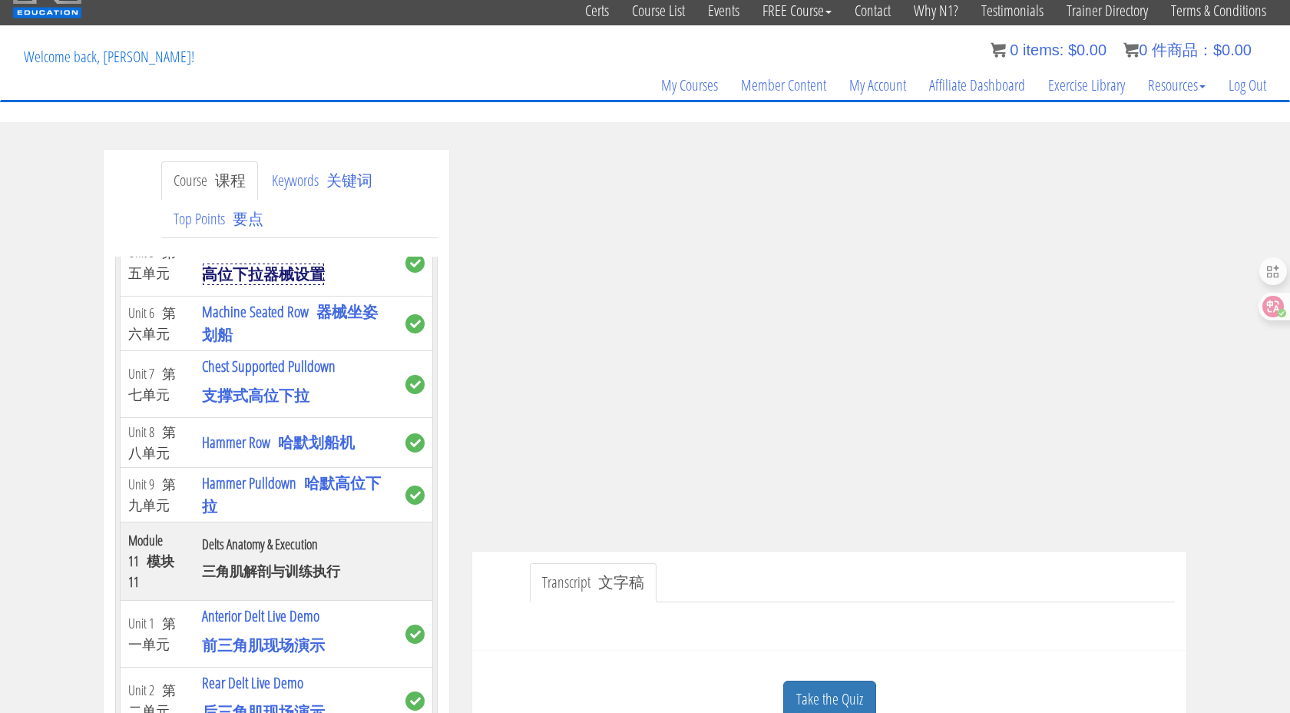
scroll to position [5897, 0]
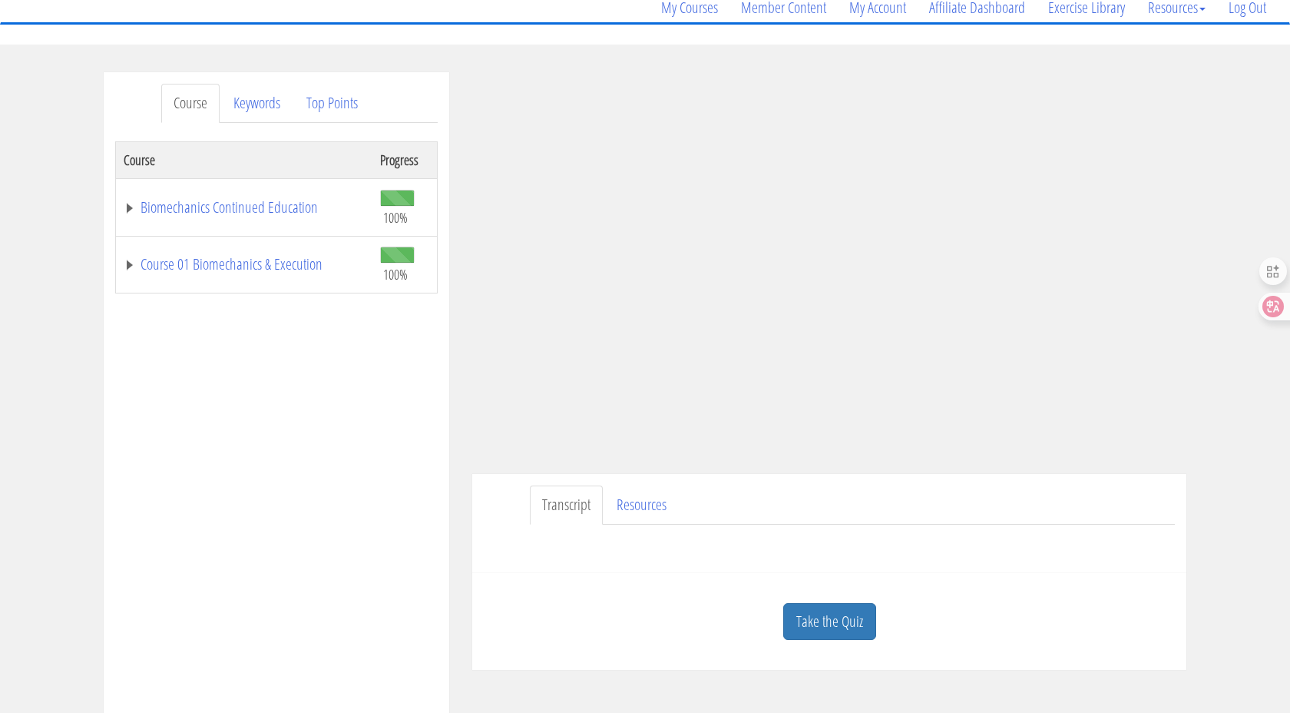
scroll to position [131, 0]
click at [851, 630] on link "Take the Quiz" at bounding box center [829, 620] width 93 height 38
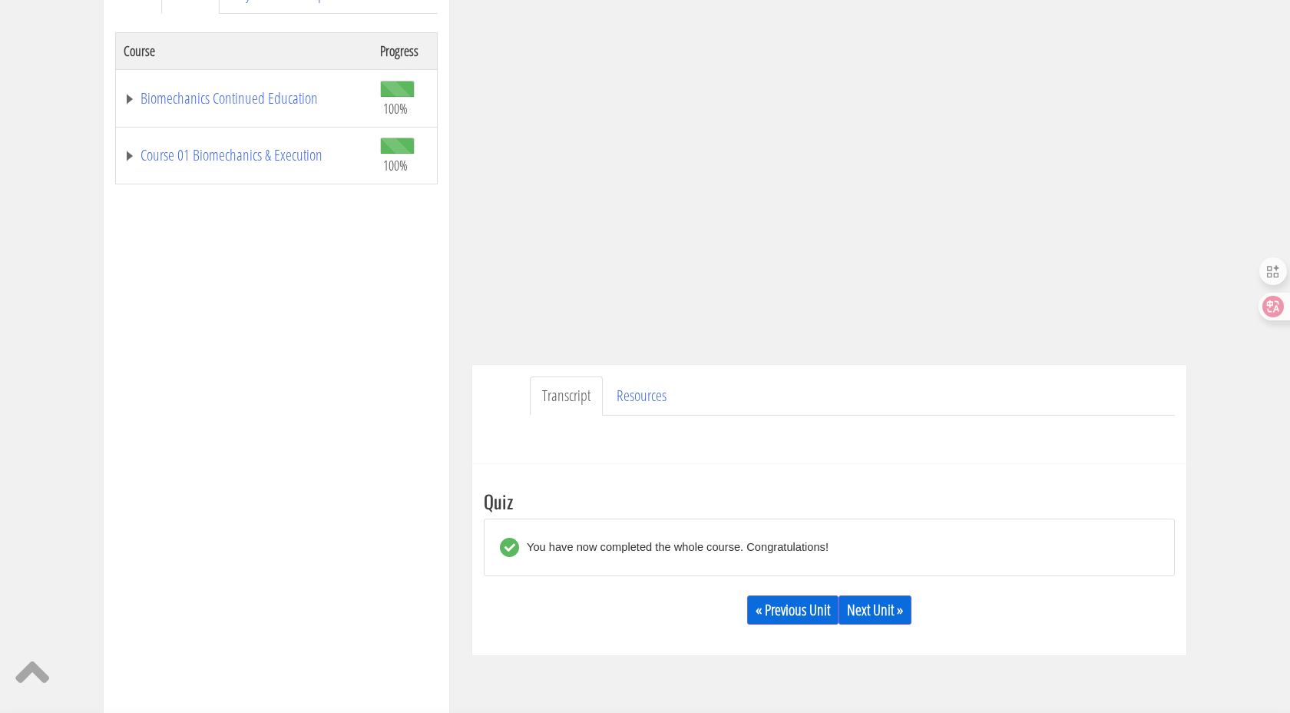
scroll to position [261, 0]
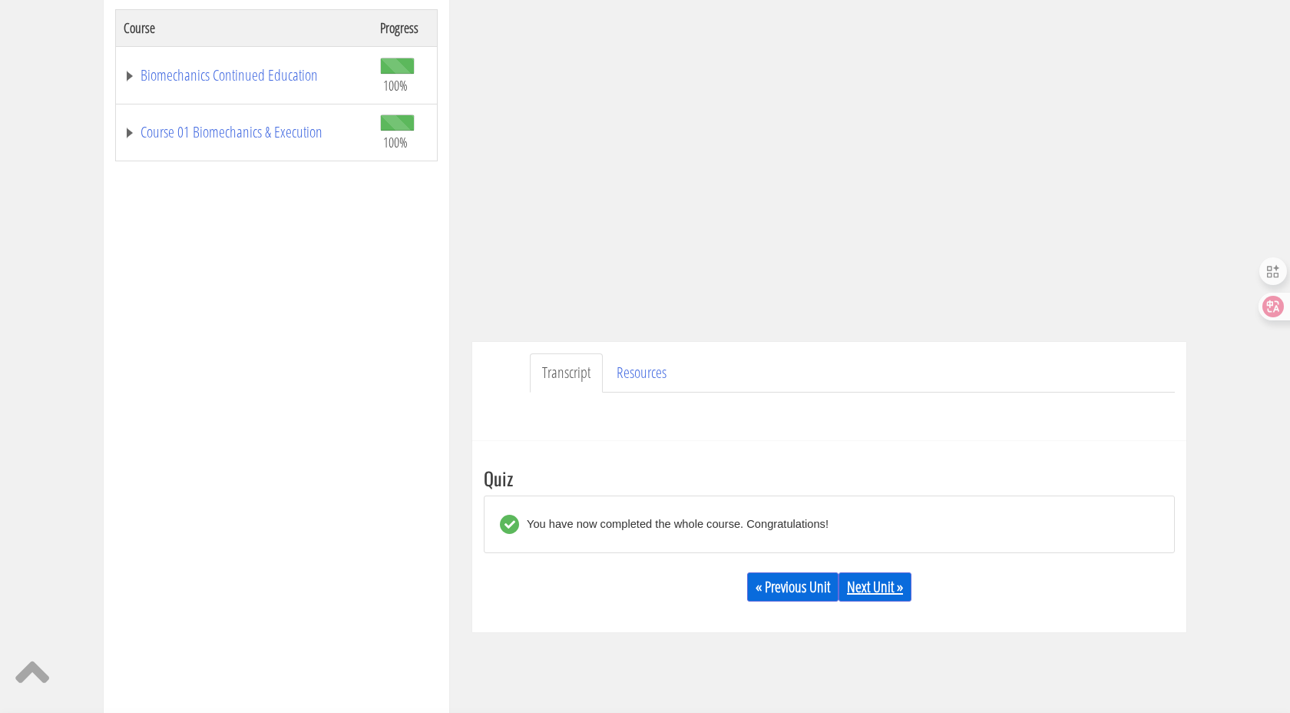
click at [873, 593] on link "Next Unit »" at bounding box center [874, 586] width 73 height 29
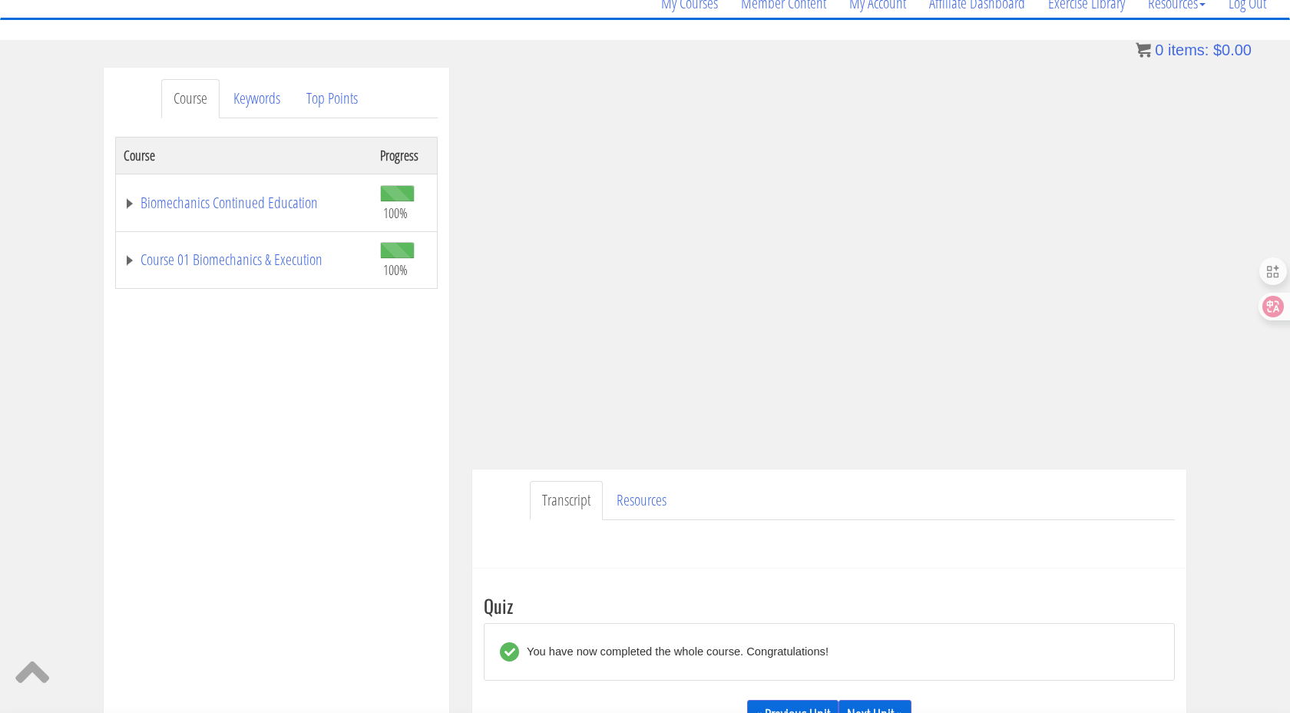
scroll to position [116, 0]
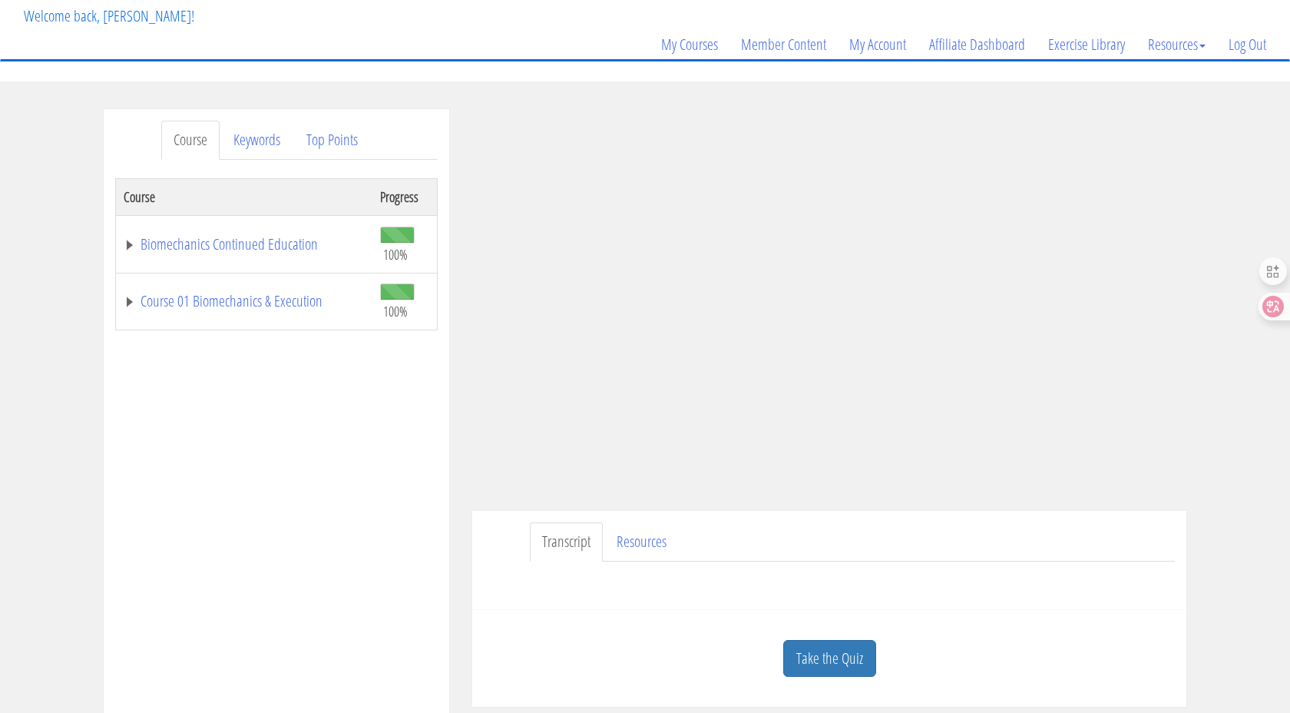
scroll to position [106, 0]
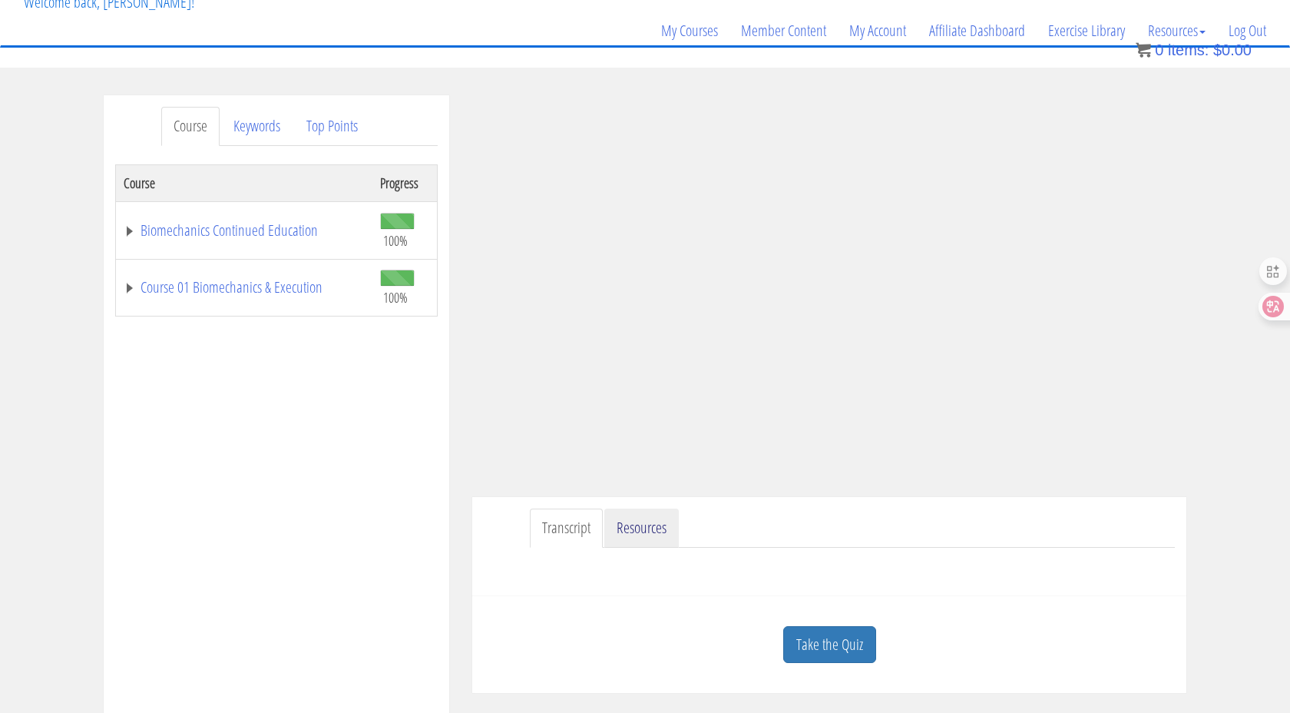
click at [655, 529] on link "Resources" at bounding box center [641, 527] width 74 height 39
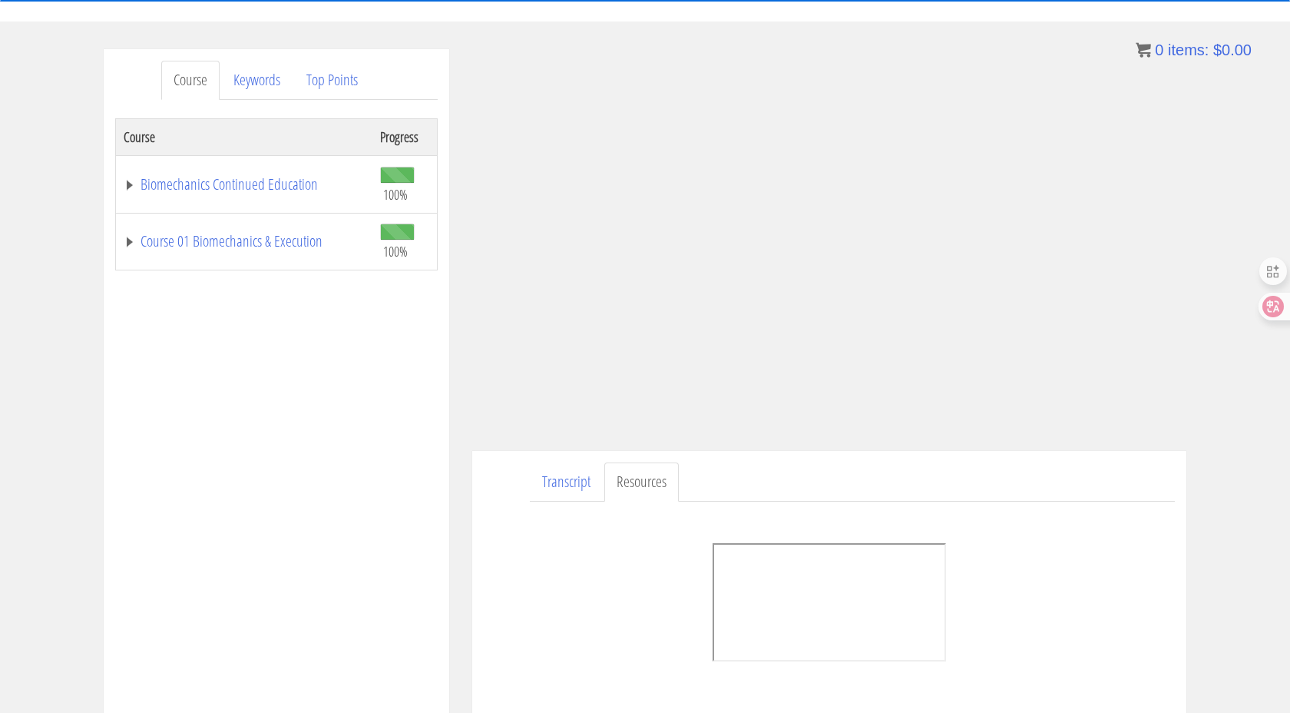
scroll to position [229, 0]
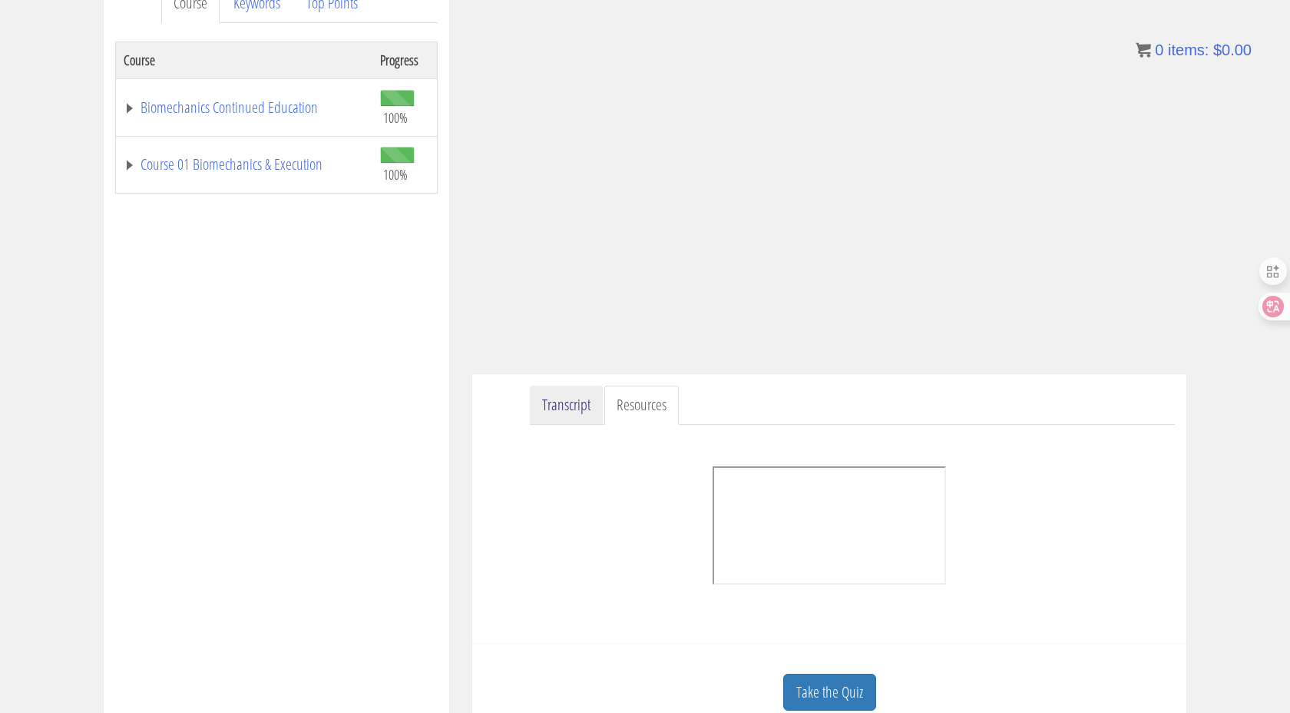
click at [565, 397] on link "Transcript" at bounding box center [566, 404] width 73 height 39
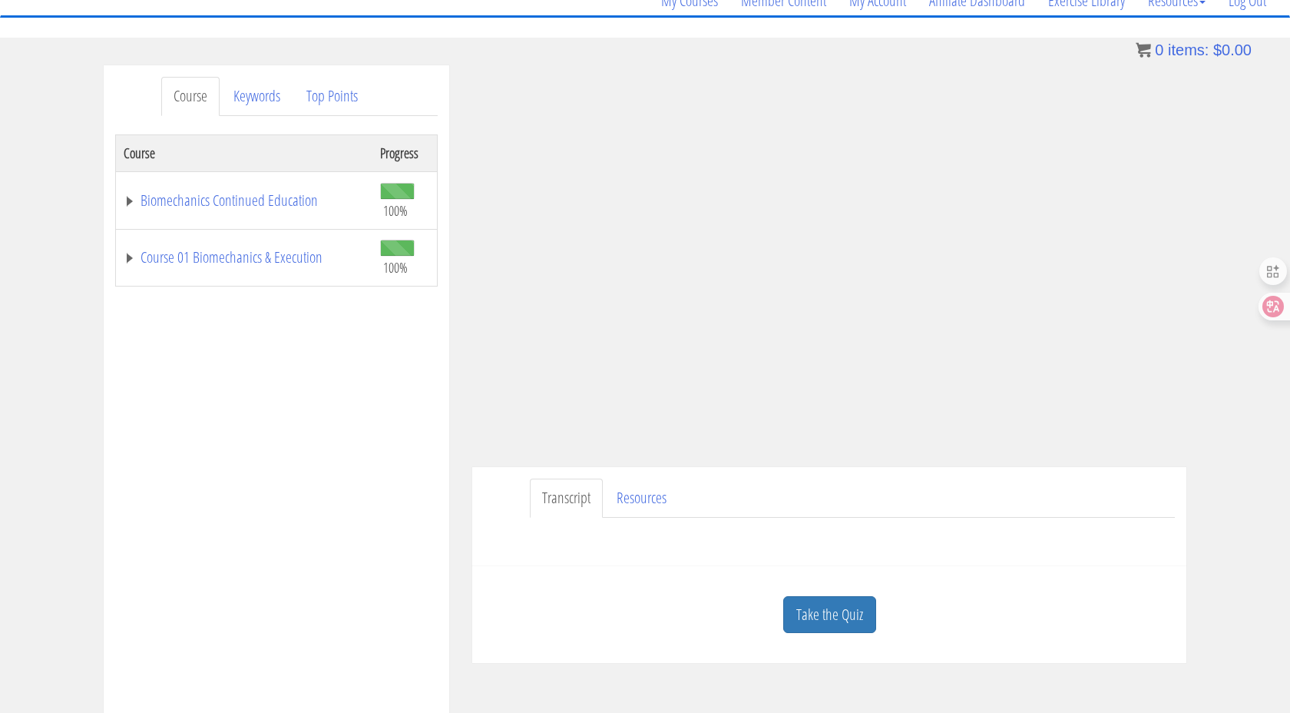
scroll to position [104, 0]
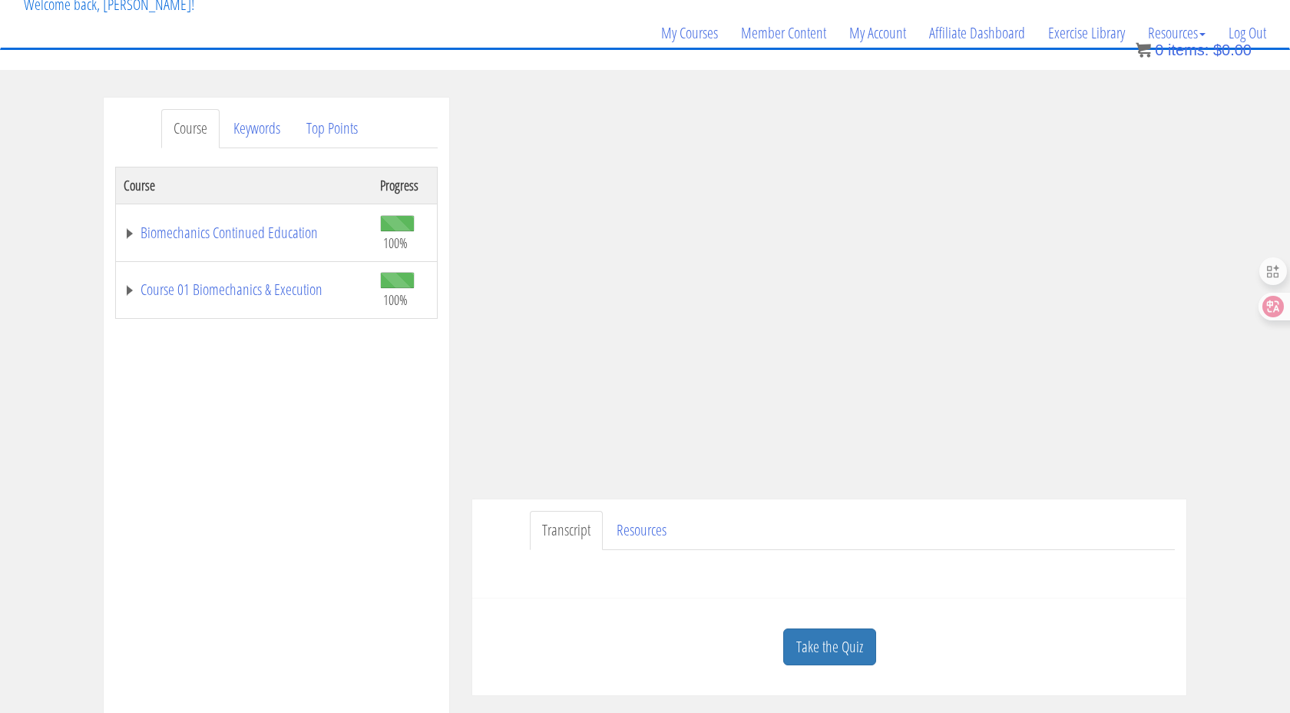
click at [214, 266] on td "Course 01 Biomechanics & Execution" at bounding box center [244, 290] width 257 height 58
click at [209, 290] on link "Course 01 Biomechanics & Execution" at bounding box center [244, 289] width 241 height 15
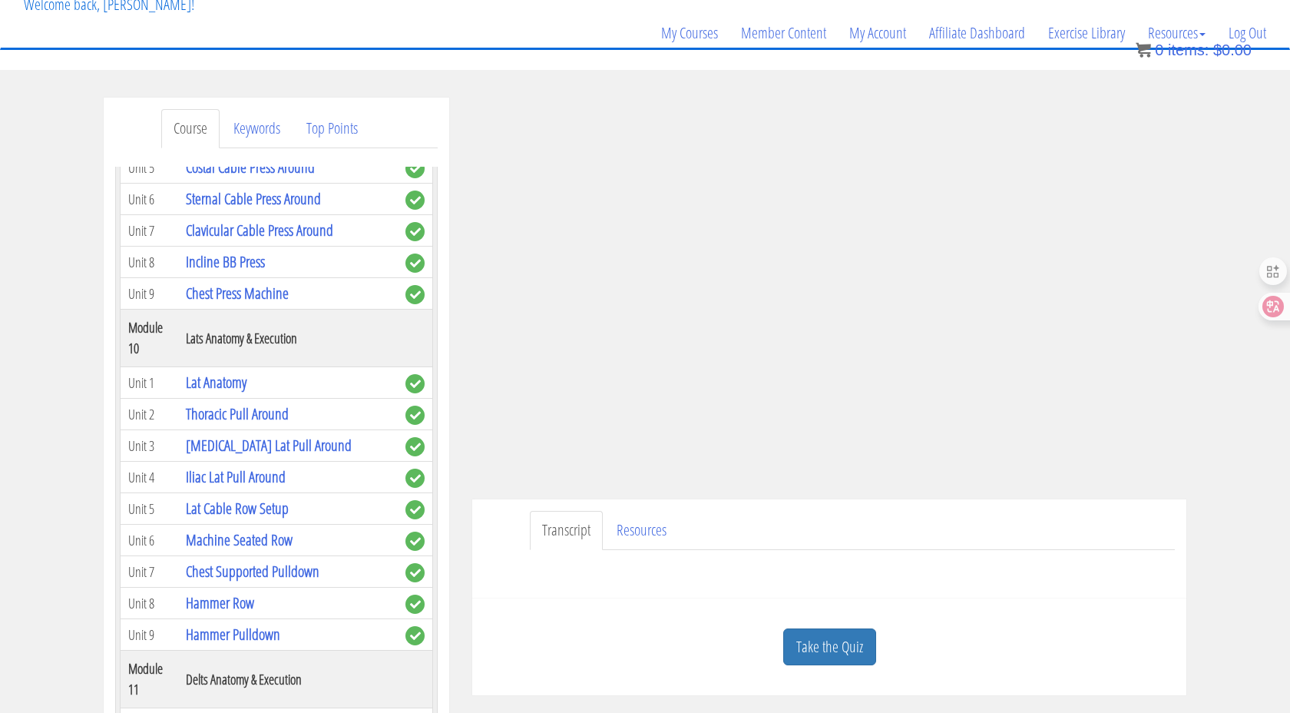
scroll to position [2835, 0]
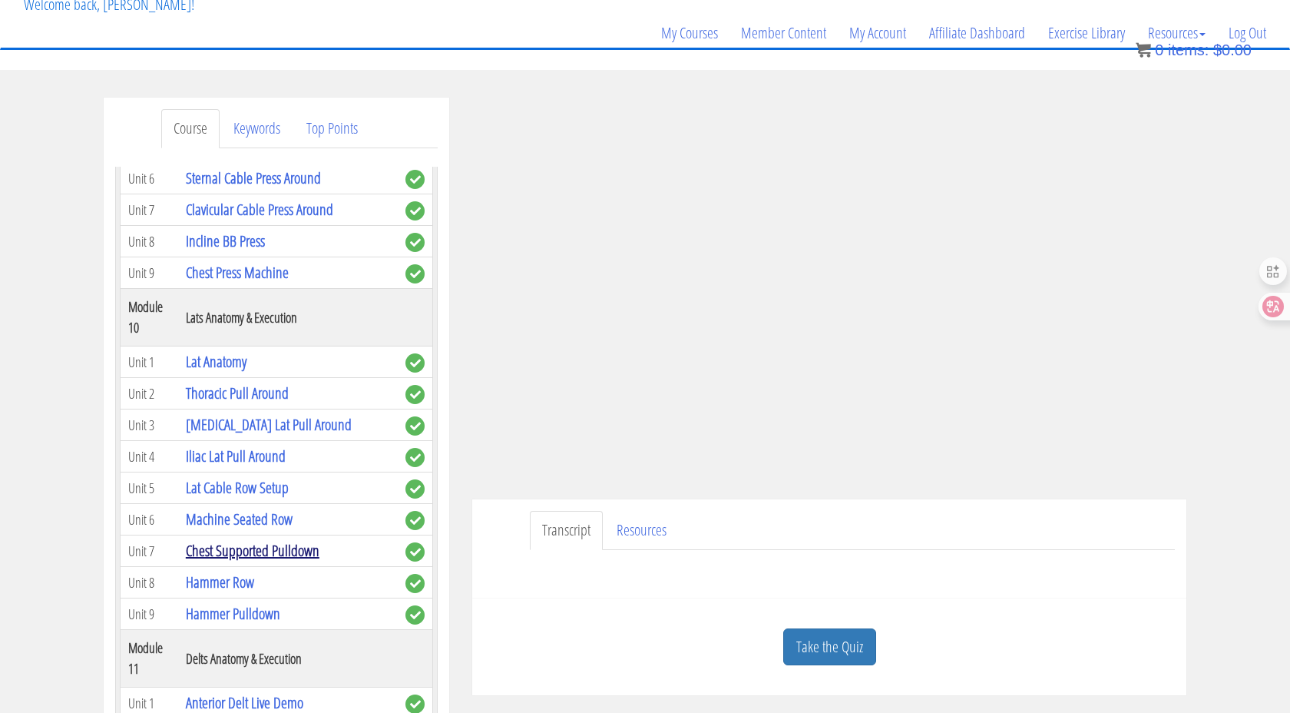
click at [240, 540] on link "Chest Supported Pulldown" at bounding box center [253, 550] width 134 height 21
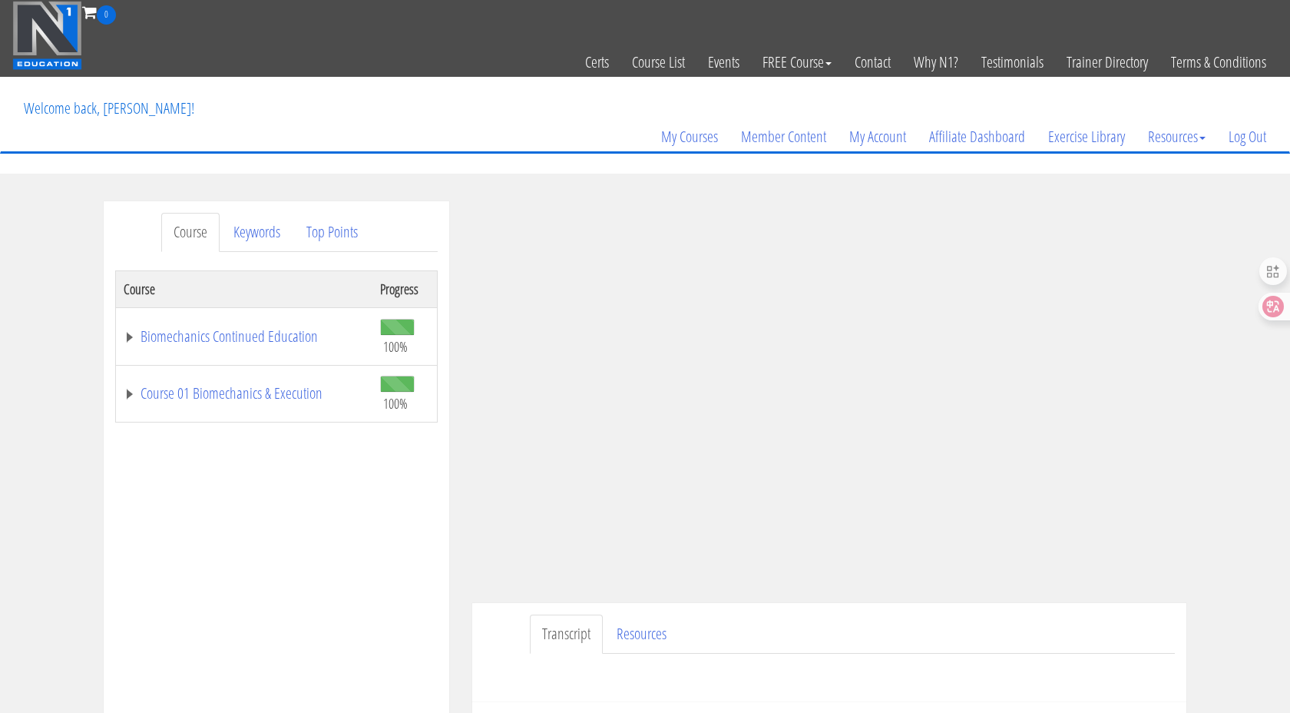
click at [240, 405] on td "Course 01 Biomechanics & Execution" at bounding box center [244, 394] width 257 height 58
click at [241, 394] on link "Course 01 Biomechanics & Execution" at bounding box center [244, 392] width 241 height 15
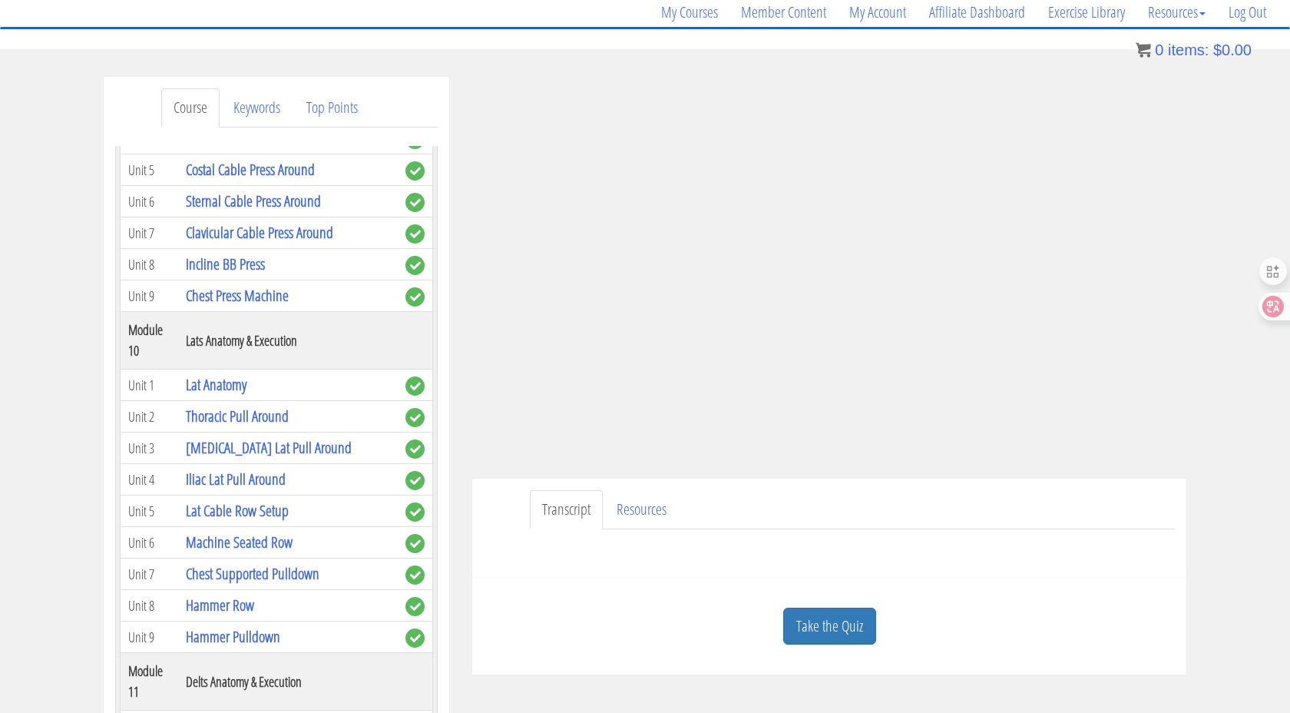
scroll to position [184, 0]
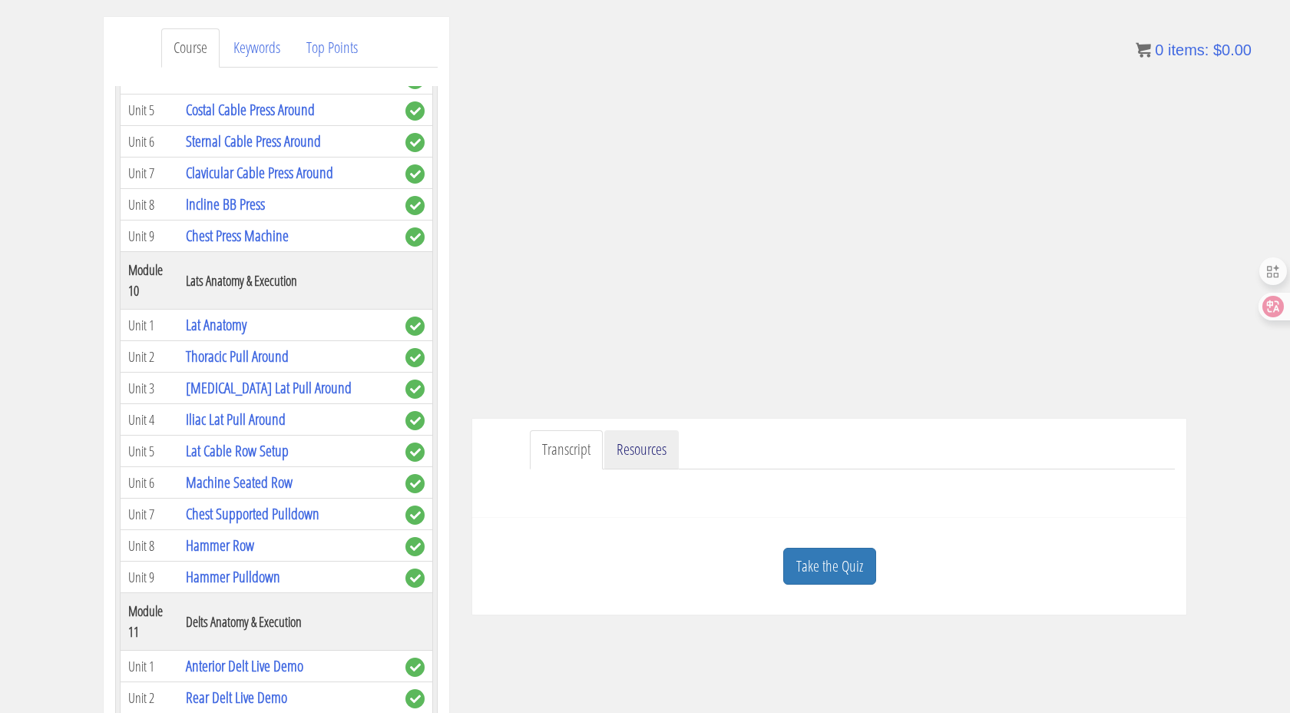
click at [642, 461] on link "Resources" at bounding box center [641, 449] width 74 height 39
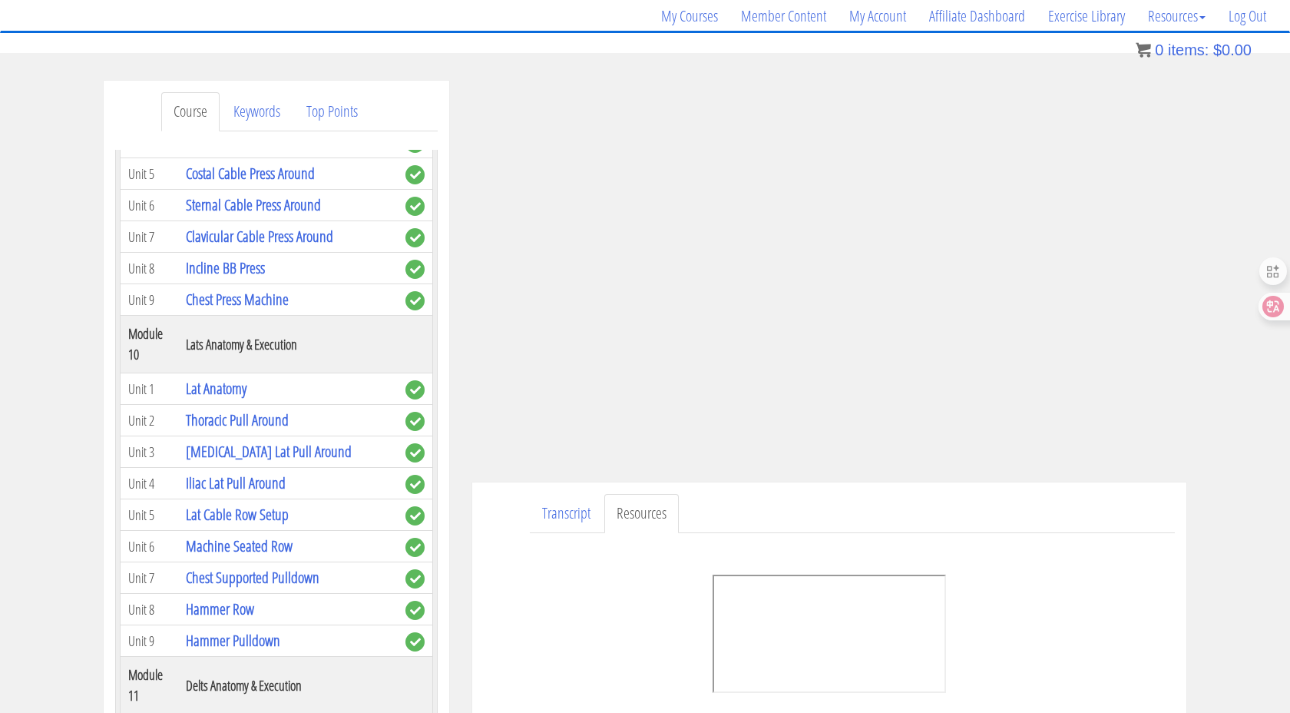
scroll to position [98, 0]
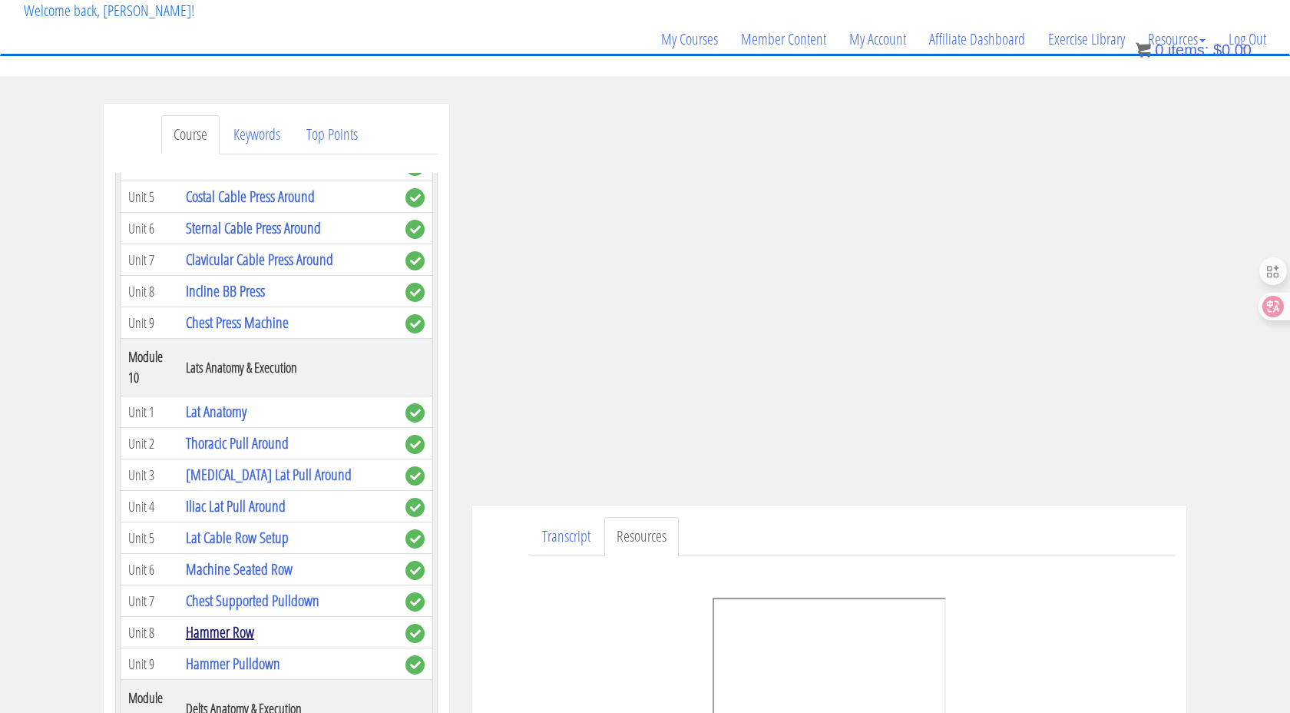
click at [242, 621] on link "Hammer Row" at bounding box center [220, 631] width 68 height 21
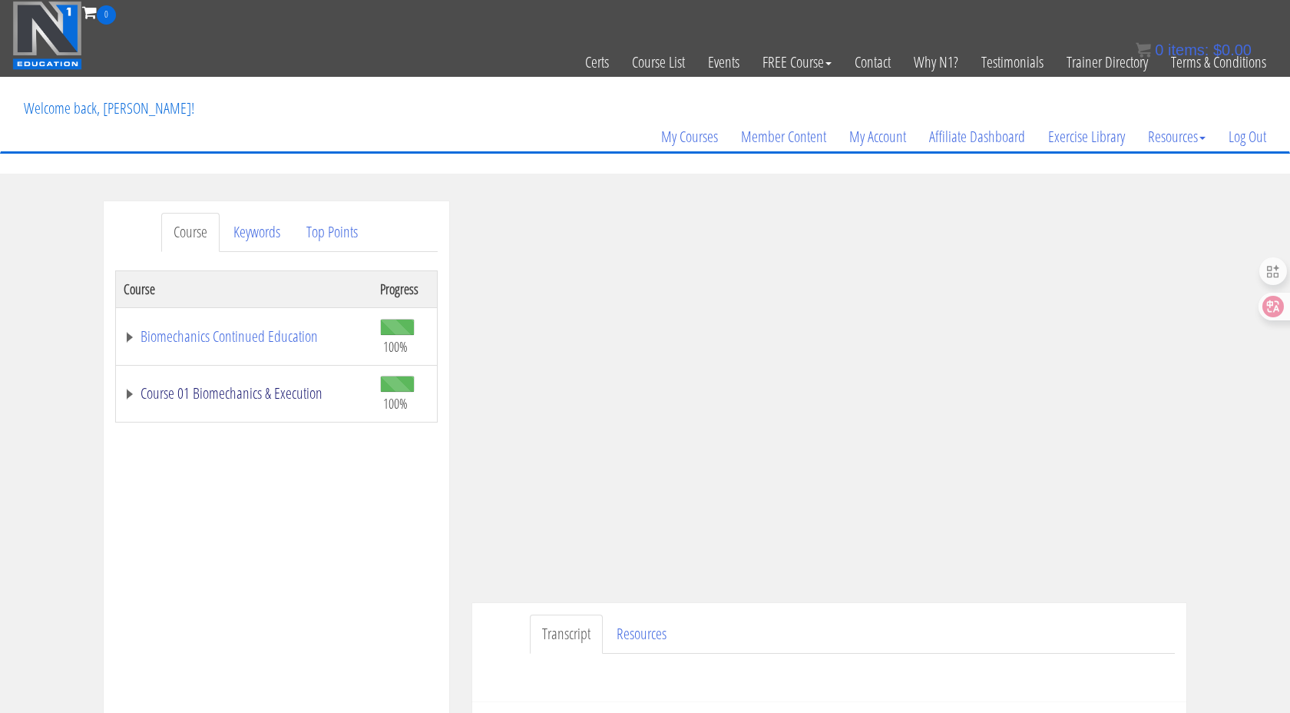
click at [321, 389] on link "Course 01 Biomechanics & Execution" at bounding box center [244, 392] width 241 height 15
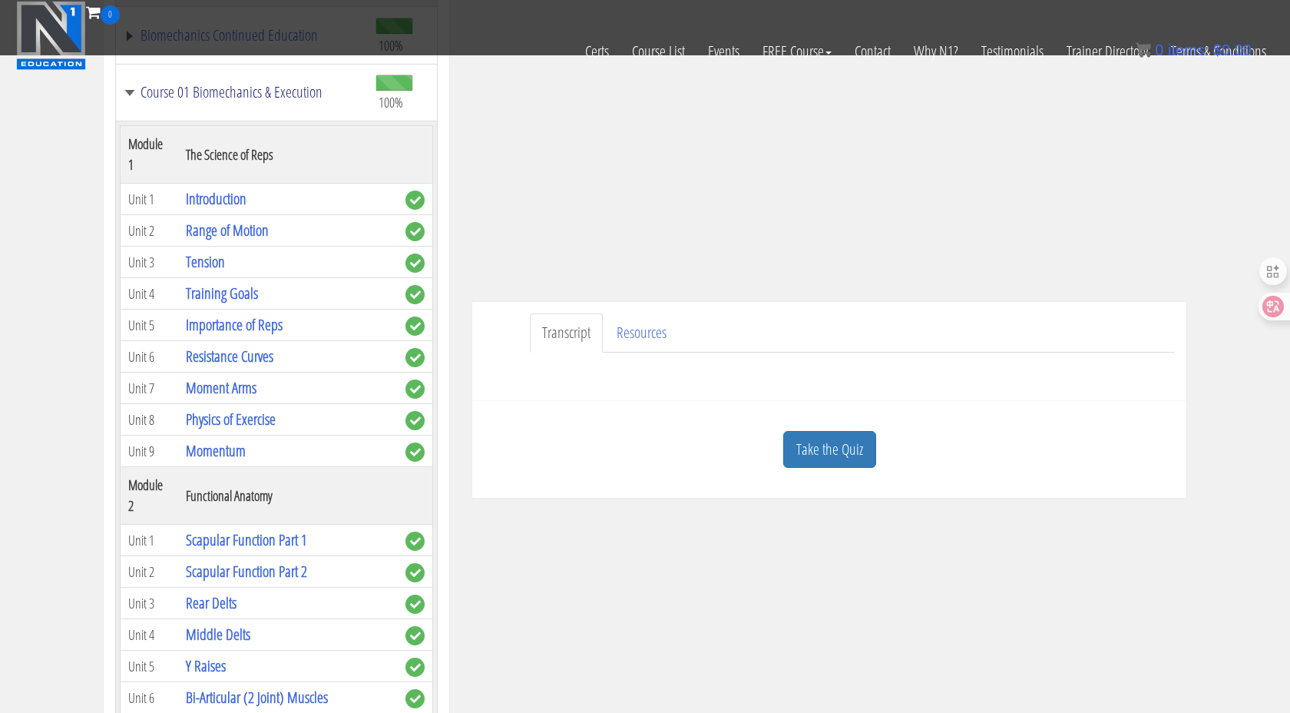
scroll to position [402, 0]
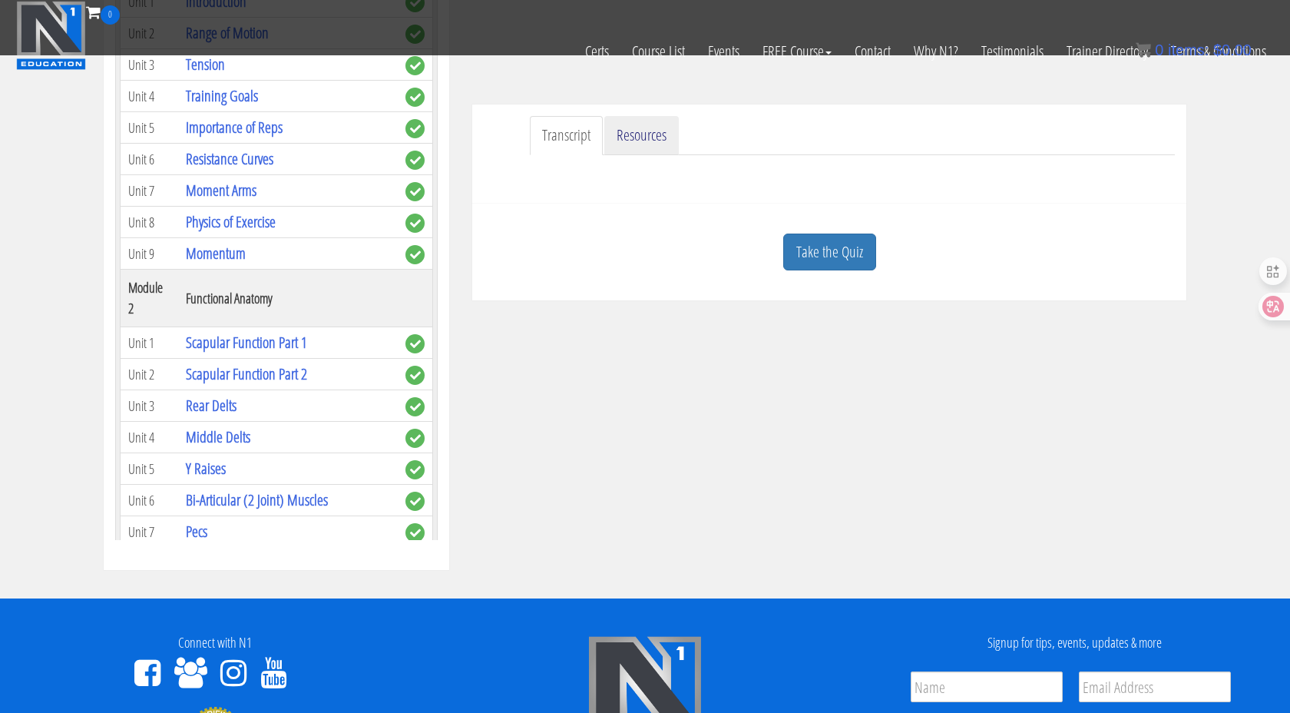
click at [652, 137] on link "Resources" at bounding box center [641, 135] width 74 height 39
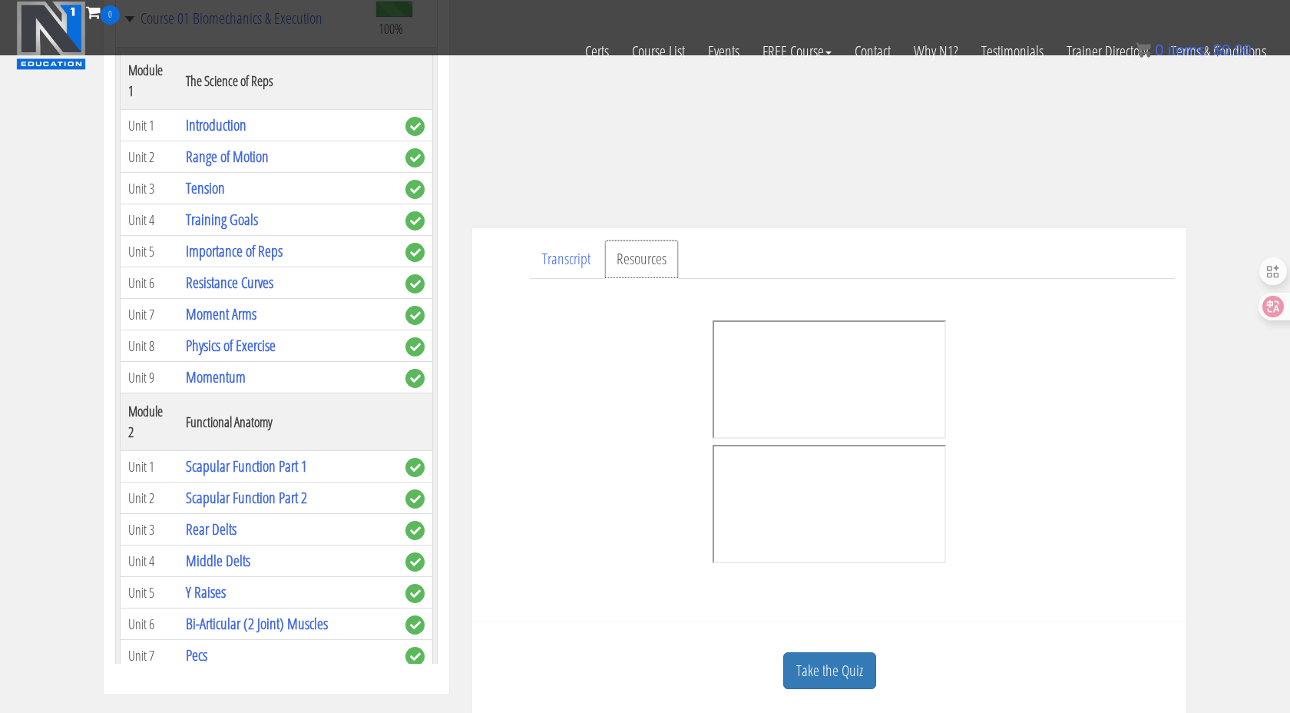
scroll to position [276, 0]
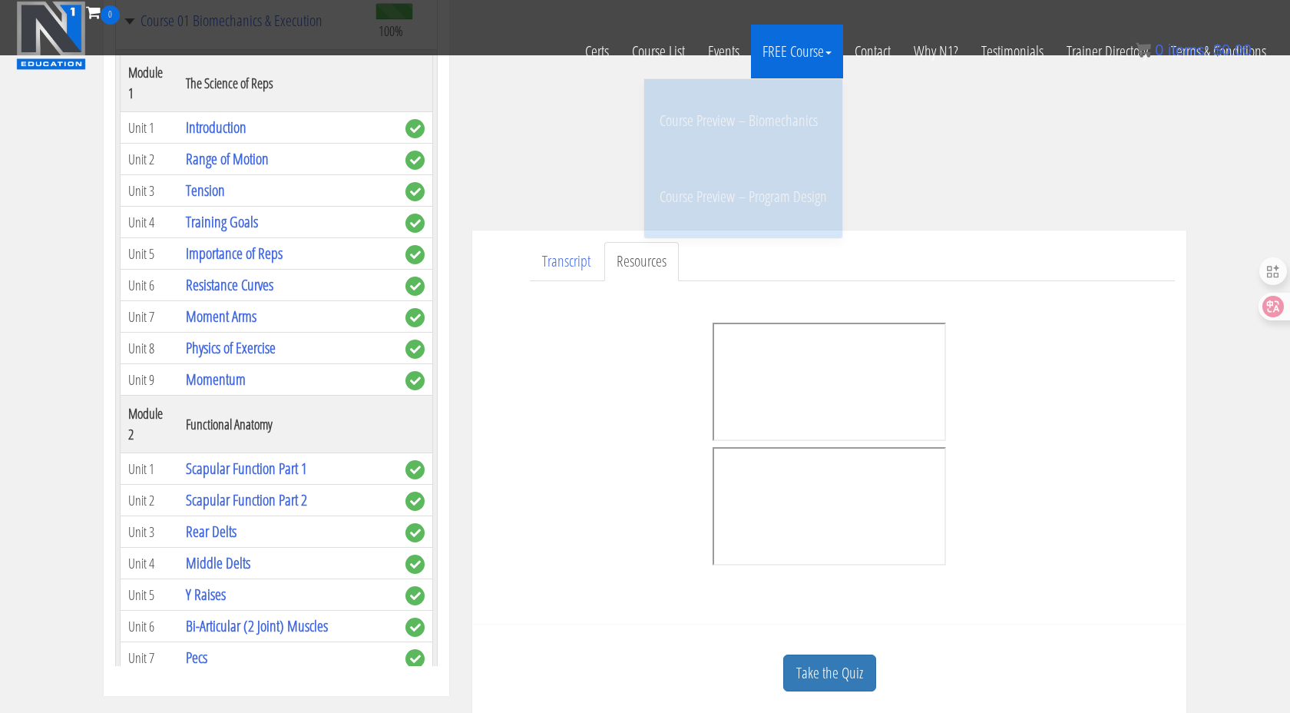
click at [800, 76] on link "FREE Course" at bounding box center [797, 52] width 92 height 54
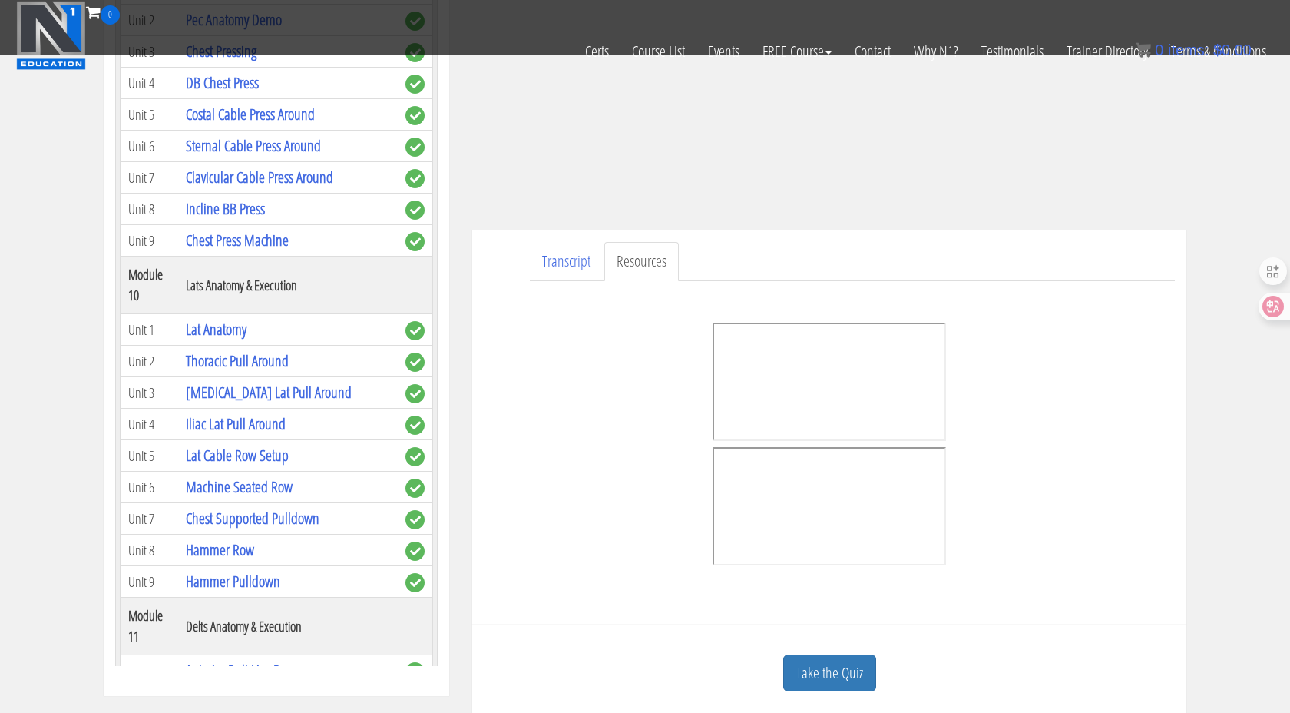
scroll to position [2572, 0]
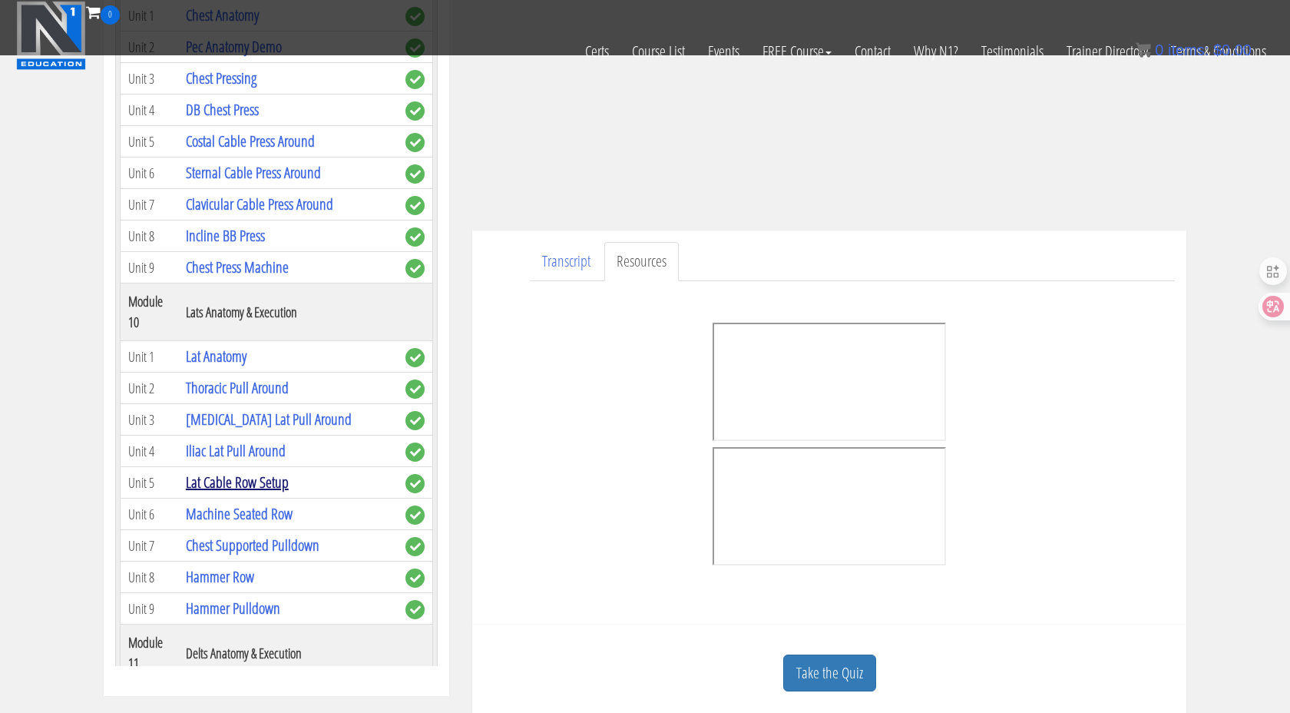
click at [263, 471] on link "Lat Cable Row Setup" at bounding box center [237, 481] width 103 height 21
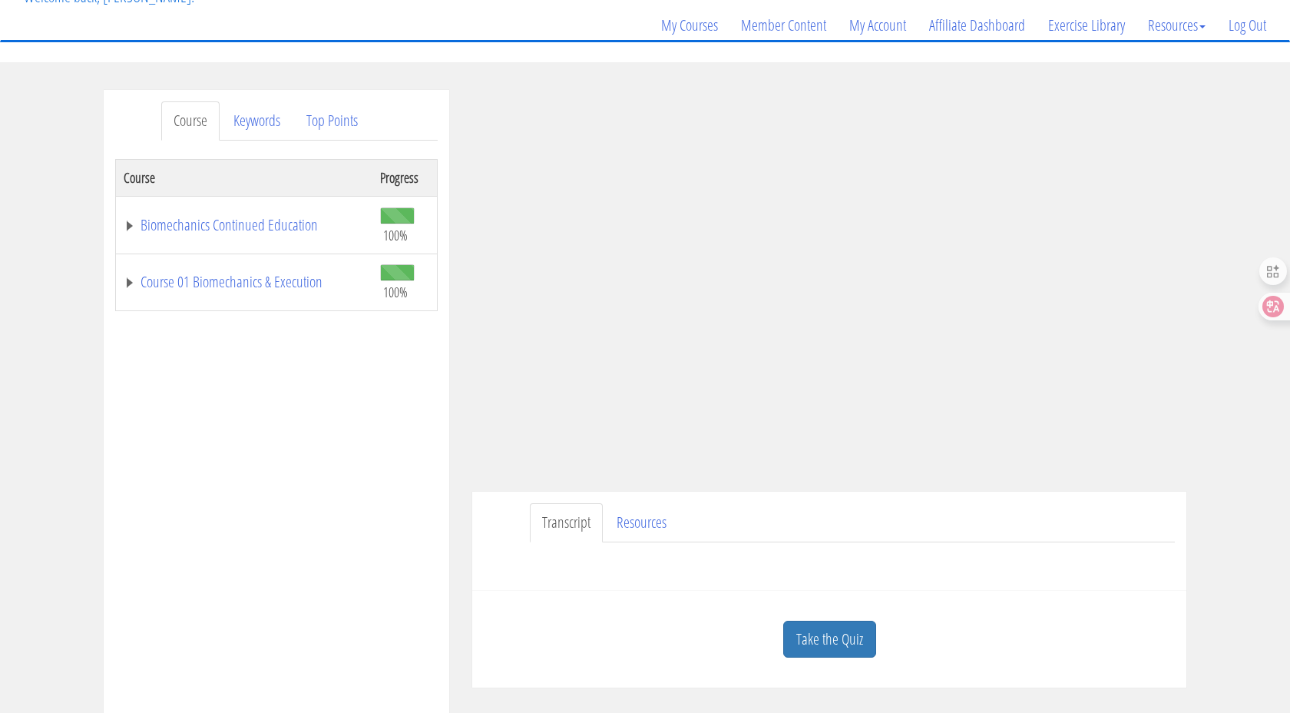
scroll to position [253, 0]
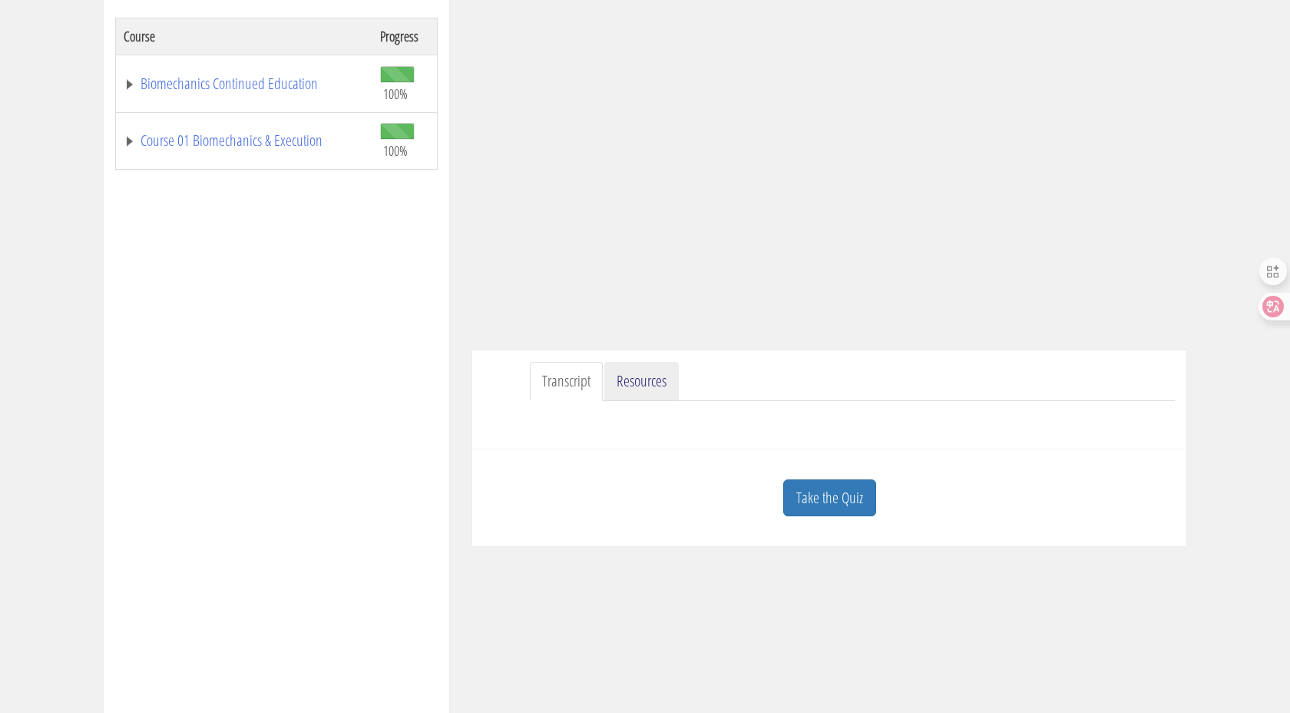
click at [634, 380] on link "Resources" at bounding box center [641, 381] width 74 height 39
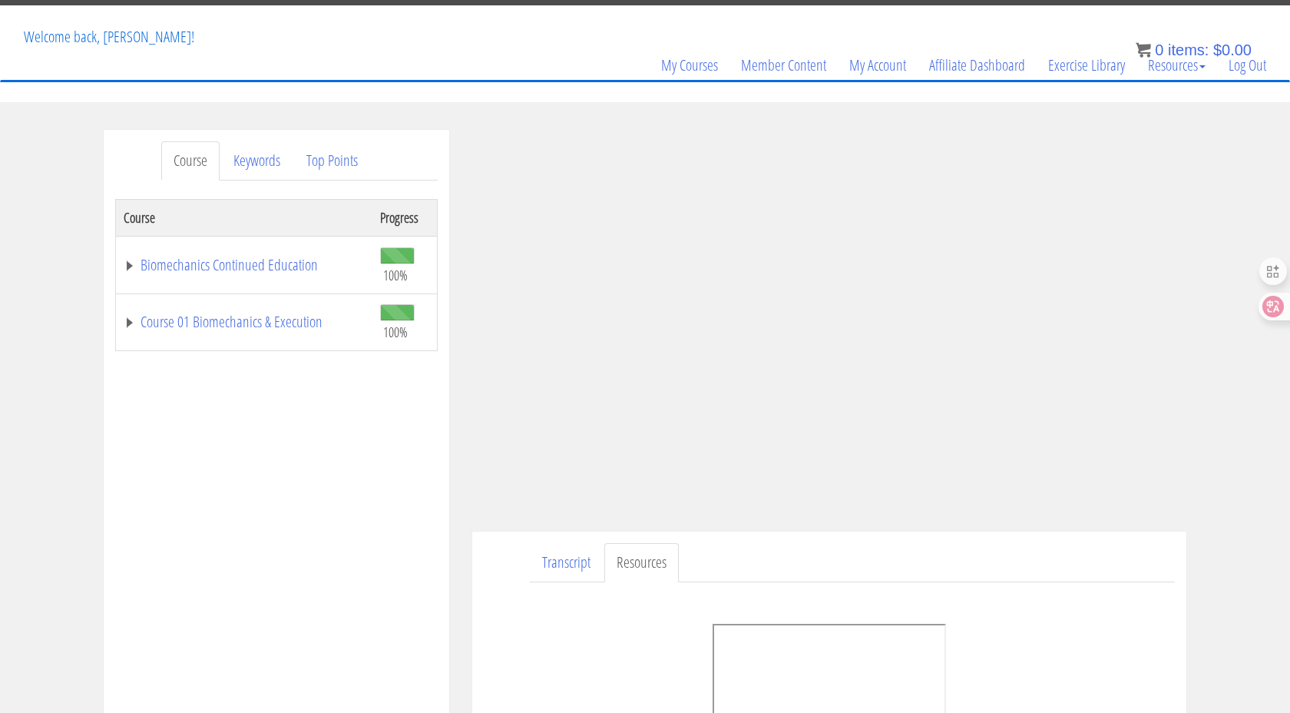
scroll to position [0, 0]
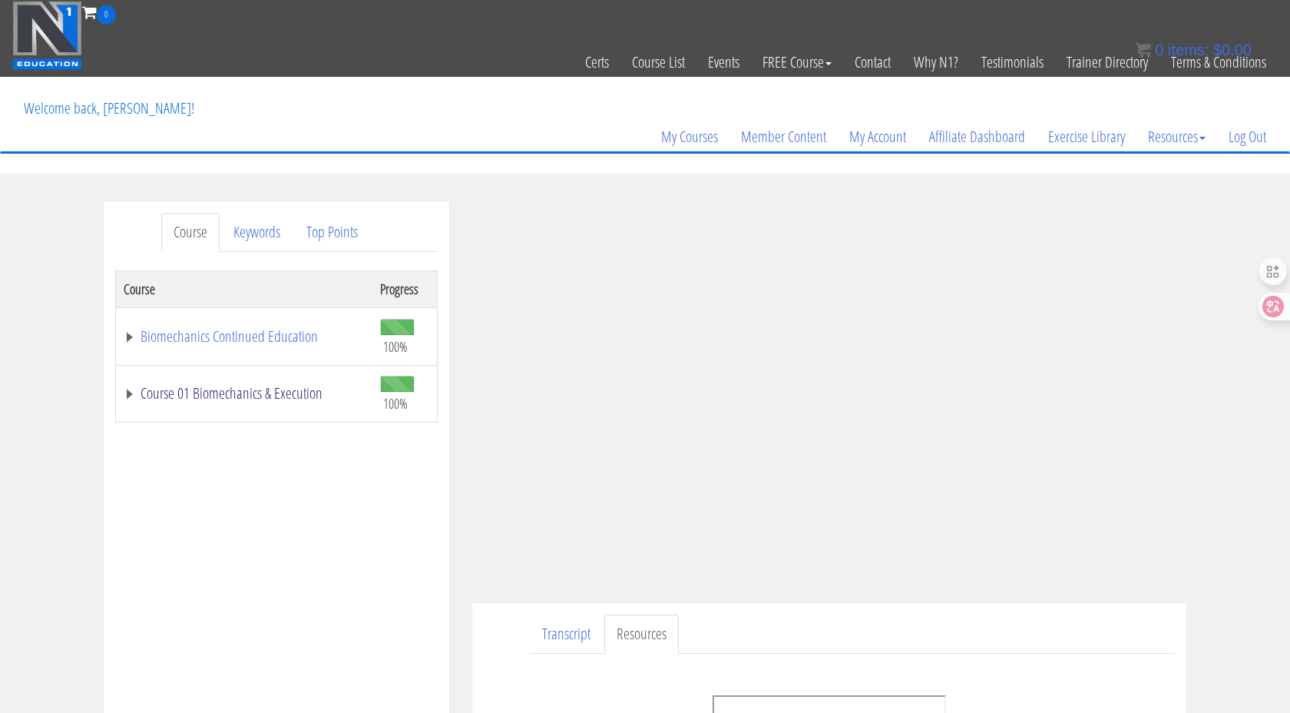
click at [233, 395] on link "Course 01 Biomechanics & Execution" at bounding box center [244, 392] width 241 height 15
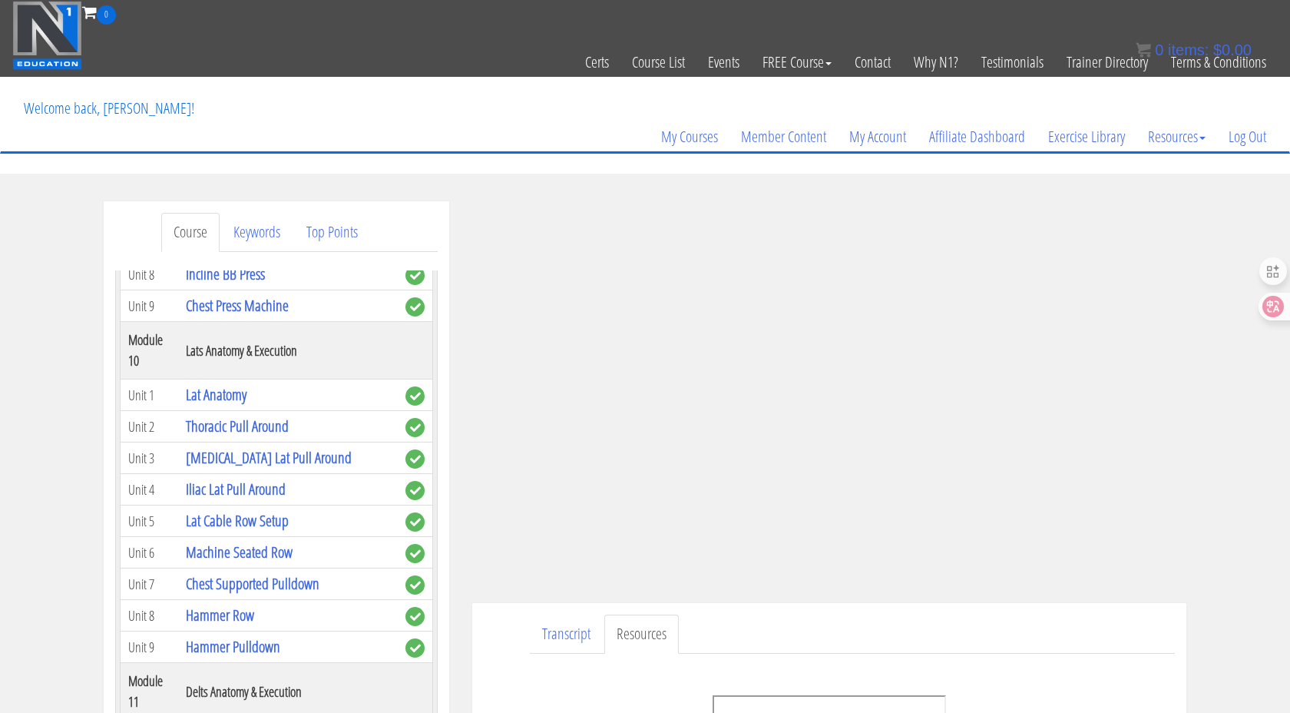
scroll to position [2859, 0]
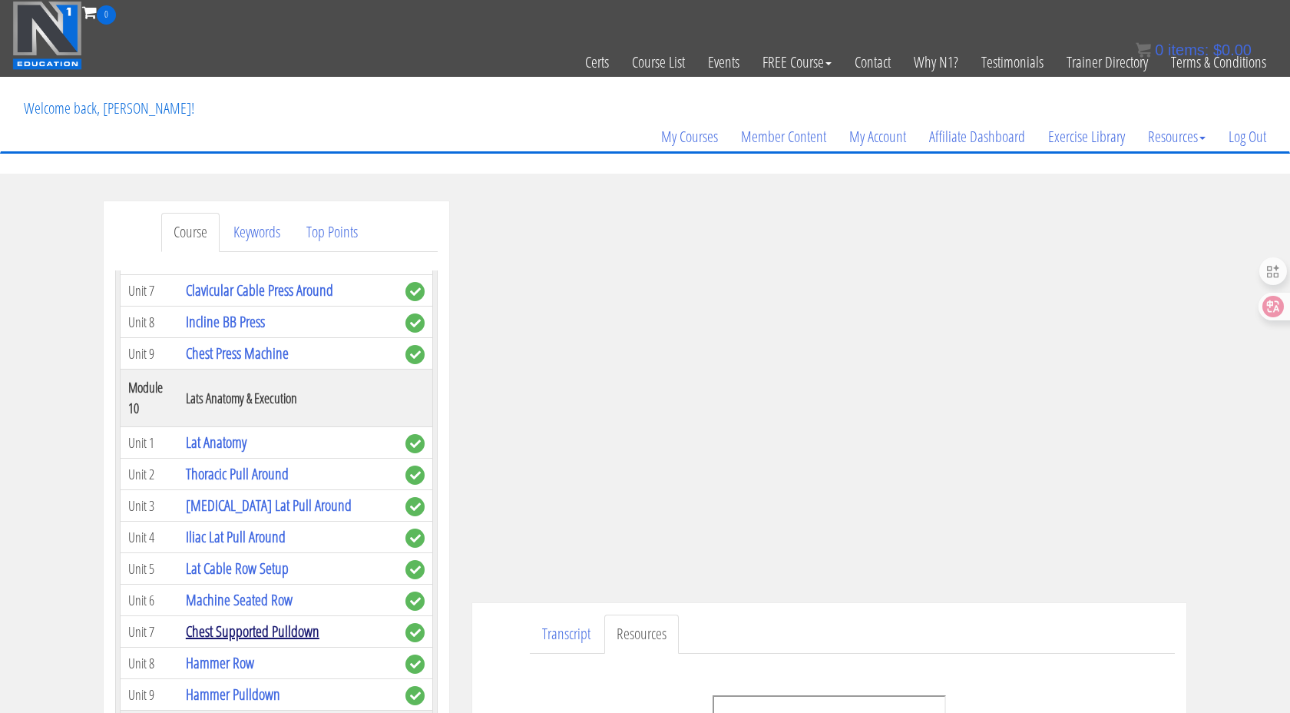
click at [273, 620] on link "Chest Supported Pulldown" at bounding box center [253, 630] width 134 height 21
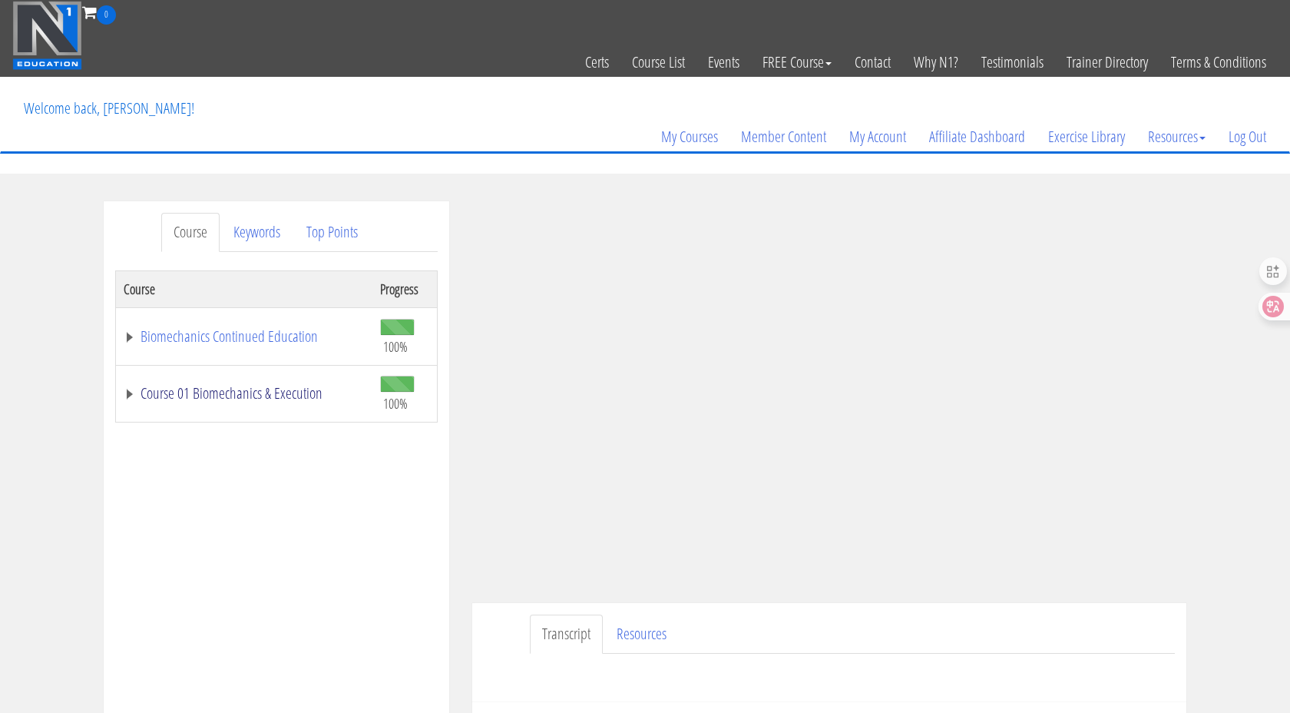
click at [148, 395] on link "Course 01 Biomechanics & Execution" at bounding box center [244, 392] width 241 height 15
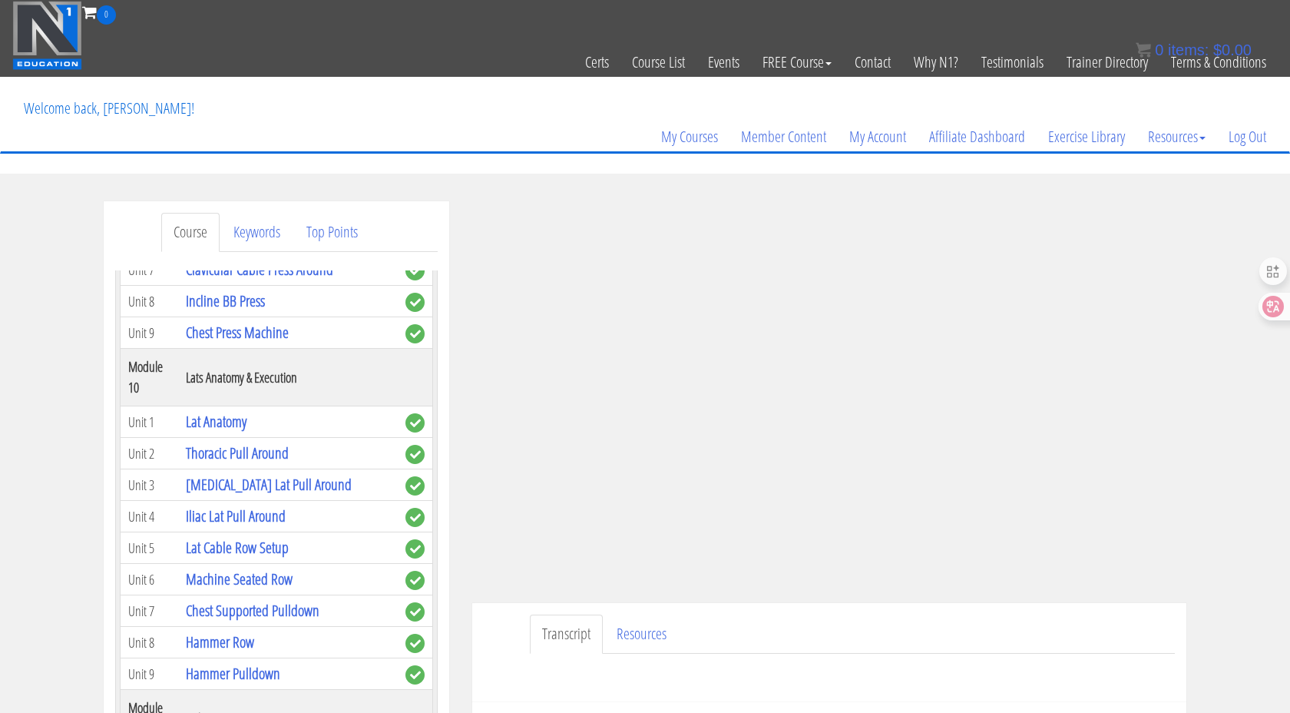
scroll to position [2907, 0]
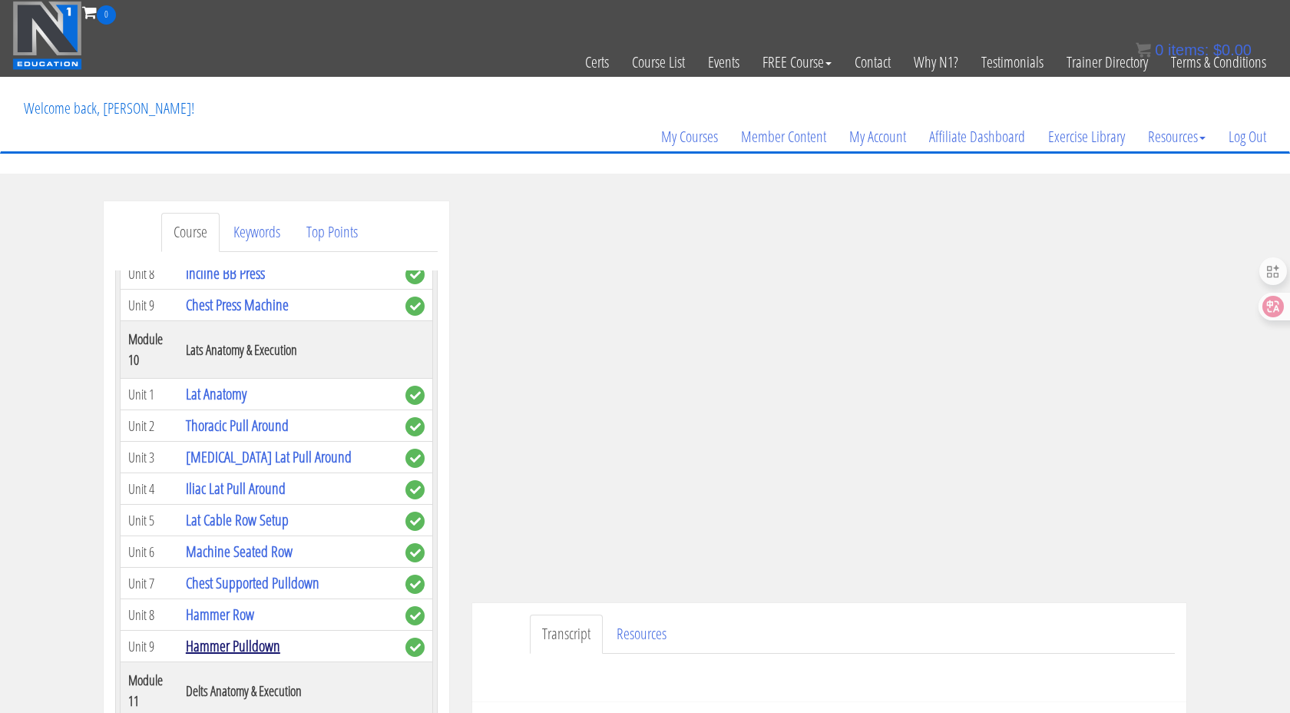
click at [244, 635] on link "Hammer Pulldown" at bounding box center [233, 645] width 94 height 21
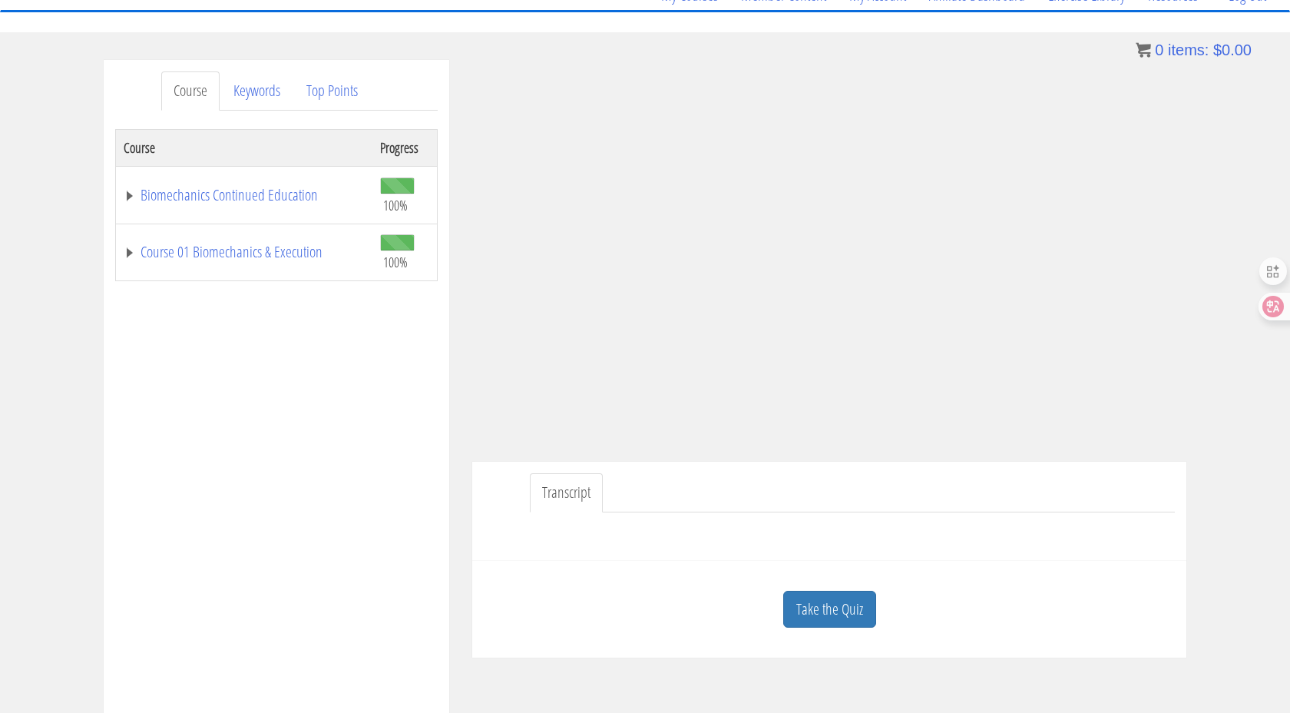
scroll to position [156, 0]
